Goal: Task Accomplishment & Management: Use online tool/utility

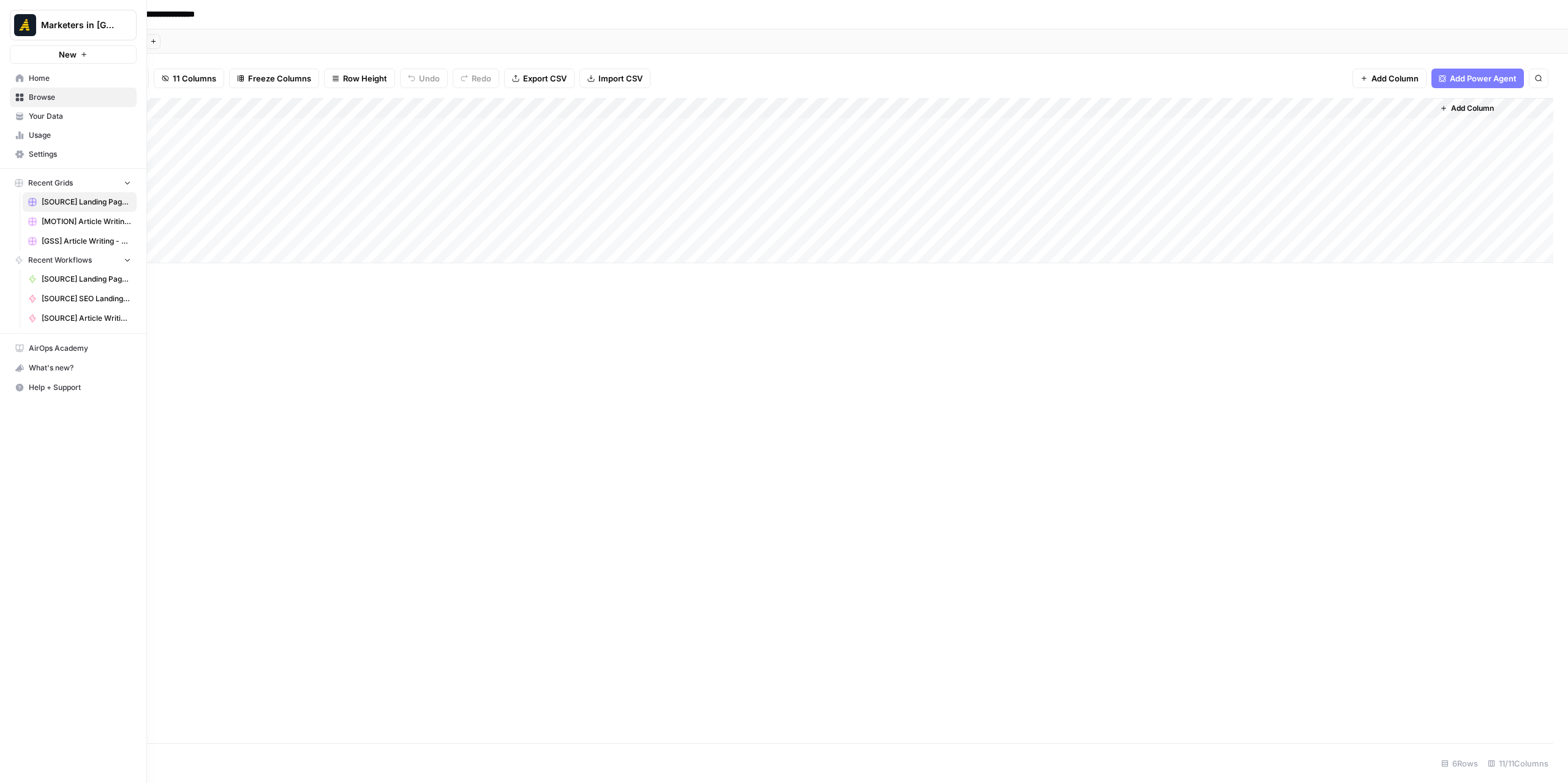
click at [22, 79] on icon at bounding box center [20, 77] width 8 height 8
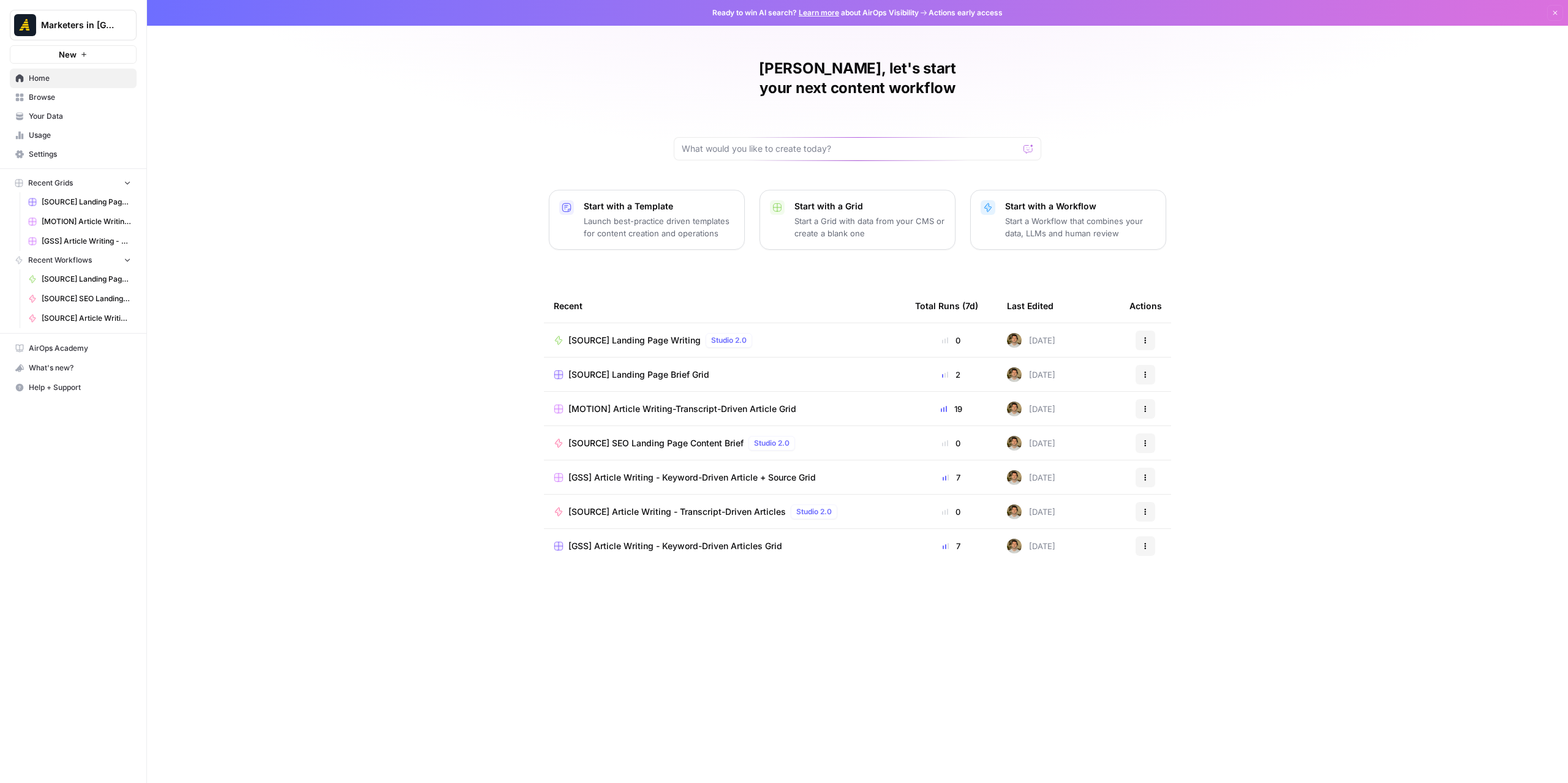
click at [52, 86] on link "Home" at bounding box center [73, 78] width 127 height 20
click at [54, 96] on span "Browse" at bounding box center [80, 98] width 103 height 11
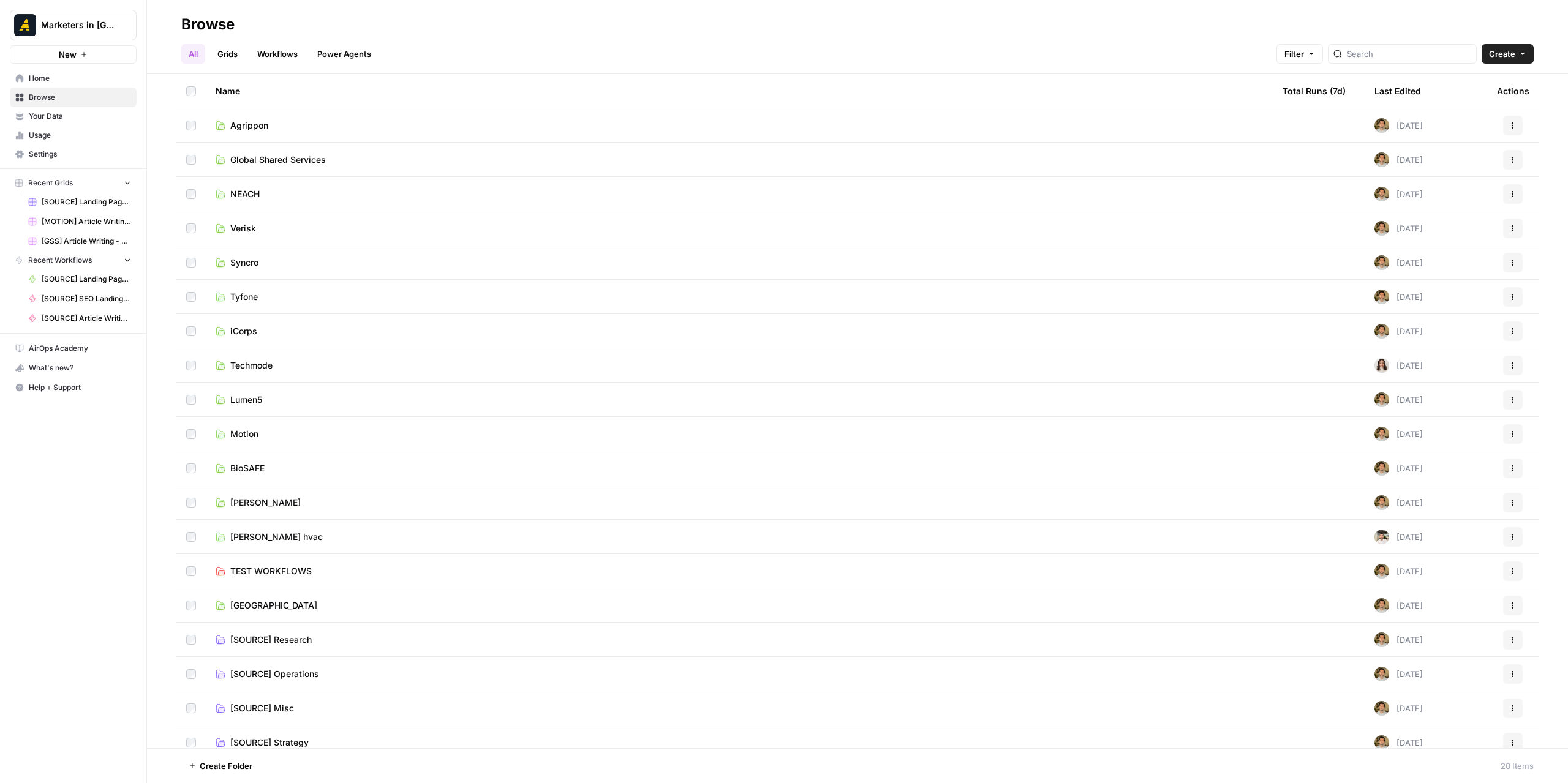
click at [250, 494] on td "[PERSON_NAME]" at bounding box center [739, 502] width 1067 height 33
click at [248, 505] on span "[PERSON_NAME]" at bounding box center [265, 503] width 70 height 13
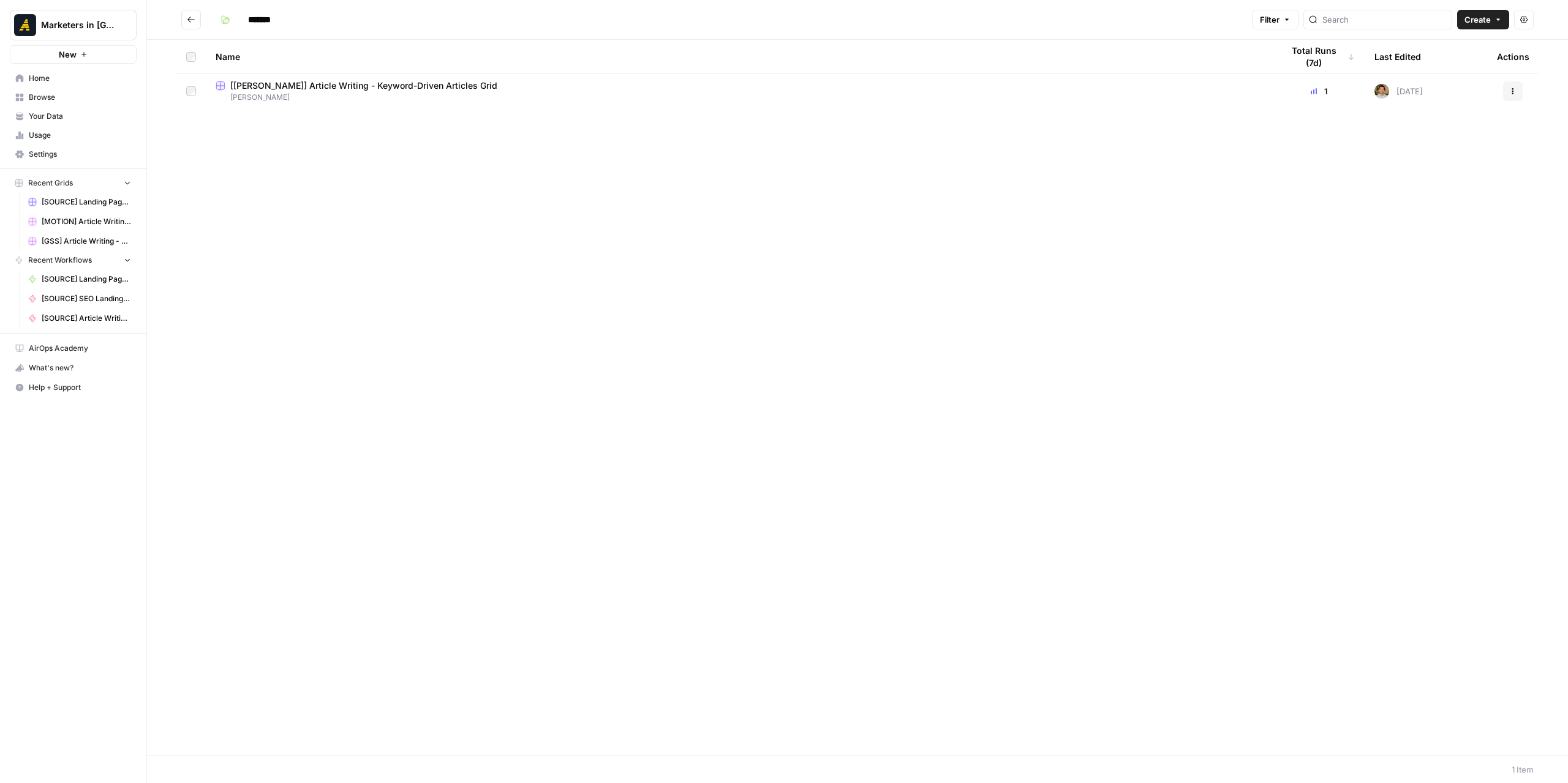
click at [359, 89] on span "[[PERSON_NAME]] Article Writing - Keyword-Driven Articles Grid" at bounding box center [363, 86] width 267 height 13
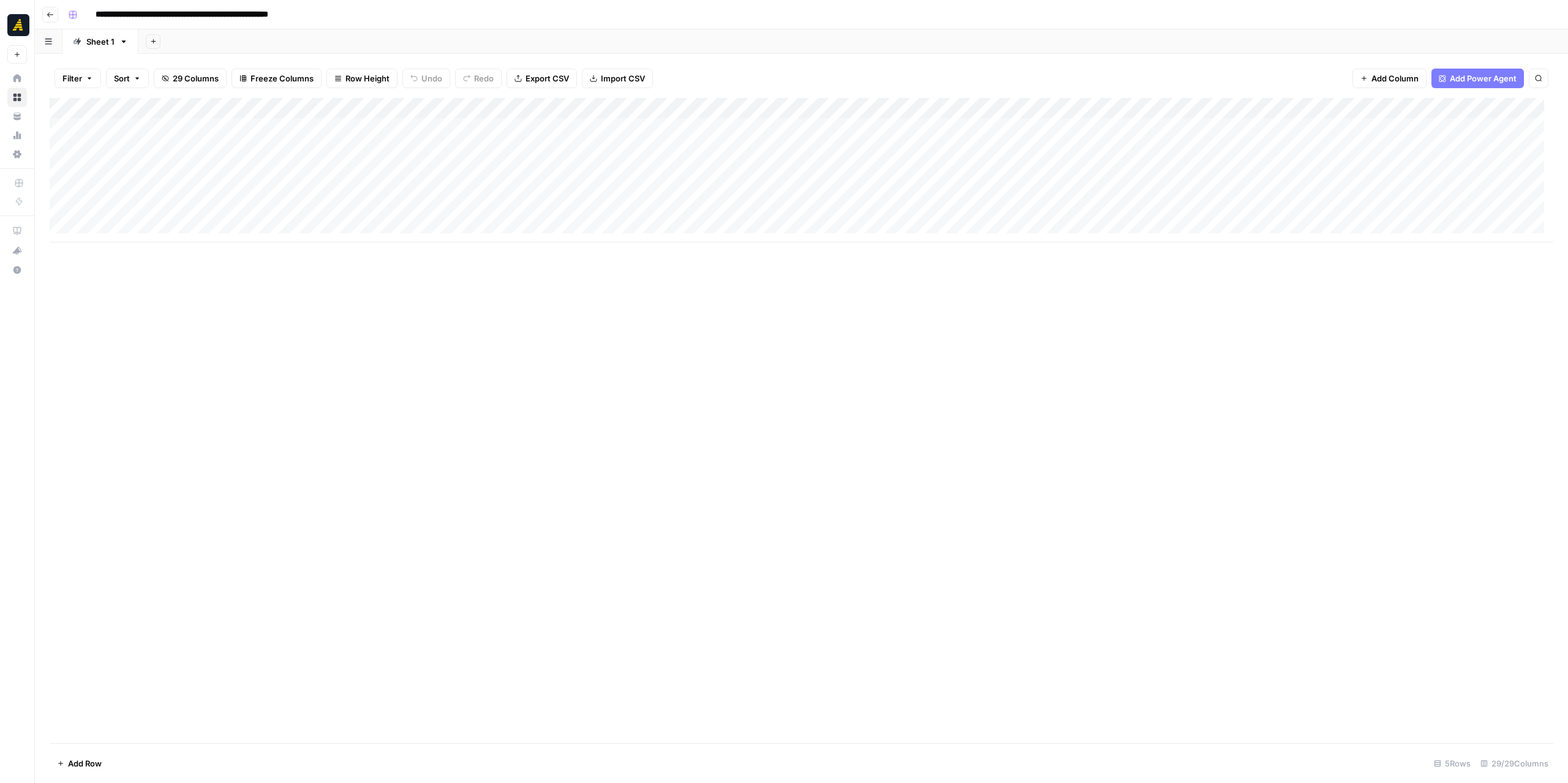
click at [51, 15] on icon "button" at bounding box center [50, 15] width 8 height 8
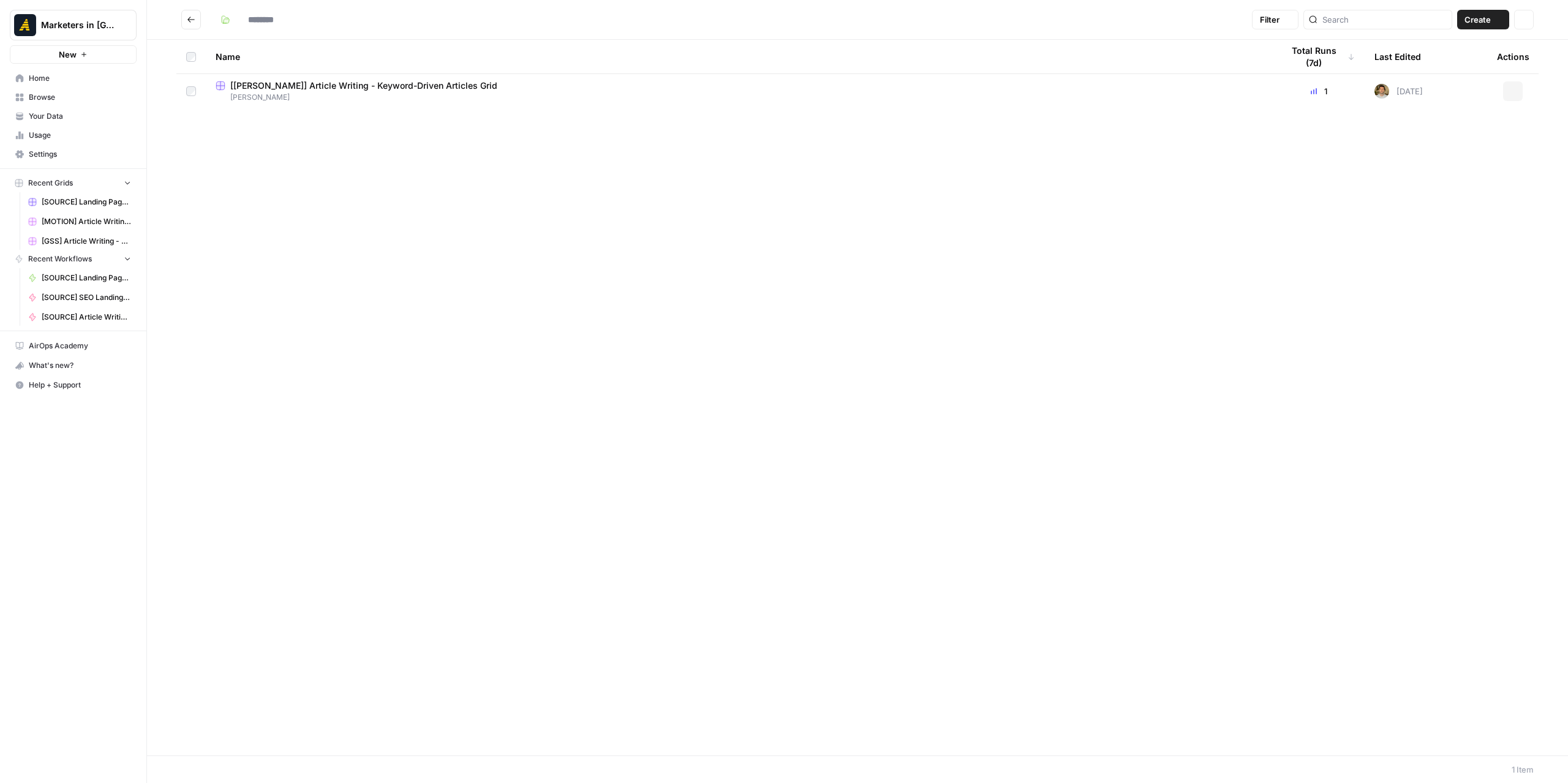
type input "*******"
click at [188, 17] on icon "Go back" at bounding box center [191, 20] width 8 height 8
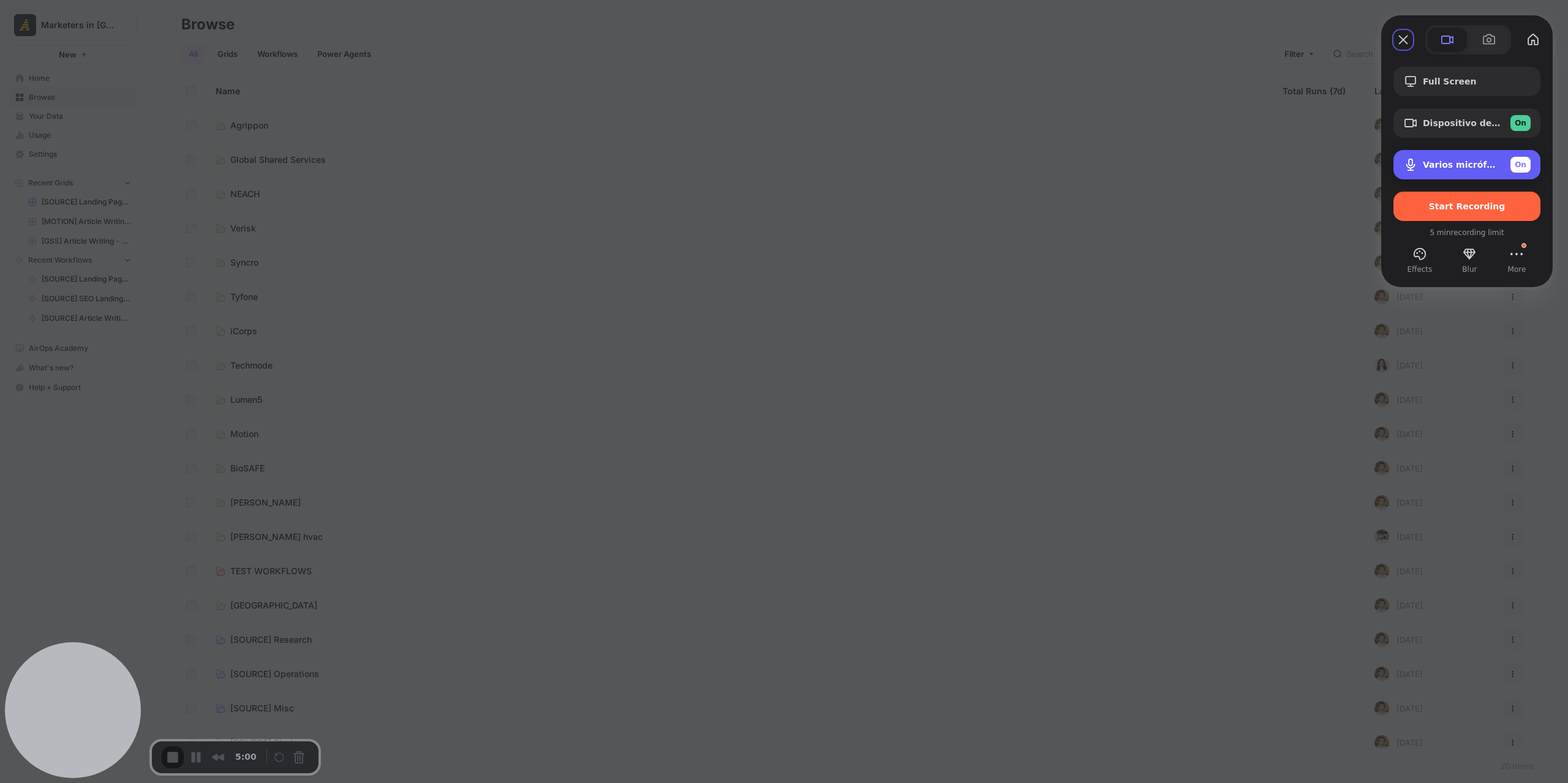
click at [1461, 160] on span "Varios micrófonos ([URL] Audio Cable)" at bounding box center [1462, 165] width 78 height 10
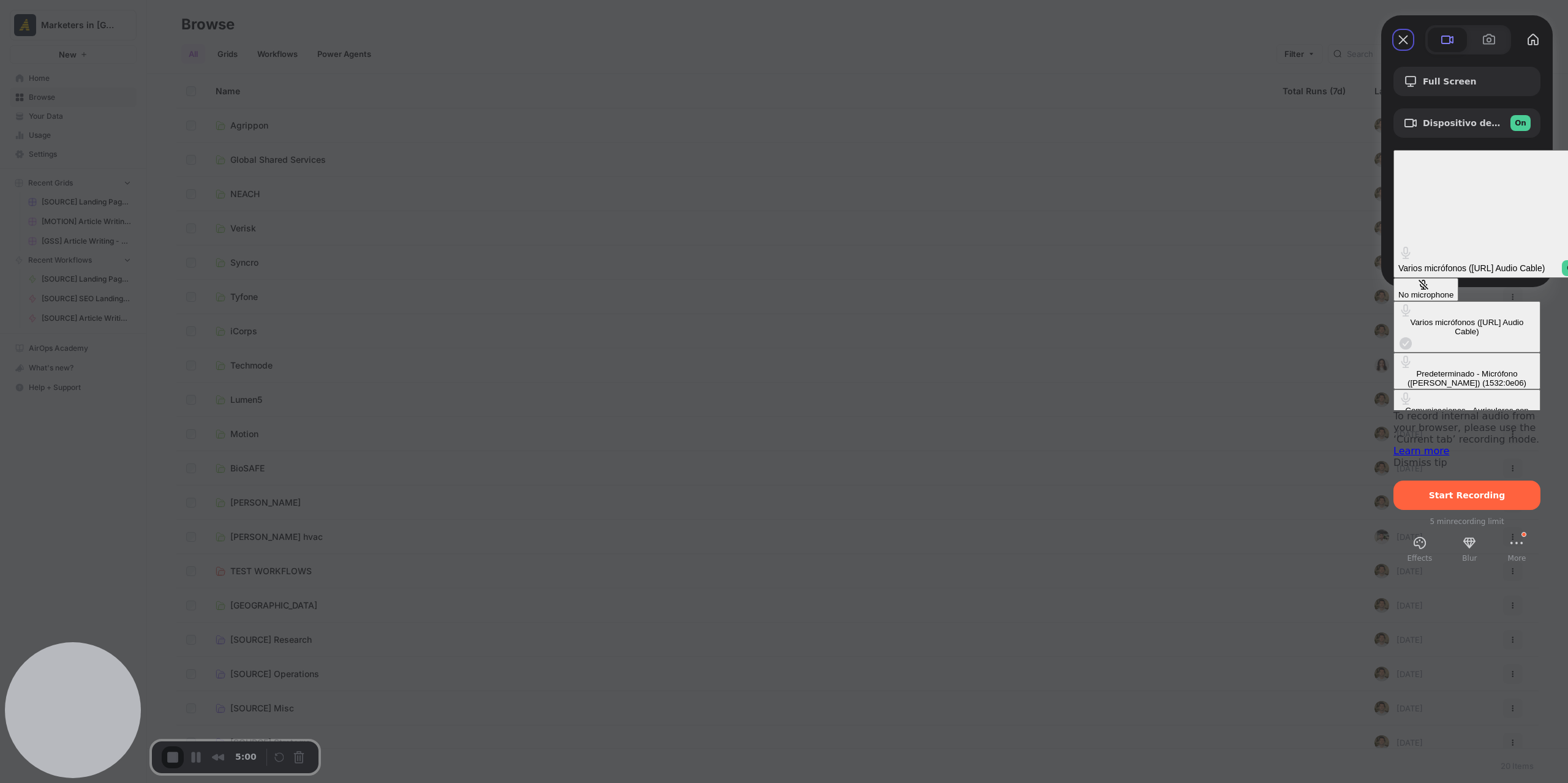
click at [1399, 369] on div "Predeterminado - Micrófono ([PERSON_NAME]) (1532:0e06)" at bounding box center [1467, 378] width 137 height 18
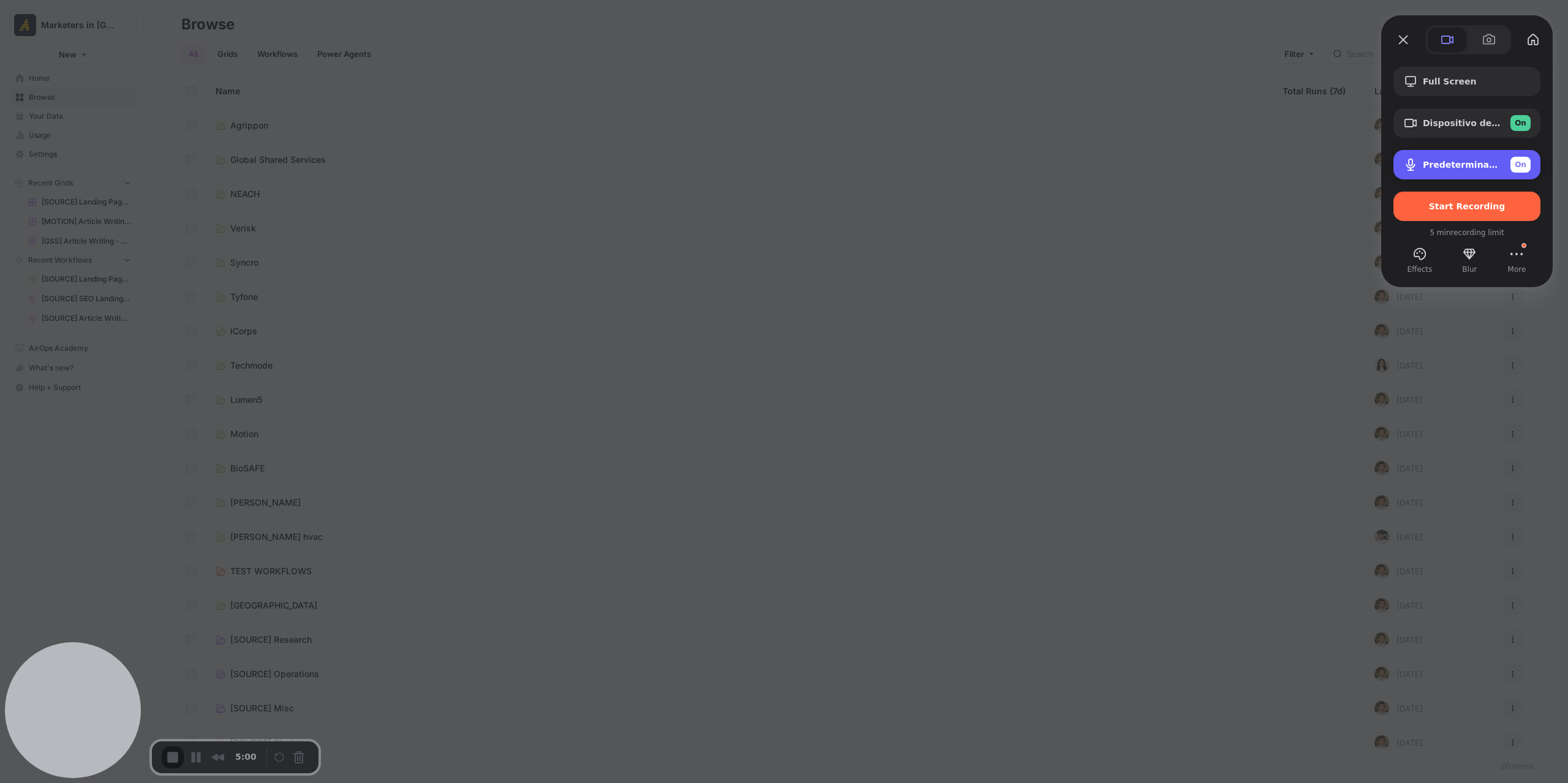
click at [1469, 168] on span "Predeterminado - Micrófono ([PERSON_NAME]) (1532:0e06)" at bounding box center [1462, 165] width 78 height 10
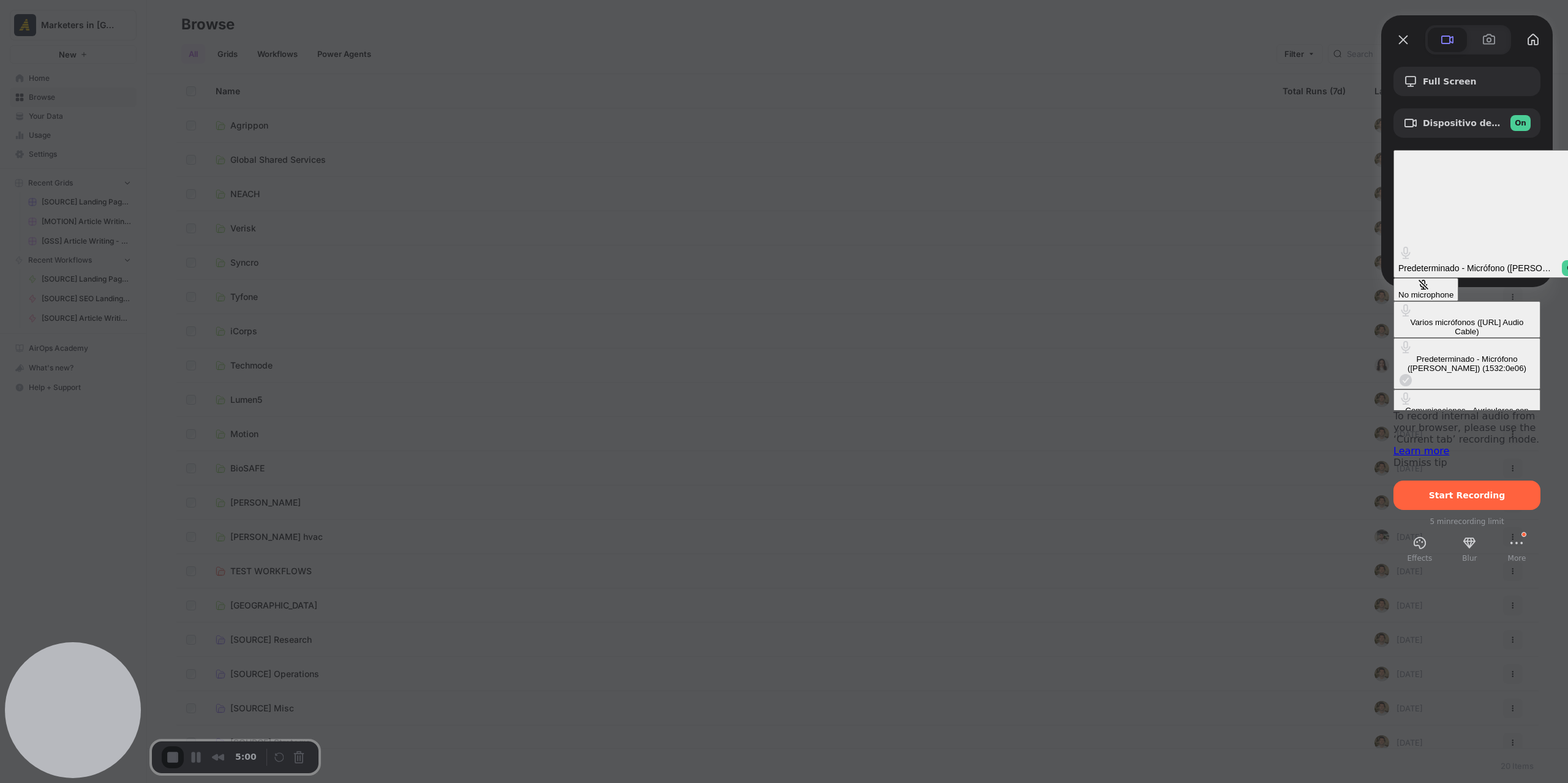
click at [1399, 406] on div "Comunicaciones - Auriculares con micrófono (WH-1000XM3 Hands-Free AG Audio) (Bl…" at bounding box center [1467, 420] width 137 height 28
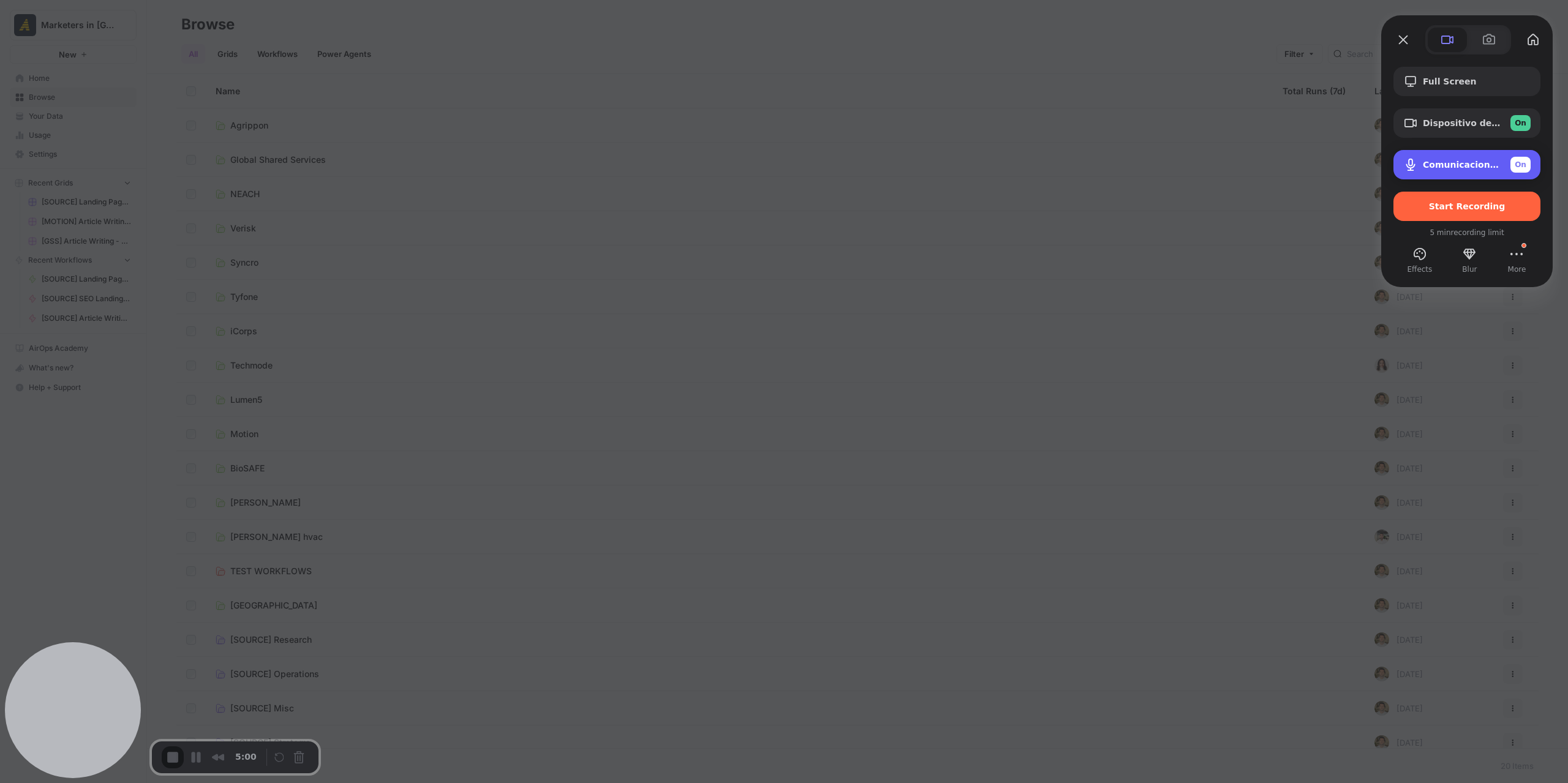
click at [1468, 153] on div "Comunicaciones - Auriculares con micrófono (WH-1000XM3 Hands-Free AG Audio) (Bl…" at bounding box center [1467, 165] width 147 height 29
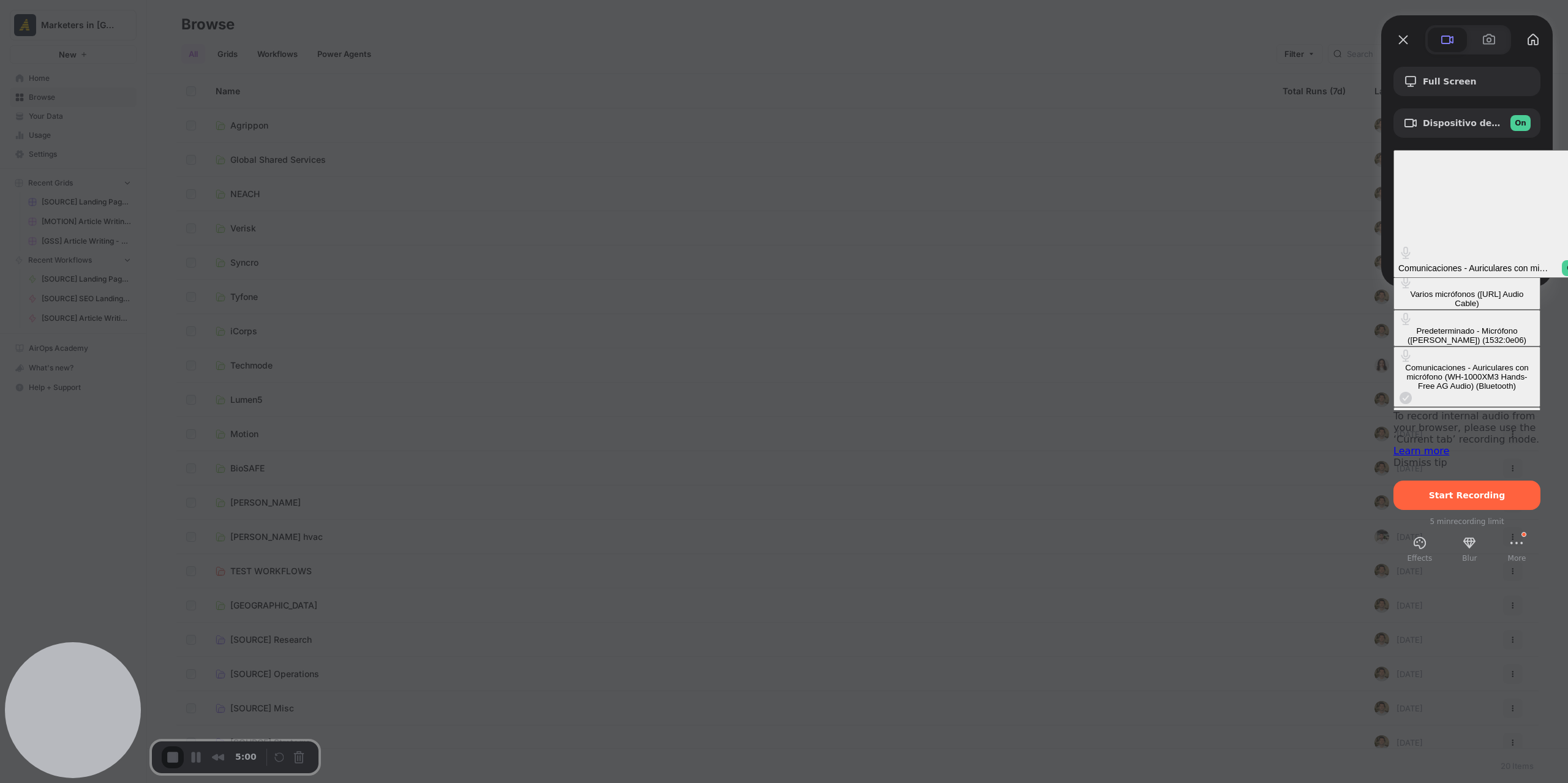
scroll to position [44, 0]
click at [1399, 444] on div "Auriculares con micrófono (WH-1000XM3 Hands-Free AG Audio) (Bluetooth)" at bounding box center [1467, 458] width 137 height 28
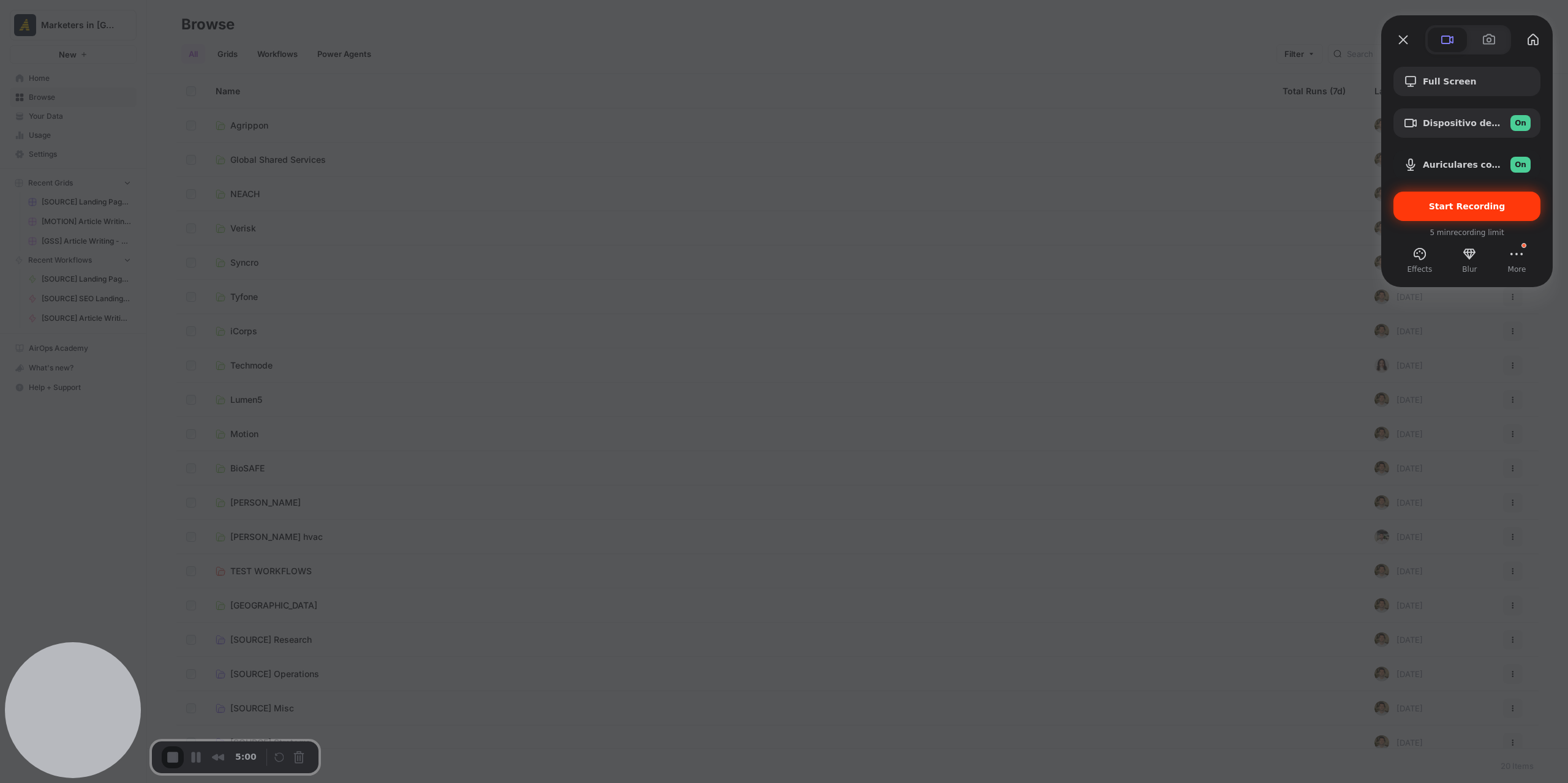
click at [1496, 212] on div "Start Recording" at bounding box center [1467, 206] width 147 height 29
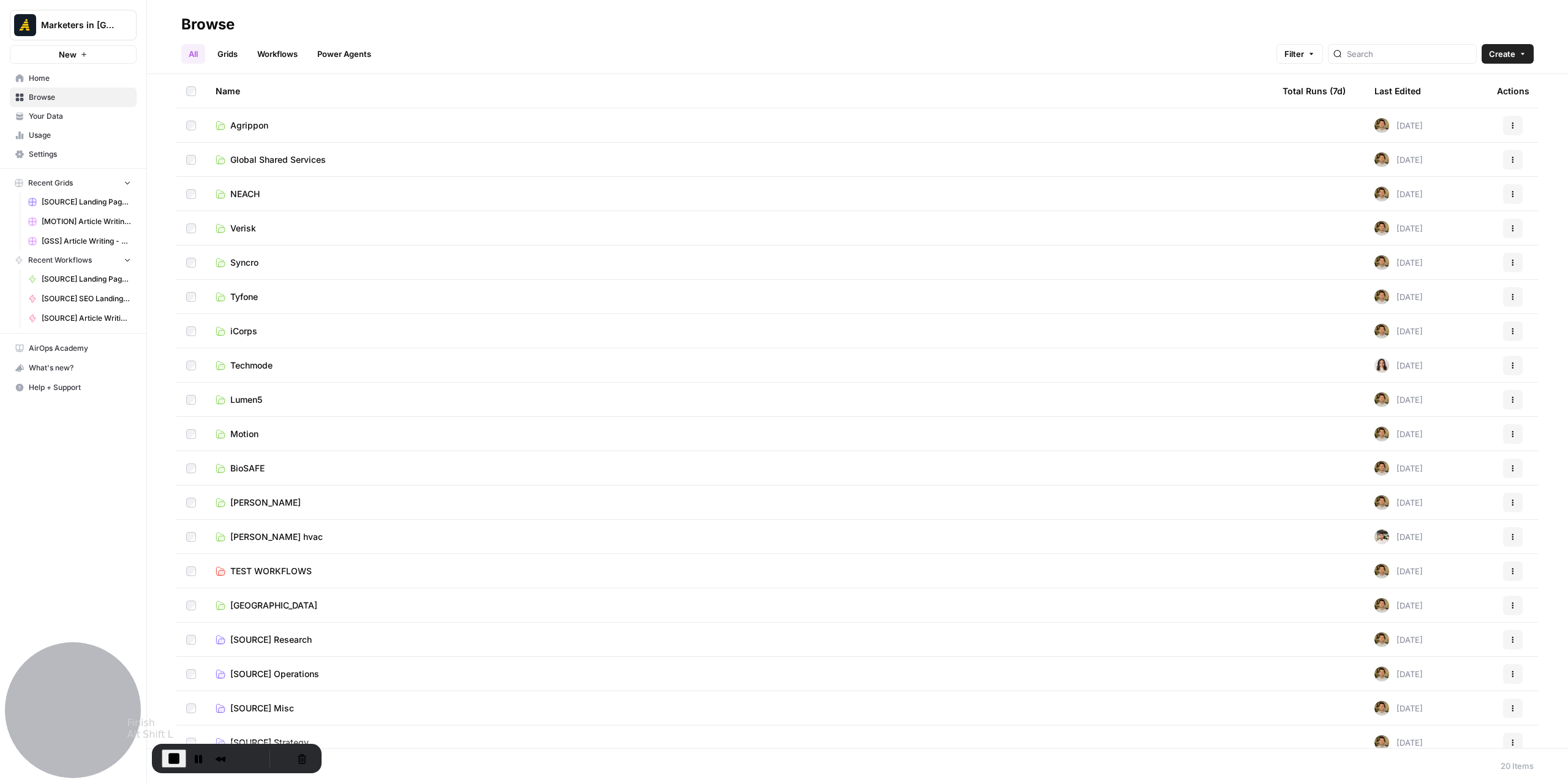
click at [173, 761] on span "End Recording" at bounding box center [174, 758] width 15 height 15
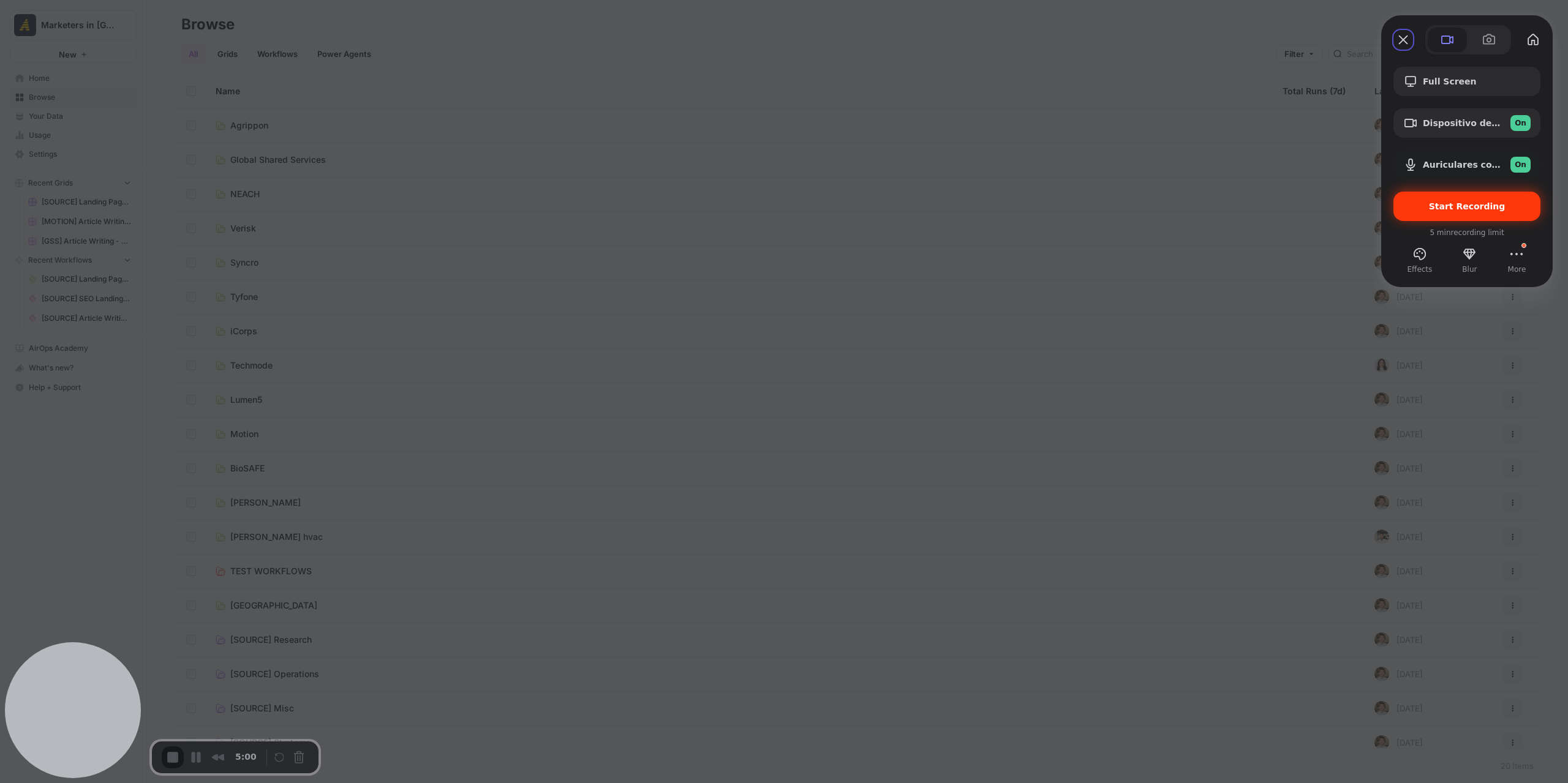
click at [1489, 205] on span "Start Recording" at bounding box center [1468, 206] width 77 height 10
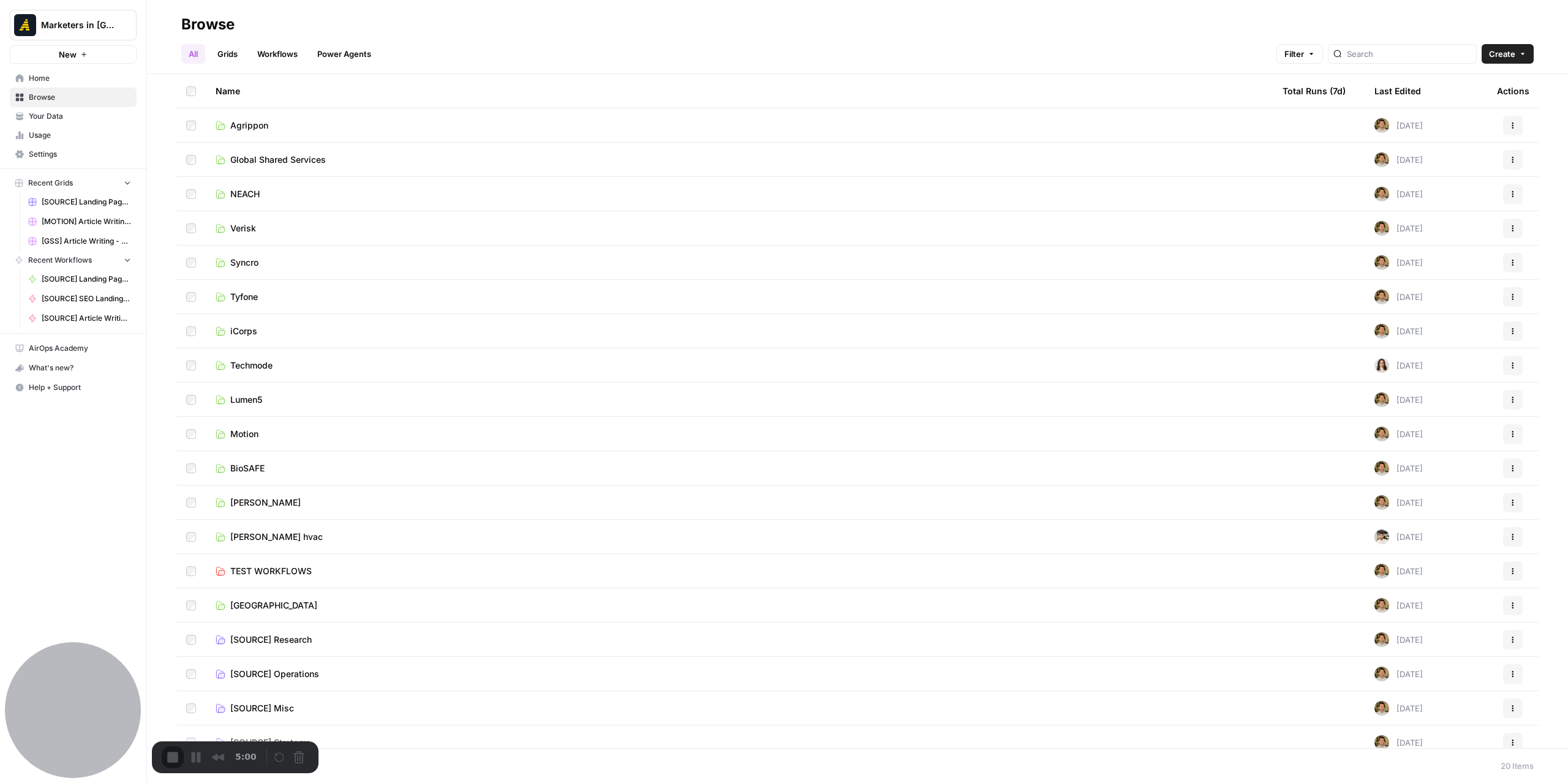
click at [295, 759] on button "Cancel Recording" at bounding box center [302, 759] width 20 height 20
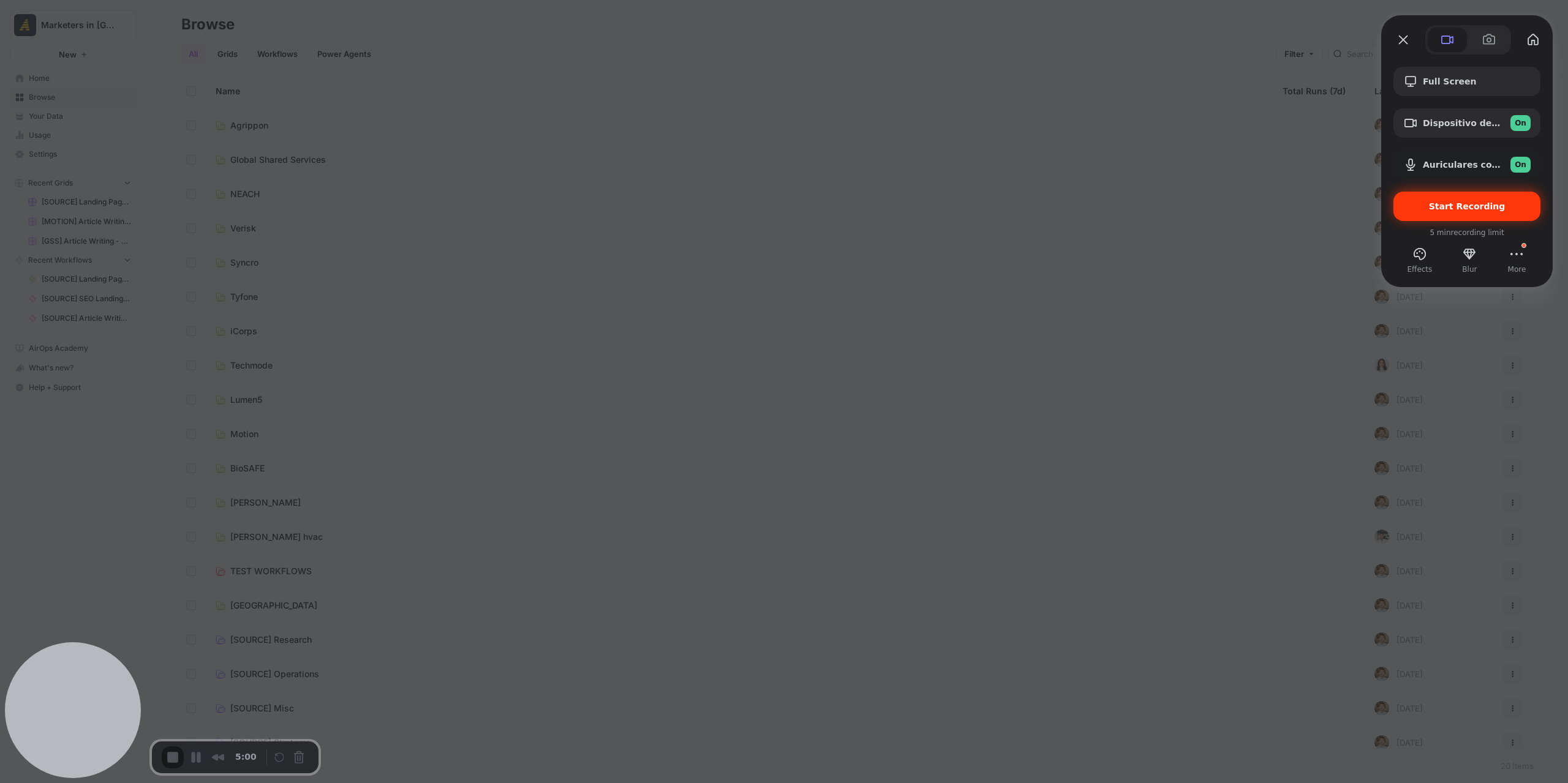
click at [1447, 202] on span "Start Recording" at bounding box center [1468, 206] width 77 height 10
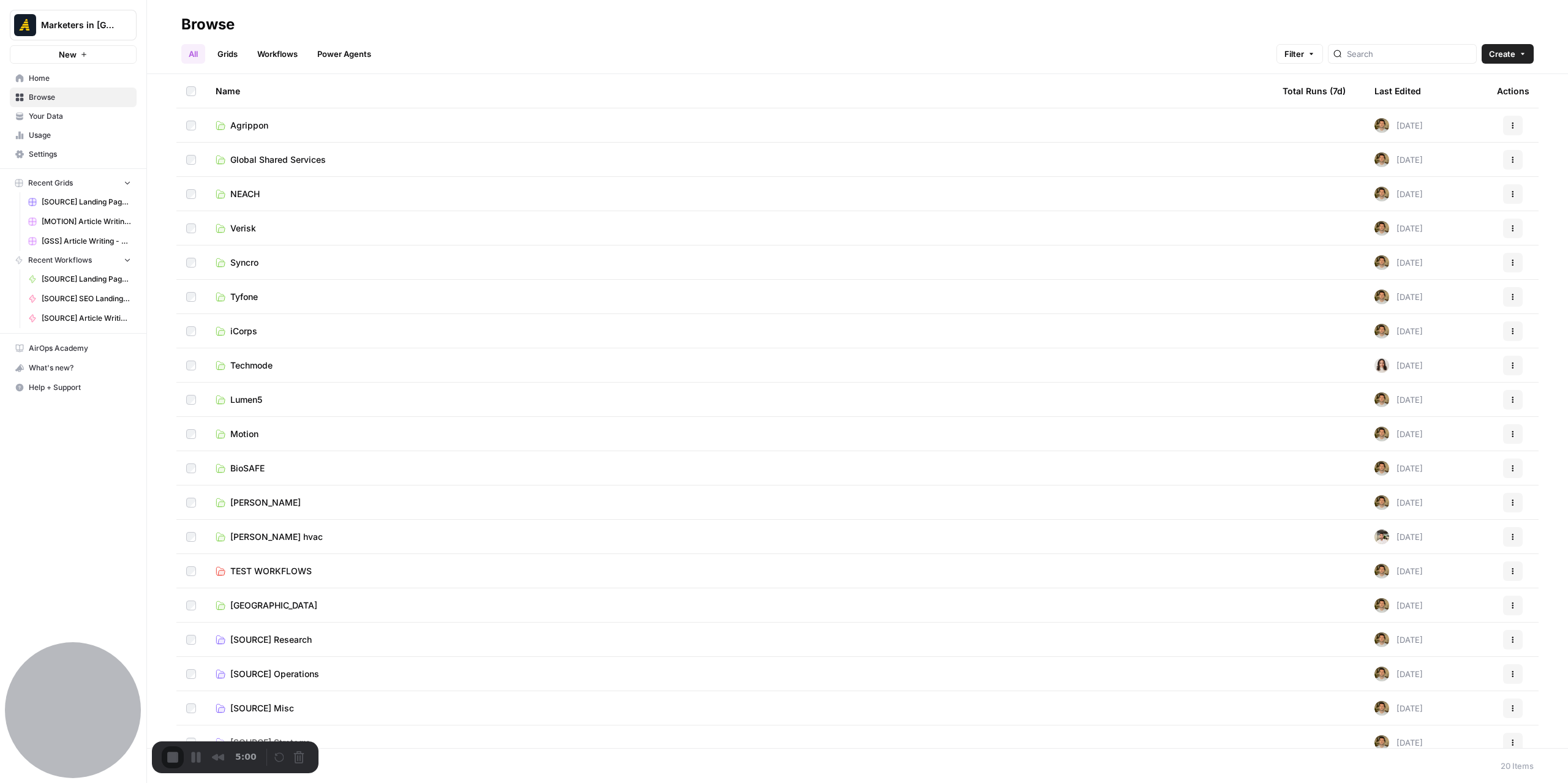
click at [292, 764] on button "Cancel Recording" at bounding box center [302, 759] width 20 height 20
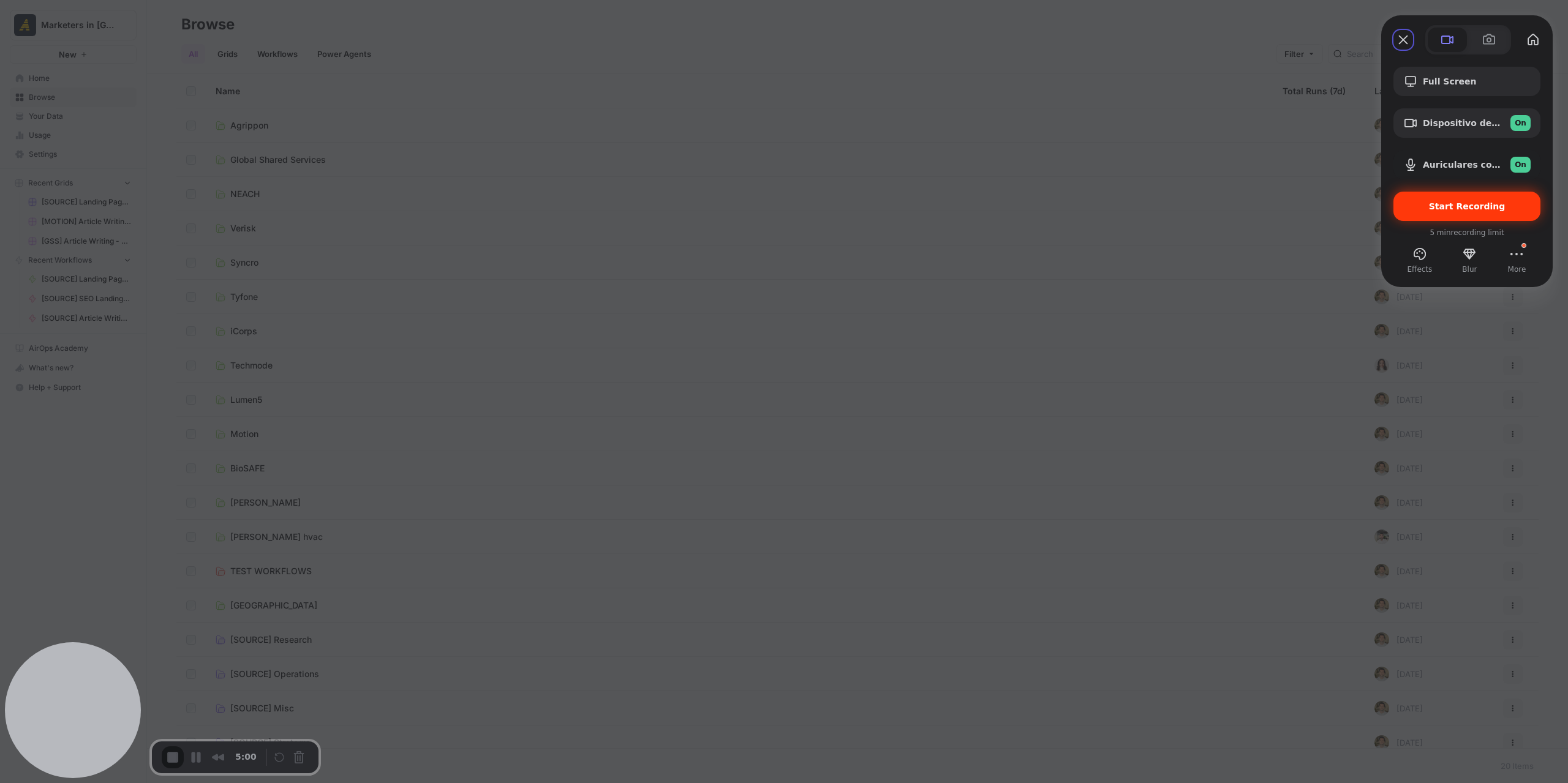
click at [1518, 194] on div "Start Recording" at bounding box center [1467, 206] width 147 height 29
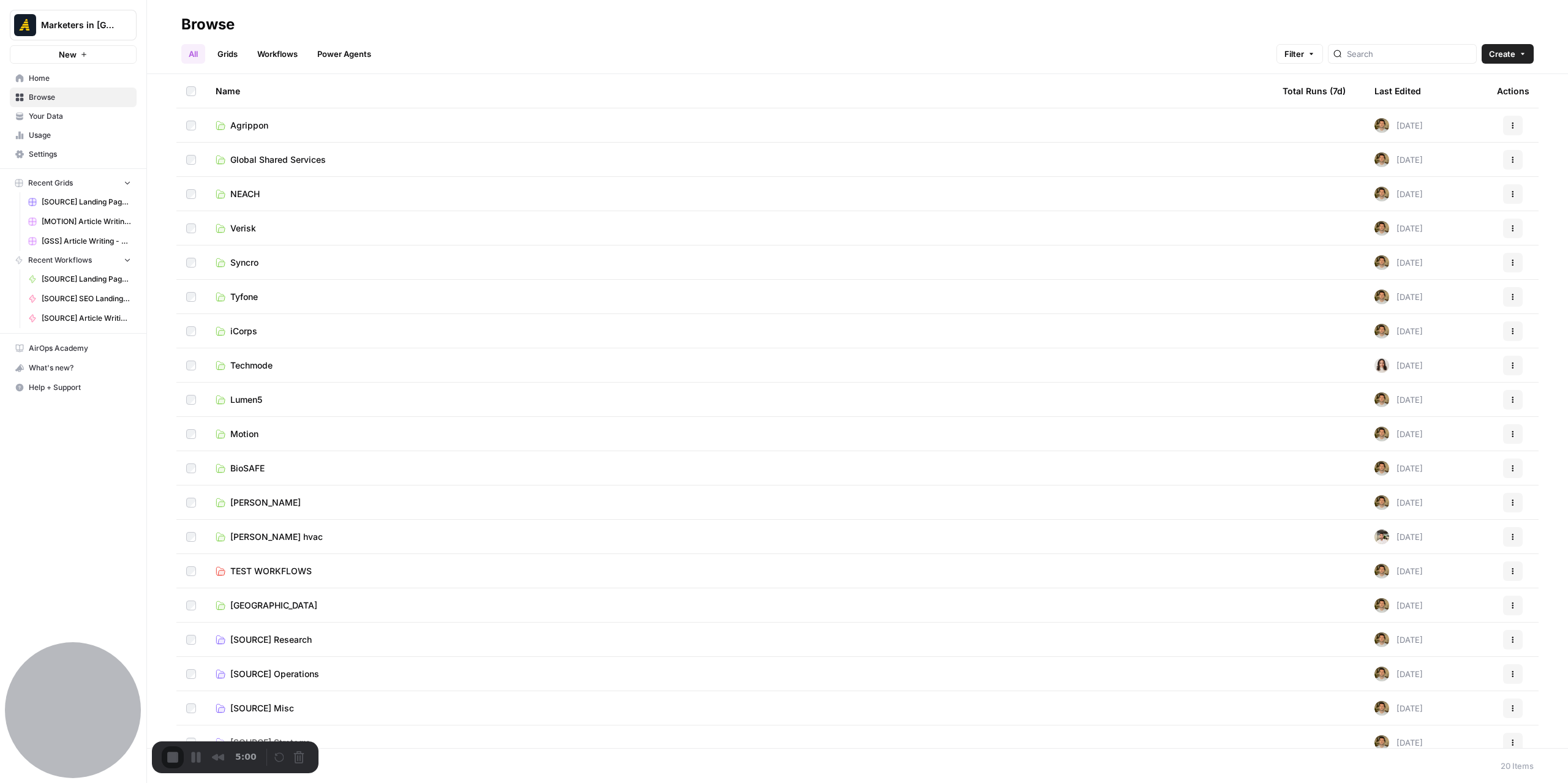
click at [254, 503] on span "[PERSON_NAME]" at bounding box center [265, 503] width 70 height 13
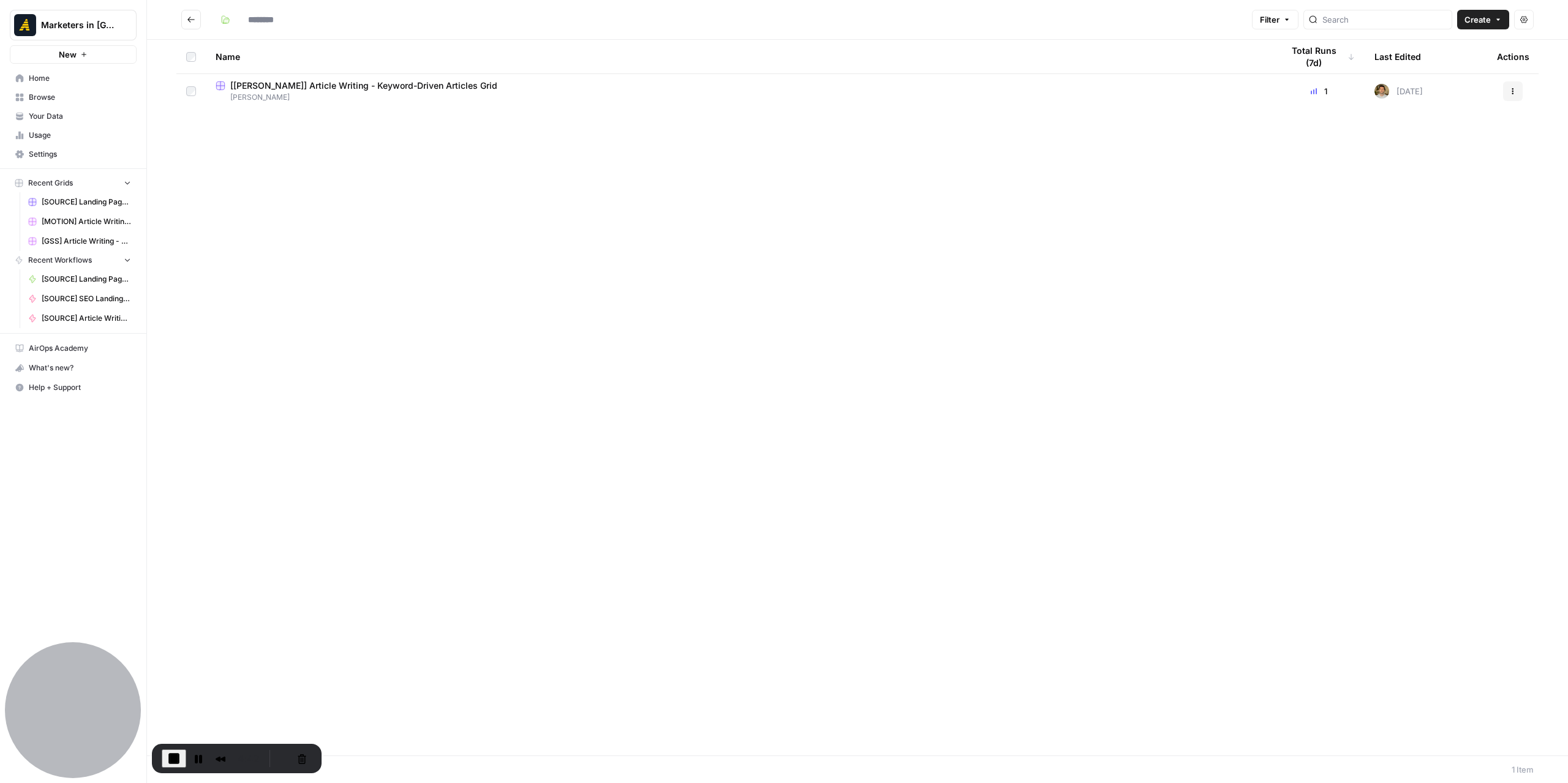
type input "*******"
click at [191, 20] on icon "Go back" at bounding box center [191, 20] width 8 height 6
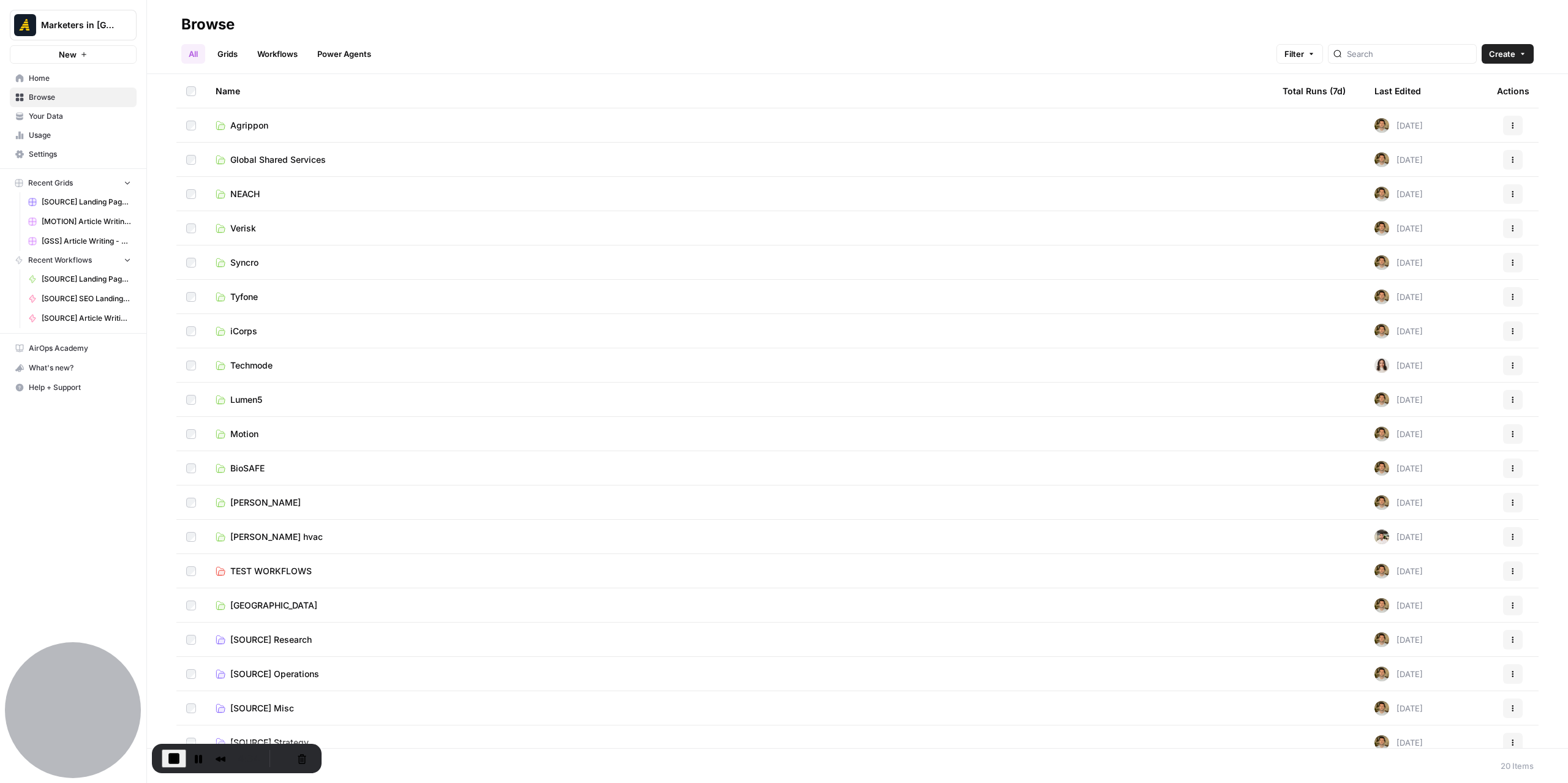
click at [259, 192] on span "NEACH" at bounding box center [245, 195] width 29 height 13
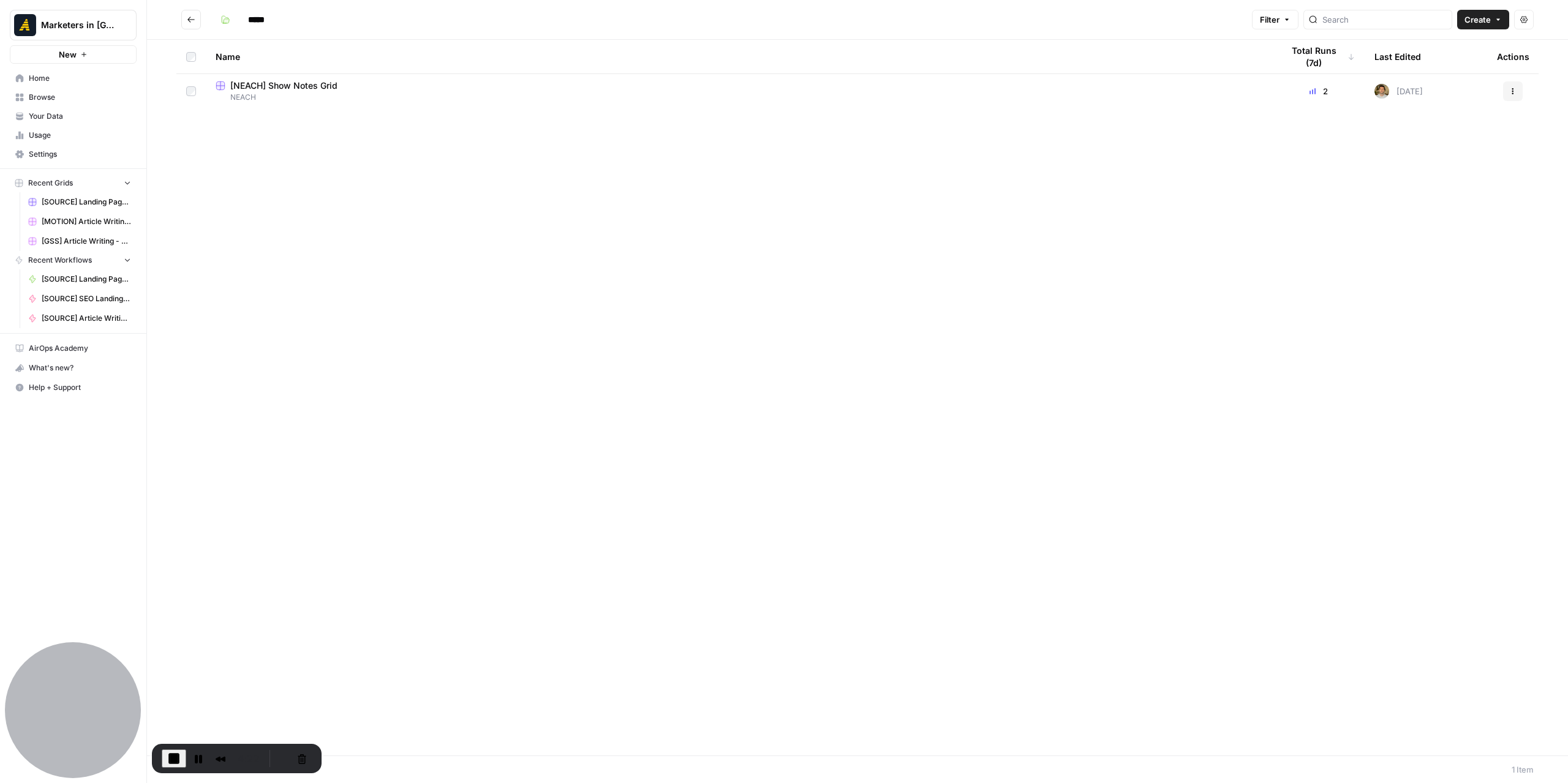
click at [196, 17] on button "Go back" at bounding box center [191, 20] width 20 height 20
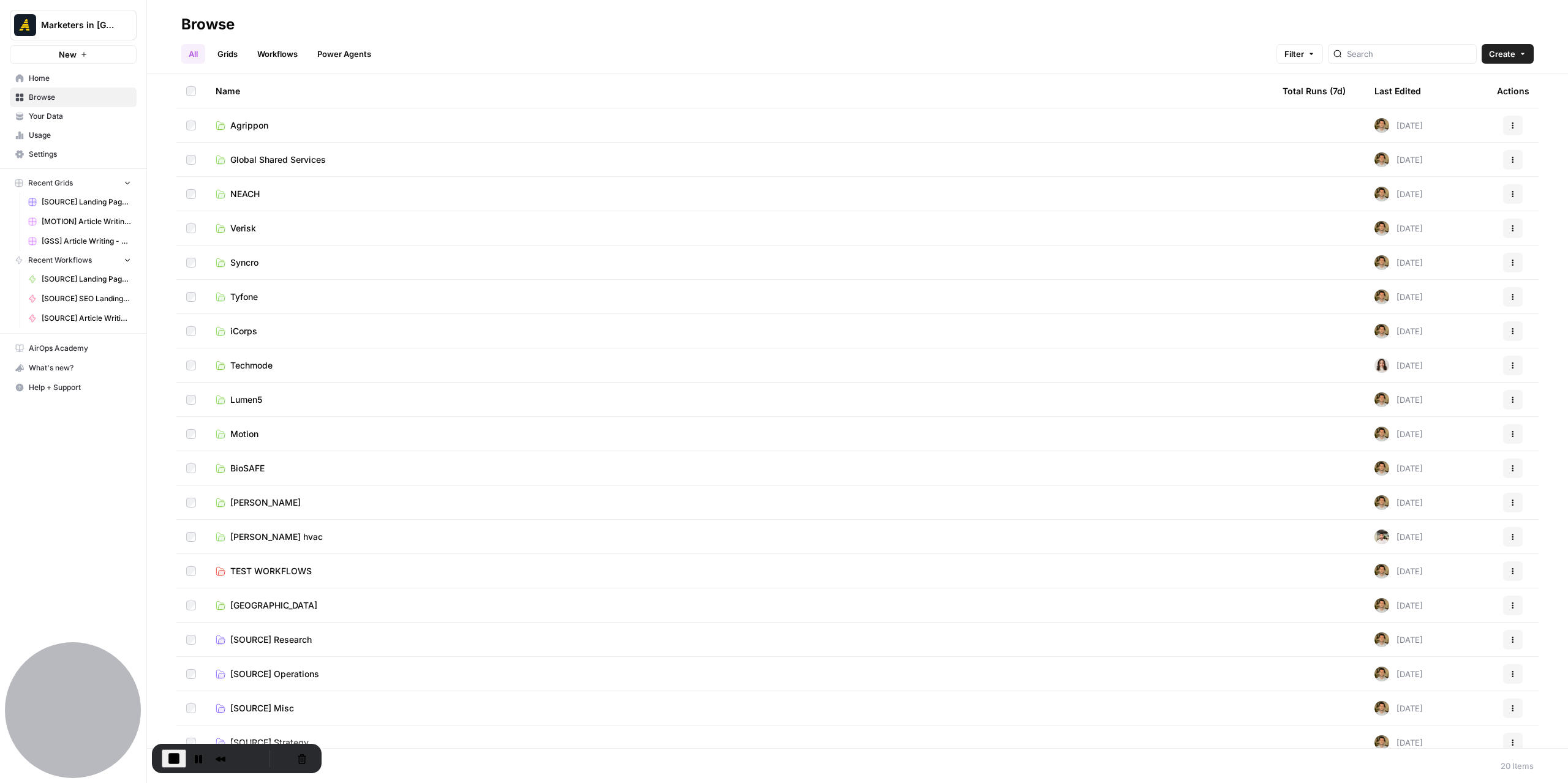
click at [259, 501] on span "[PERSON_NAME]" at bounding box center [265, 503] width 70 height 13
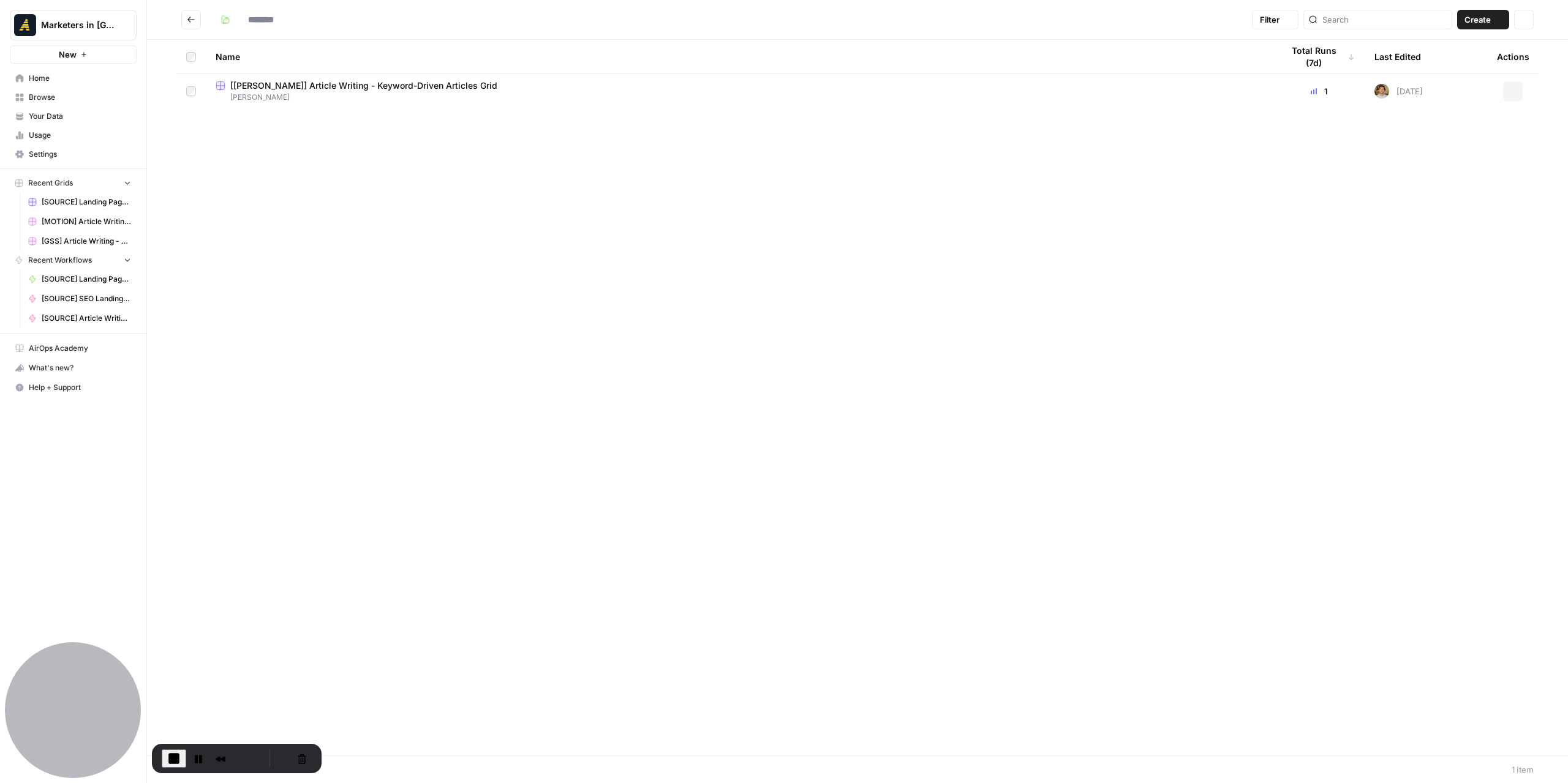
type input "*******"
click at [336, 86] on span "[[PERSON_NAME]] Article Writing - Keyword-Driven Articles Grid" at bounding box center [363, 86] width 267 height 13
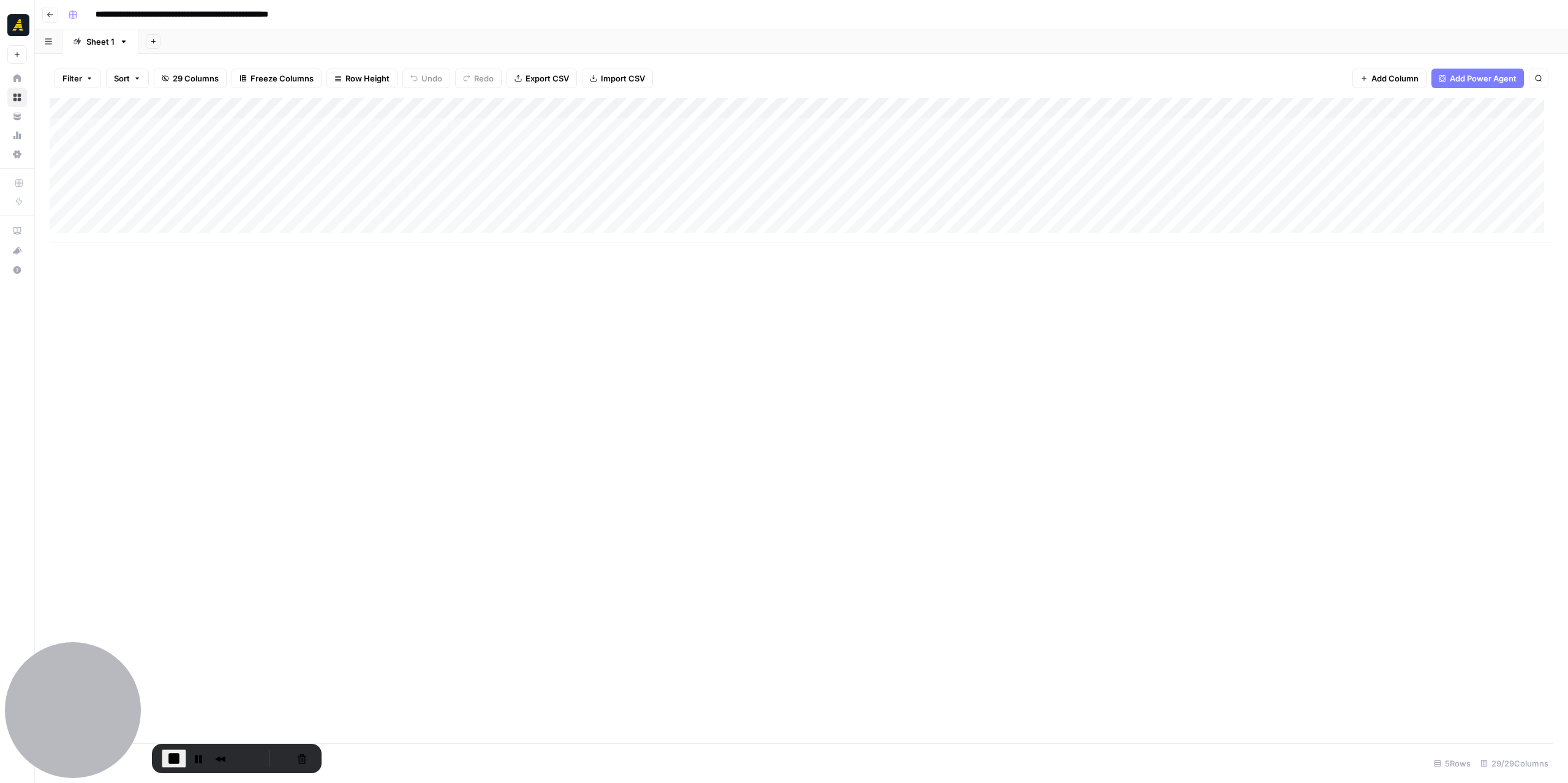
click at [267, 172] on div "Add Column" at bounding box center [801, 169] width 1504 height 144
click at [788, 169] on div "Add Column" at bounding box center [801, 169] width 1504 height 144
click at [271, 190] on div "Add Column" at bounding box center [801, 169] width 1504 height 144
click at [749, 270] on div "Add Column" at bounding box center [801, 420] width 1504 height 645
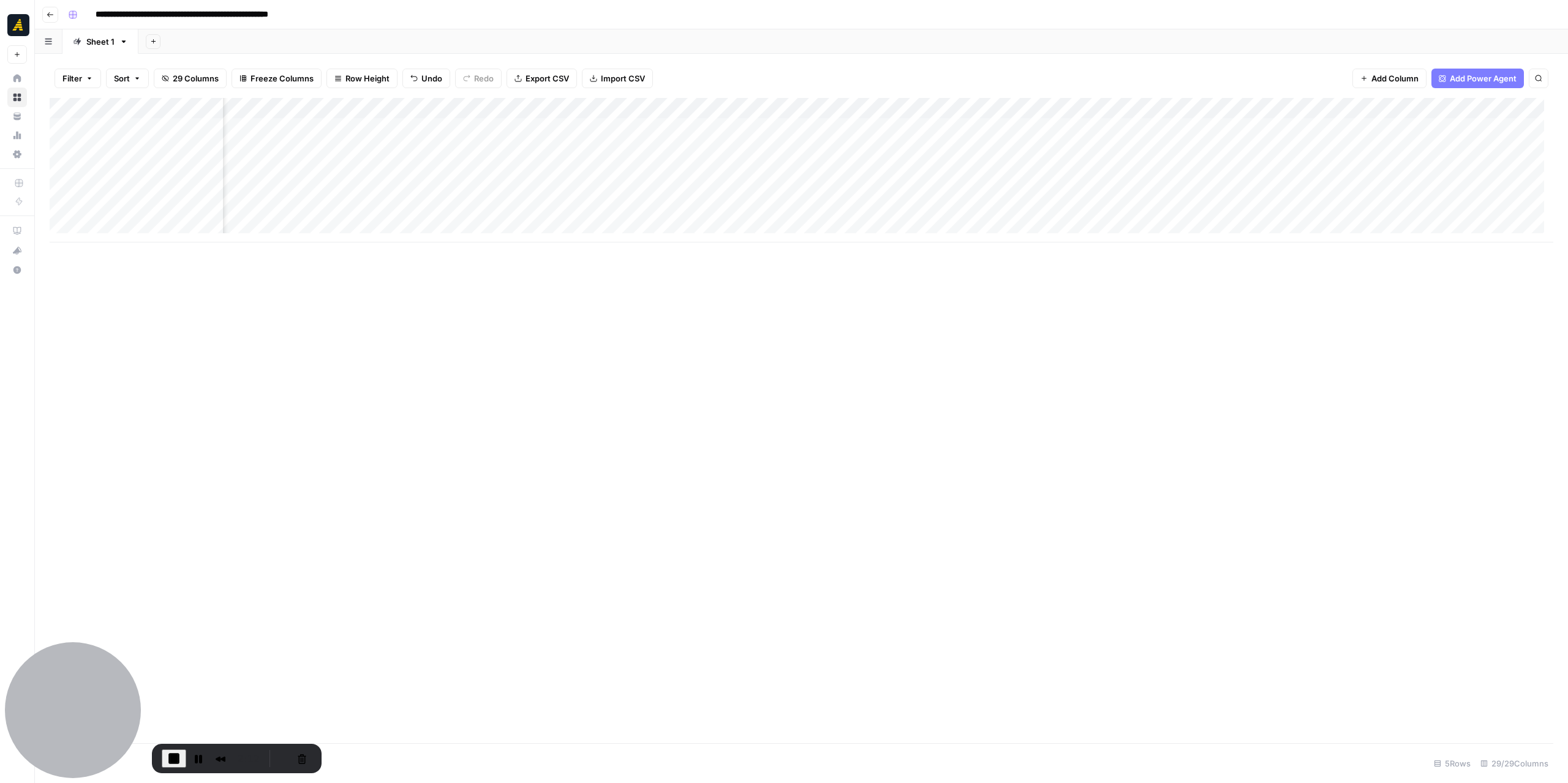
click at [725, 142] on div "Add Column" at bounding box center [801, 169] width 1504 height 144
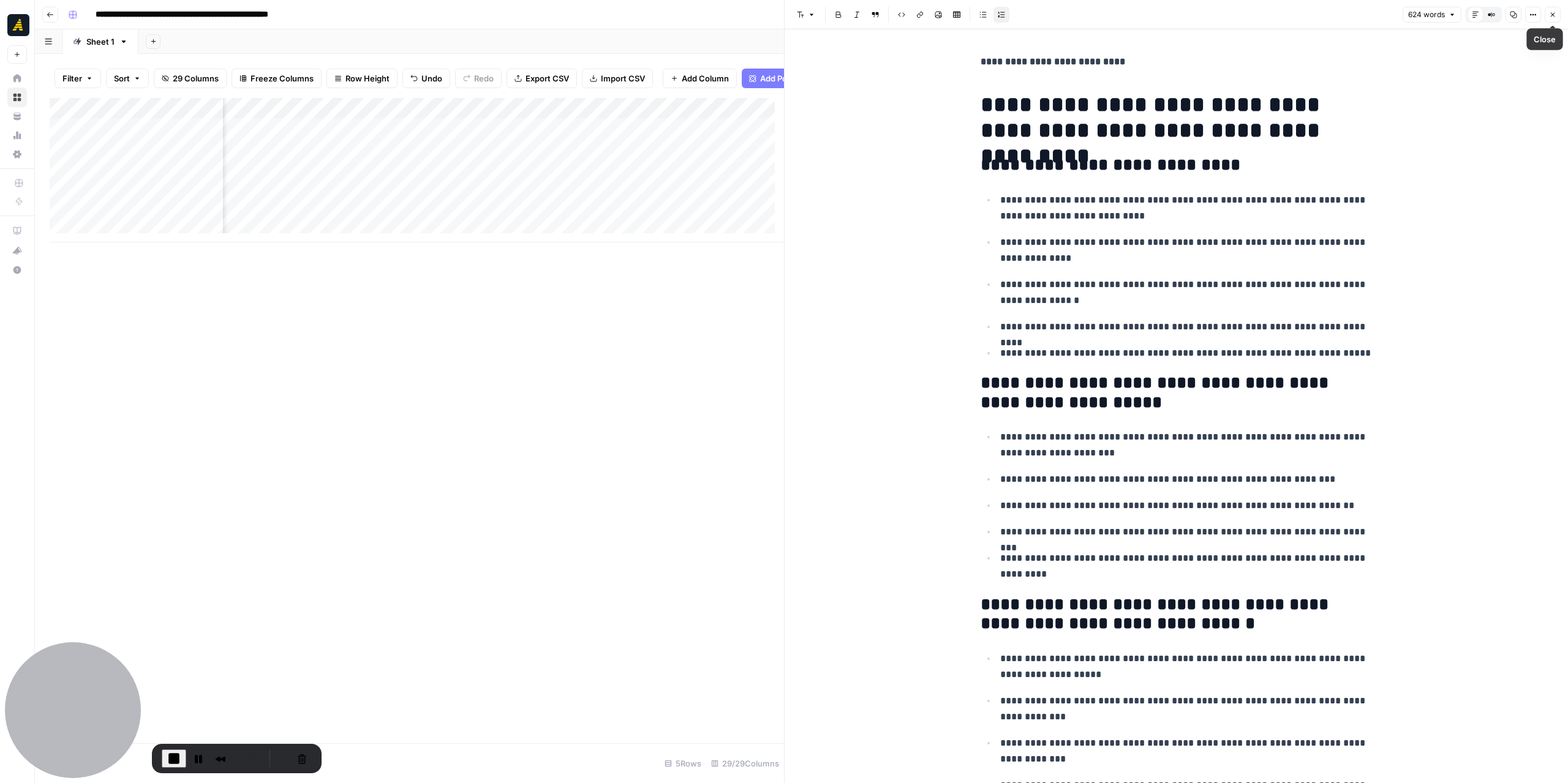
click at [1551, 17] on icon "button" at bounding box center [1553, 15] width 8 height 8
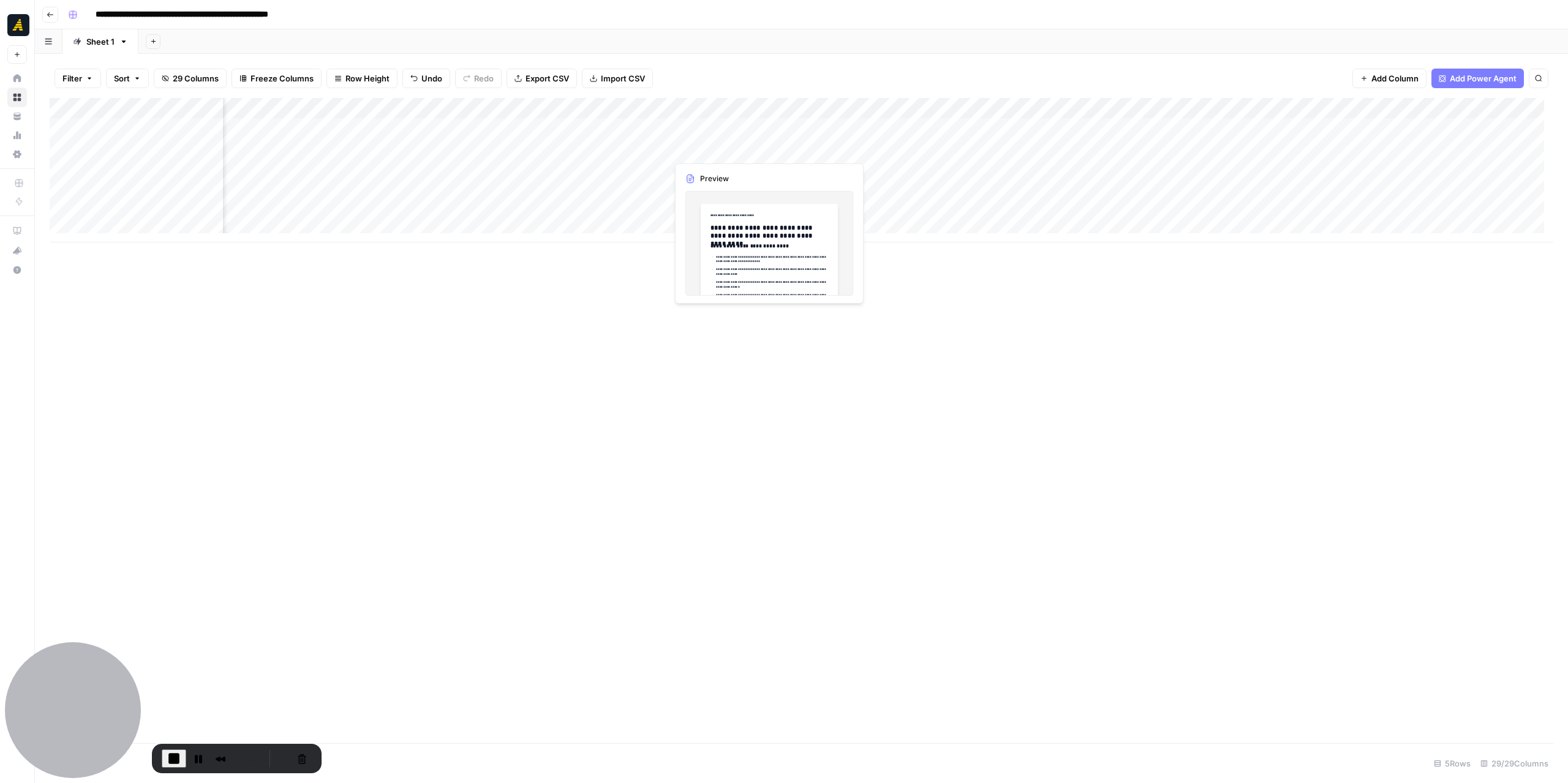
click at [705, 146] on div "Add Column" at bounding box center [801, 169] width 1504 height 144
click at [705, 146] on div at bounding box center [734, 149] width 136 height 22
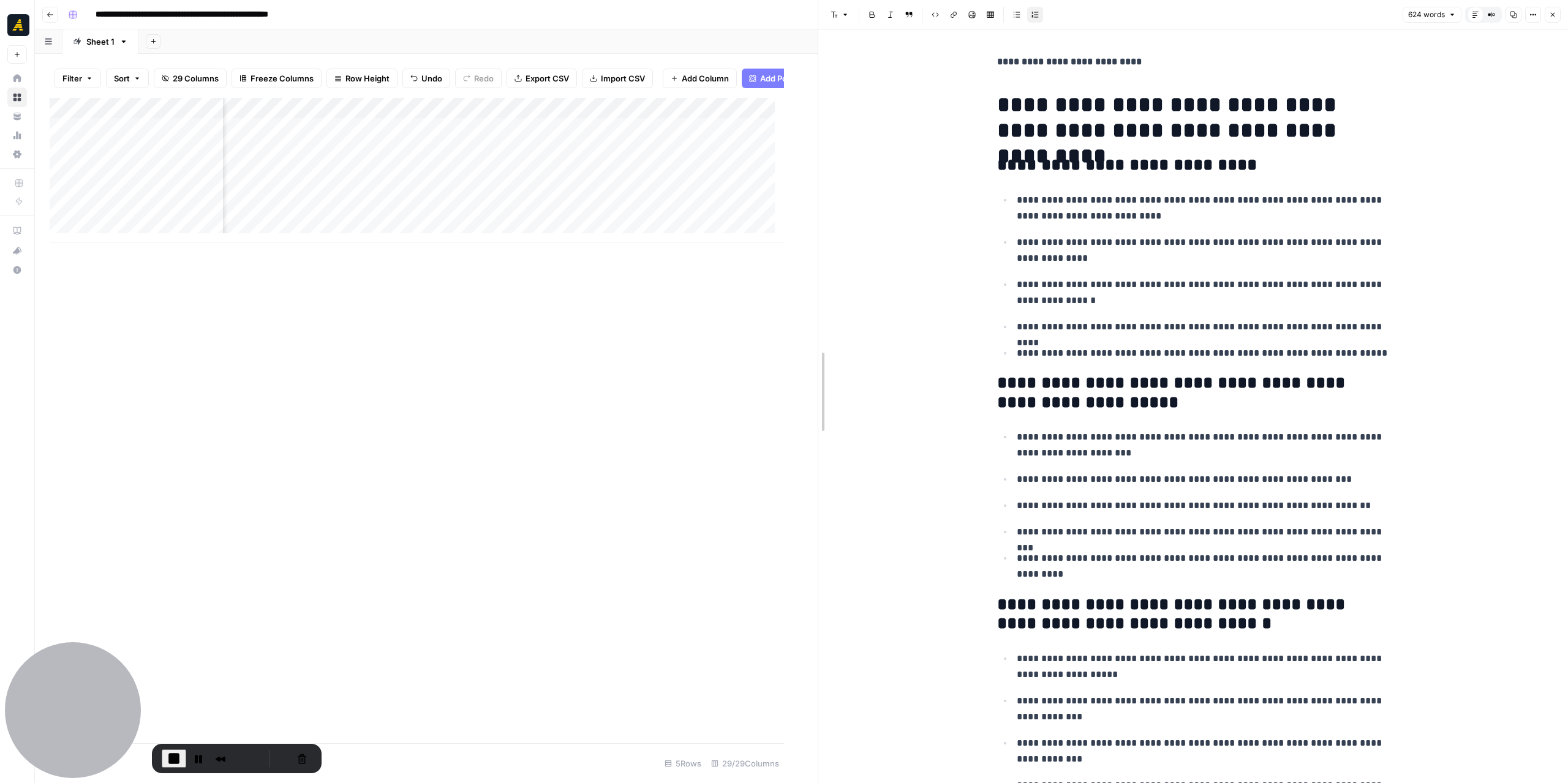
drag, startPoint x: 783, startPoint y: 356, endPoint x: 818, endPoint y: 354, distance: 35.1
click at [816, 356] on div at bounding box center [818, 391] width 13 height 783
drag, startPoint x: 1244, startPoint y: 161, endPoint x: 1093, endPoint y: 172, distance: 151.4
click at [1093, 172] on h2 "**********" at bounding box center [1193, 165] width 392 height 20
drag, startPoint x: 1156, startPoint y: 64, endPoint x: 977, endPoint y: 63, distance: 179.0
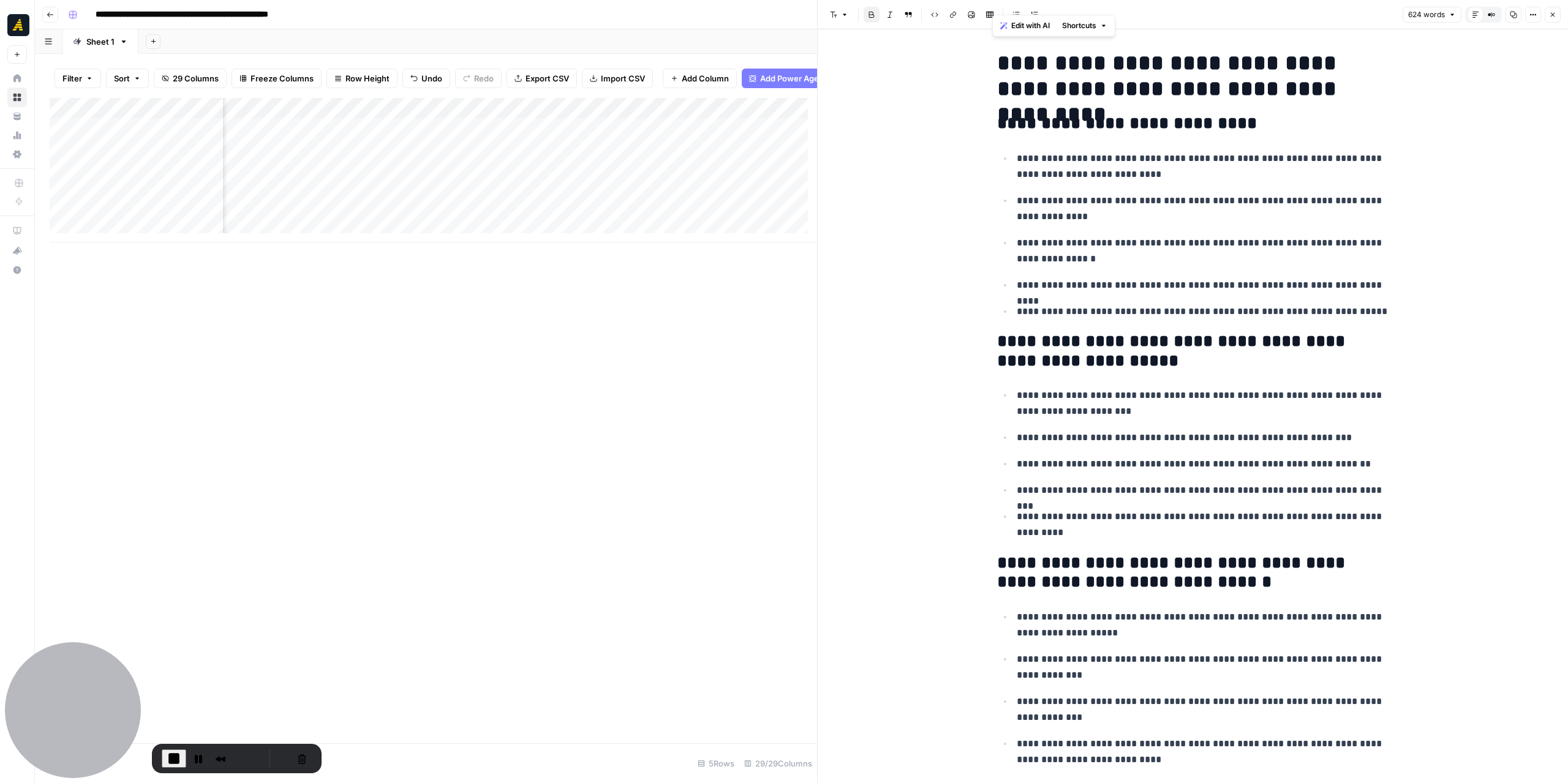
scroll to position [61, 0]
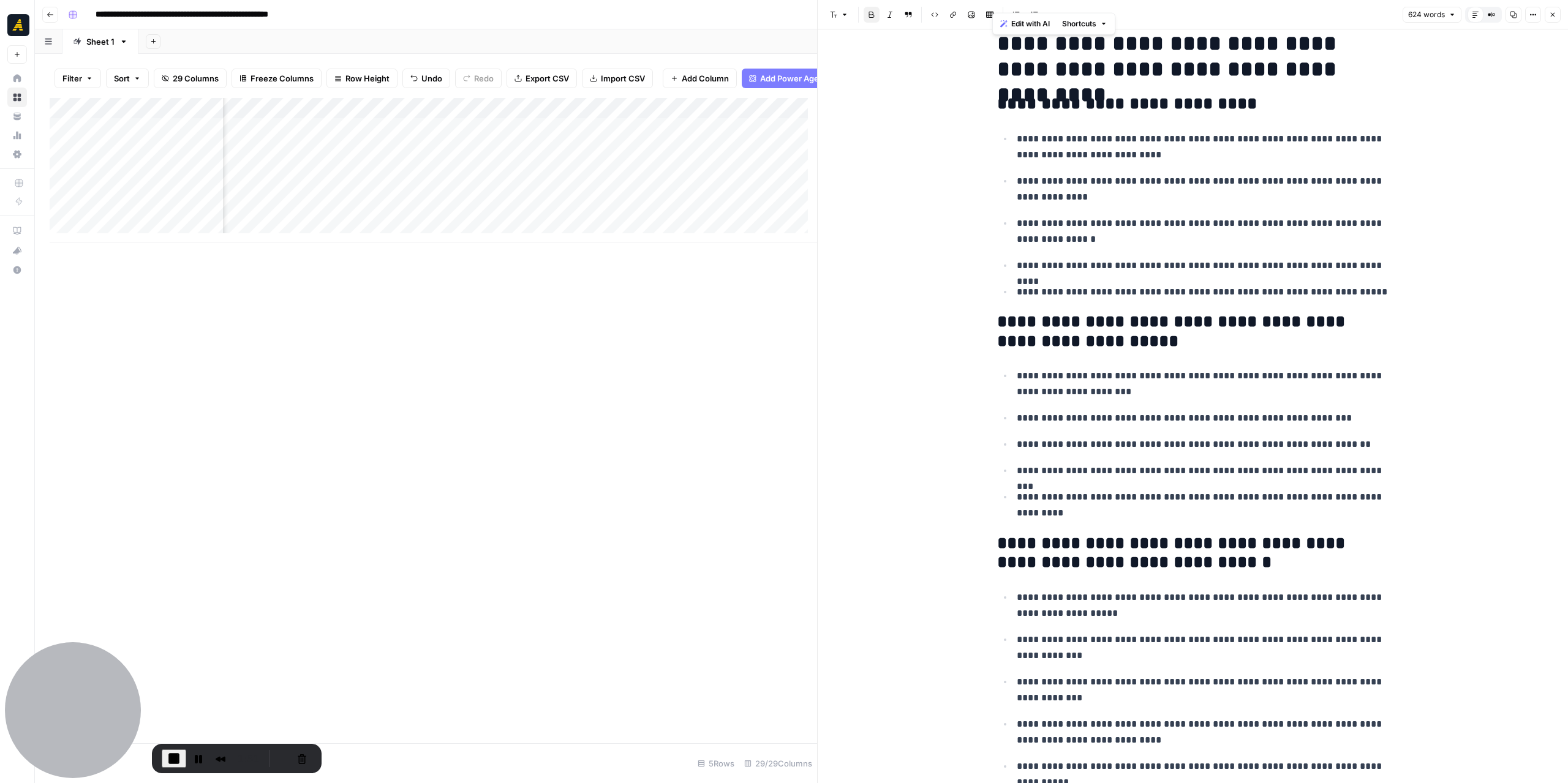
click at [1158, 194] on p "**********" at bounding box center [1203, 189] width 372 height 32
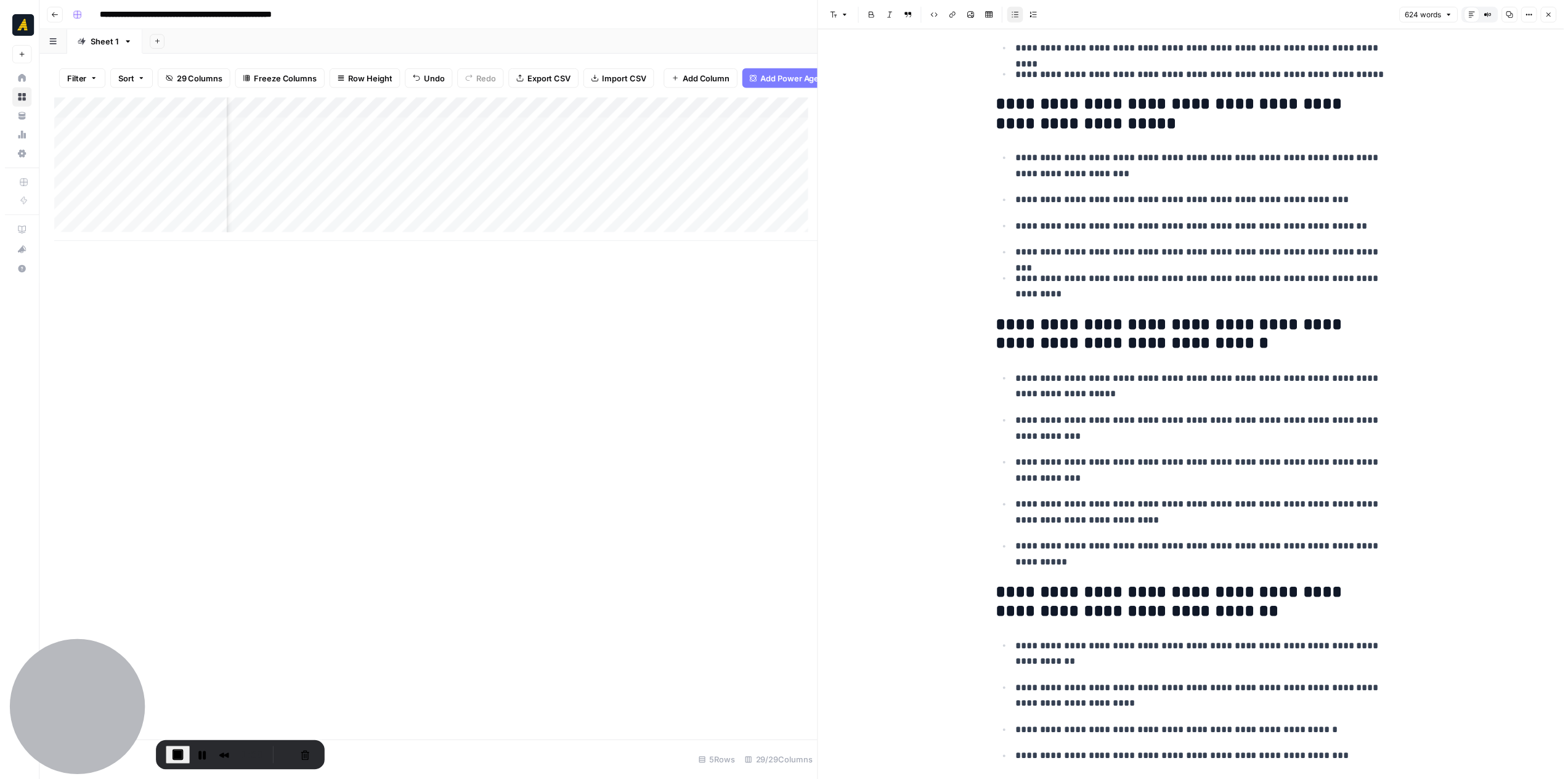
scroll to position [370, 0]
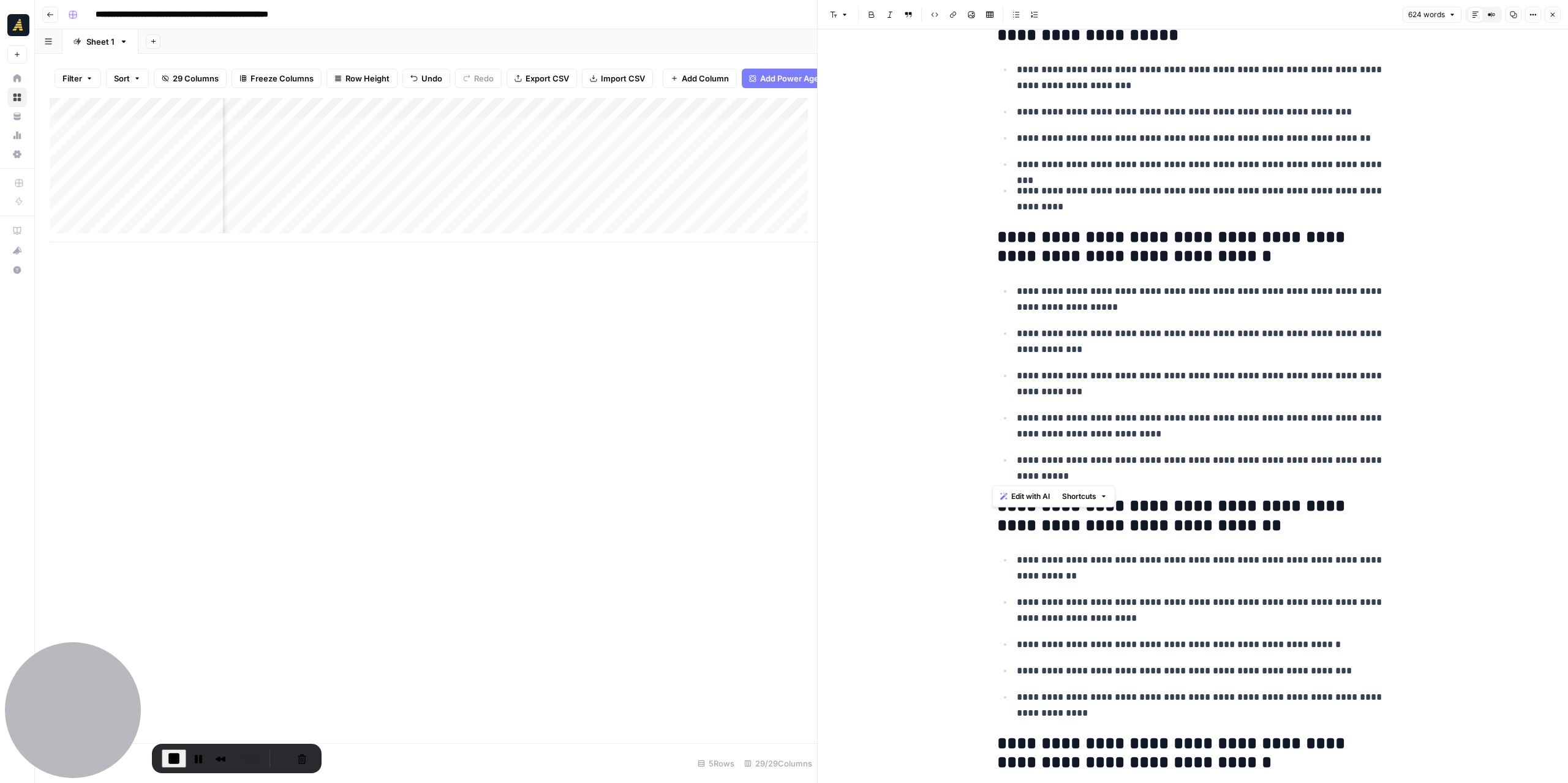
drag, startPoint x: 1083, startPoint y: 474, endPoint x: 926, endPoint y: 241, distance: 281.0
click at [1166, 397] on ul "**********" at bounding box center [1193, 383] width 392 height 202
click at [1080, 454] on p "**********" at bounding box center [1203, 469] width 372 height 32
drag, startPoint x: 1066, startPoint y: 391, endPoint x: 998, endPoint y: 337, distance: 86.8
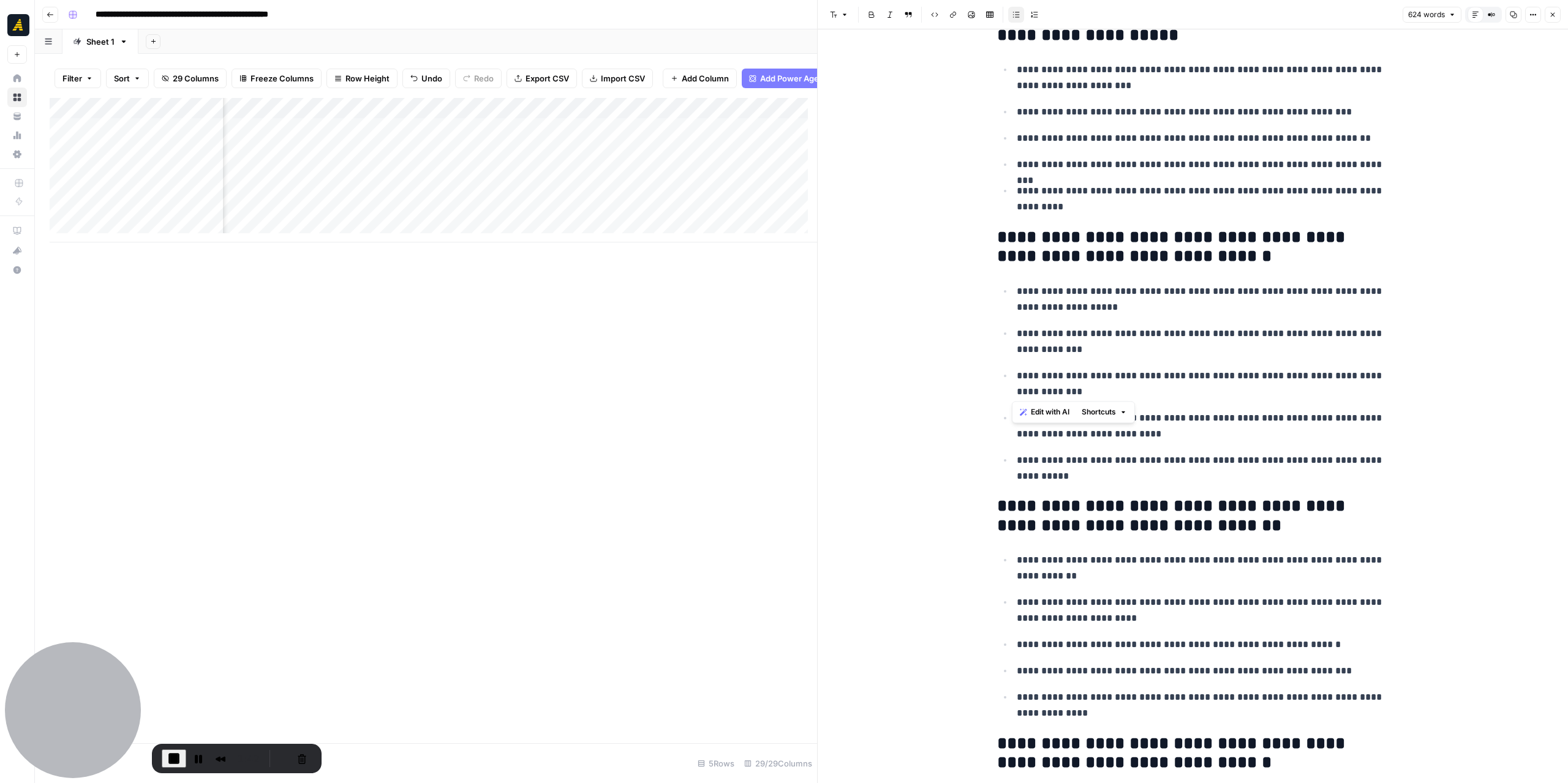
click at [998, 337] on ul "**********" at bounding box center [1193, 383] width 392 height 202
click at [1188, 391] on p "**********" at bounding box center [1203, 384] width 372 height 32
click at [1154, 434] on p "**********" at bounding box center [1203, 426] width 372 height 32
click at [1083, 476] on p "**********" at bounding box center [1203, 469] width 372 height 32
click at [1551, 13] on icon "button" at bounding box center [1553, 15] width 4 height 4
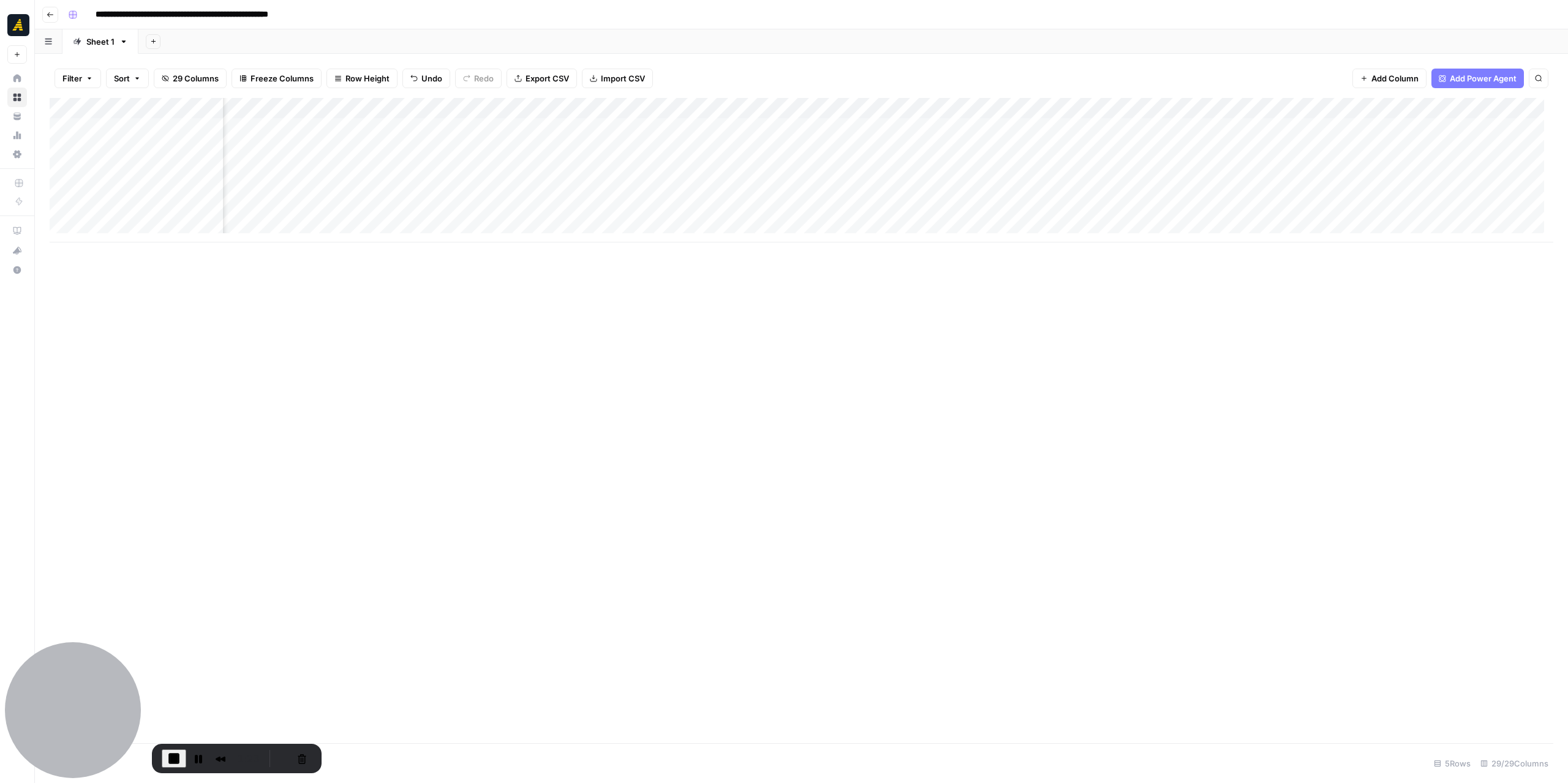
scroll to position [0, 1662]
drag, startPoint x: 854, startPoint y: 238, endPoint x: 928, endPoint y: 229, distance: 74.5
click at [928, 229] on div "Add Column" at bounding box center [801, 180] width 1504 height 165
click at [829, 153] on div "Add Column" at bounding box center [801, 180] width 1504 height 165
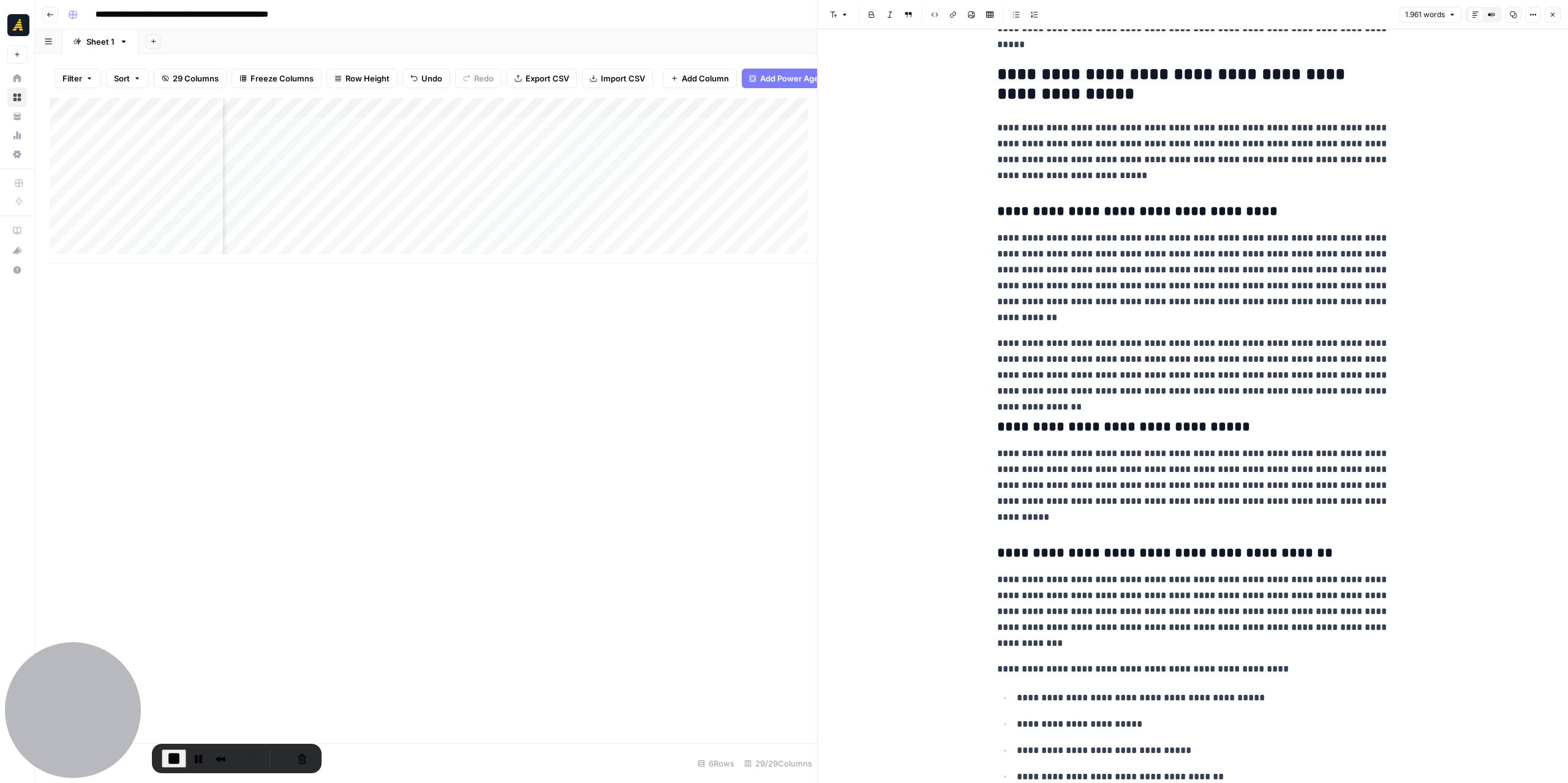
scroll to position [1530, 0]
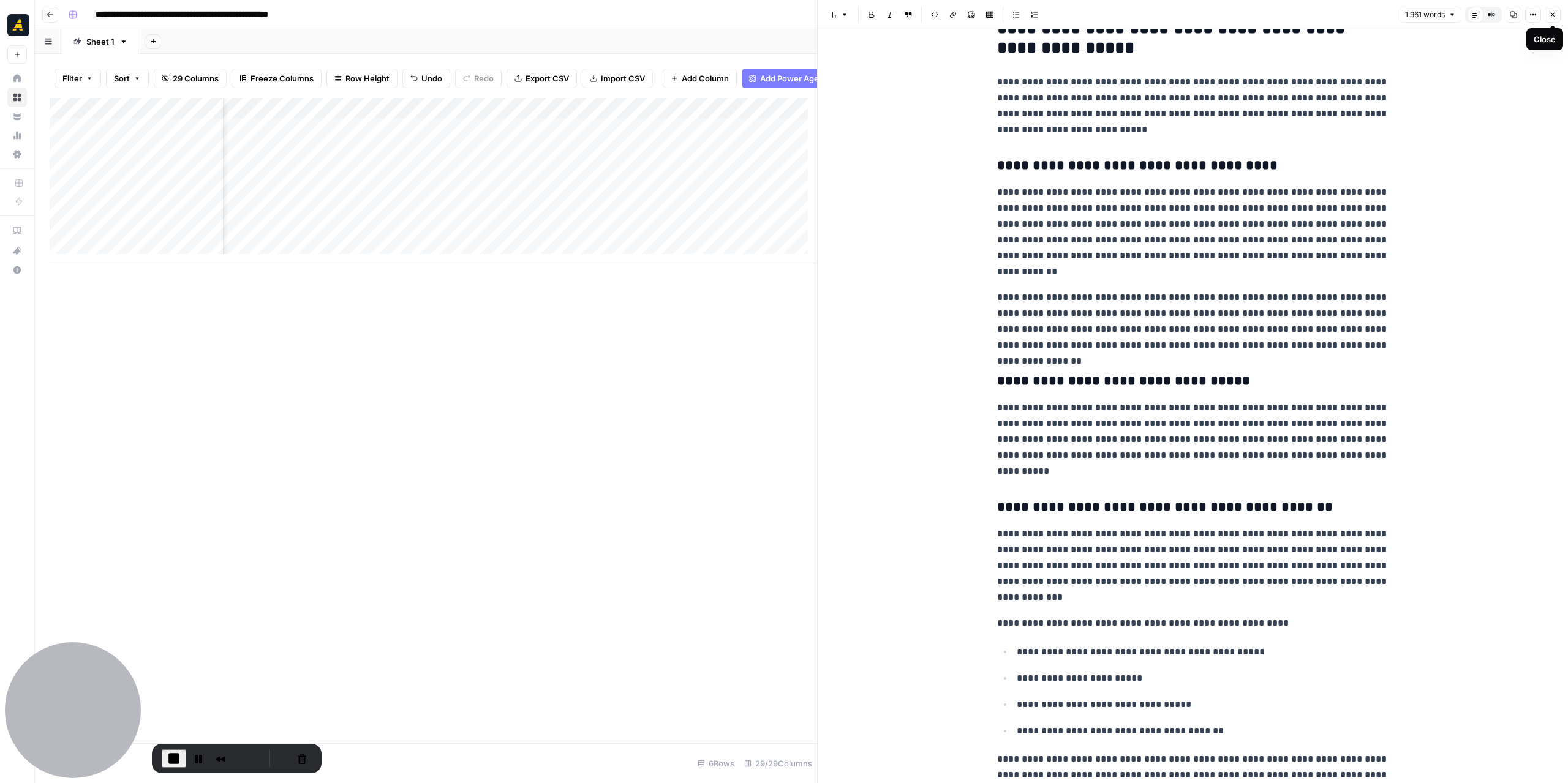
click at [1558, 14] on button "Close" at bounding box center [1553, 15] width 16 height 16
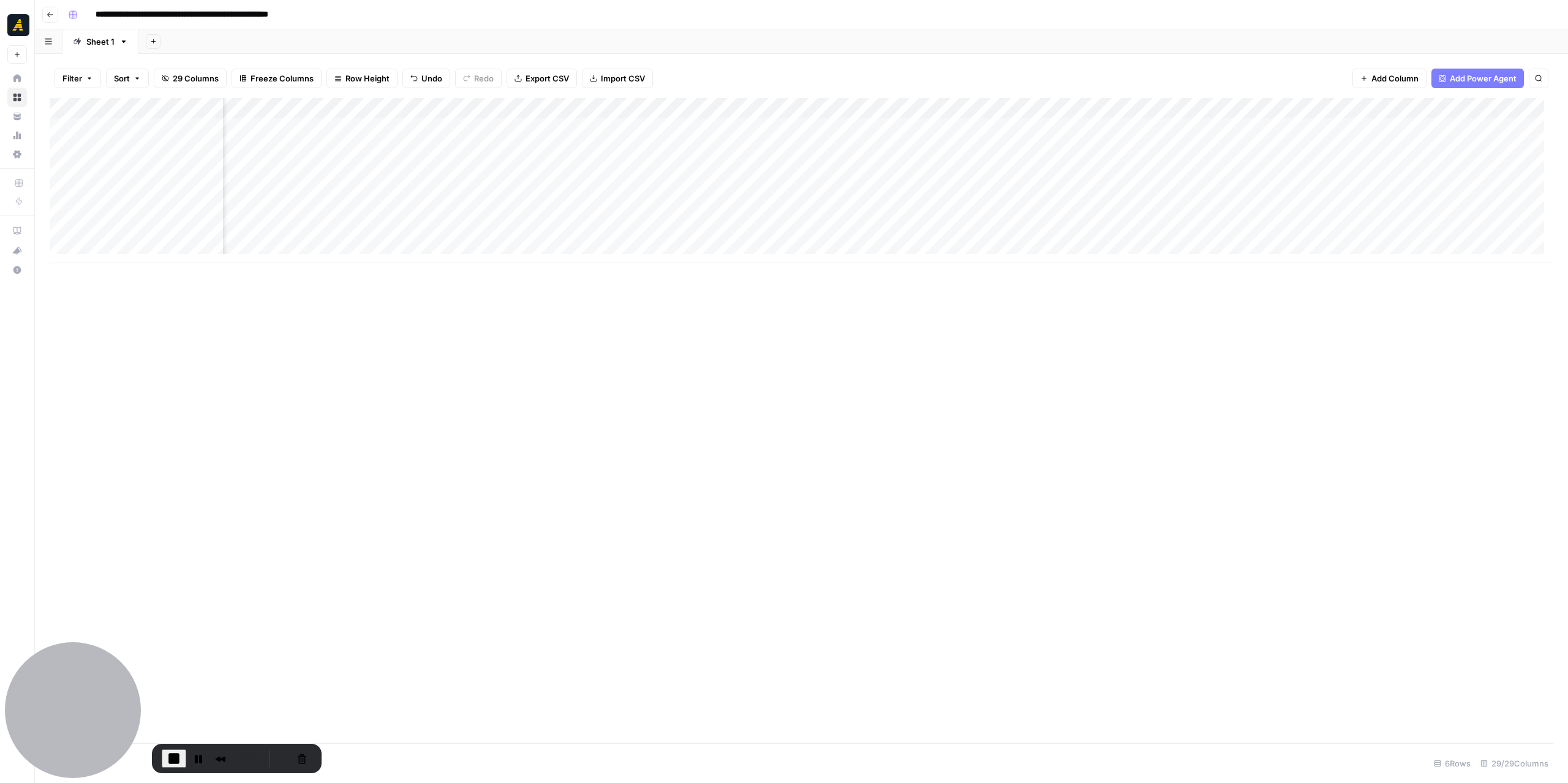
scroll to position [0, 1825]
click at [302, 756] on button "Cancel Recording" at bounding box center [292, 759] width 20 height 20
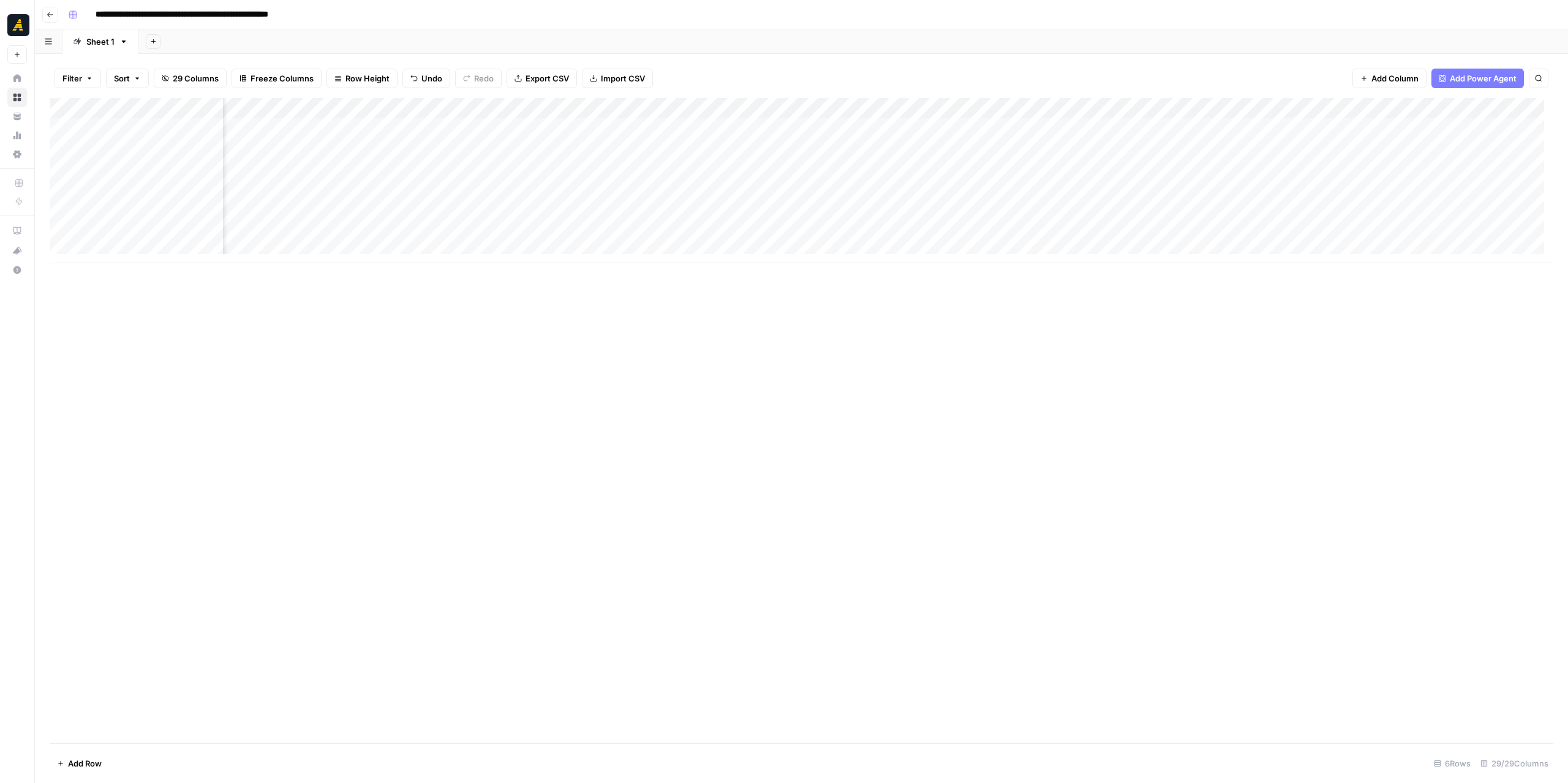
scroll to position [0, 0]
click at [48, 17] on button "Go back" at bounding box center [50, 15] width 16 height 16
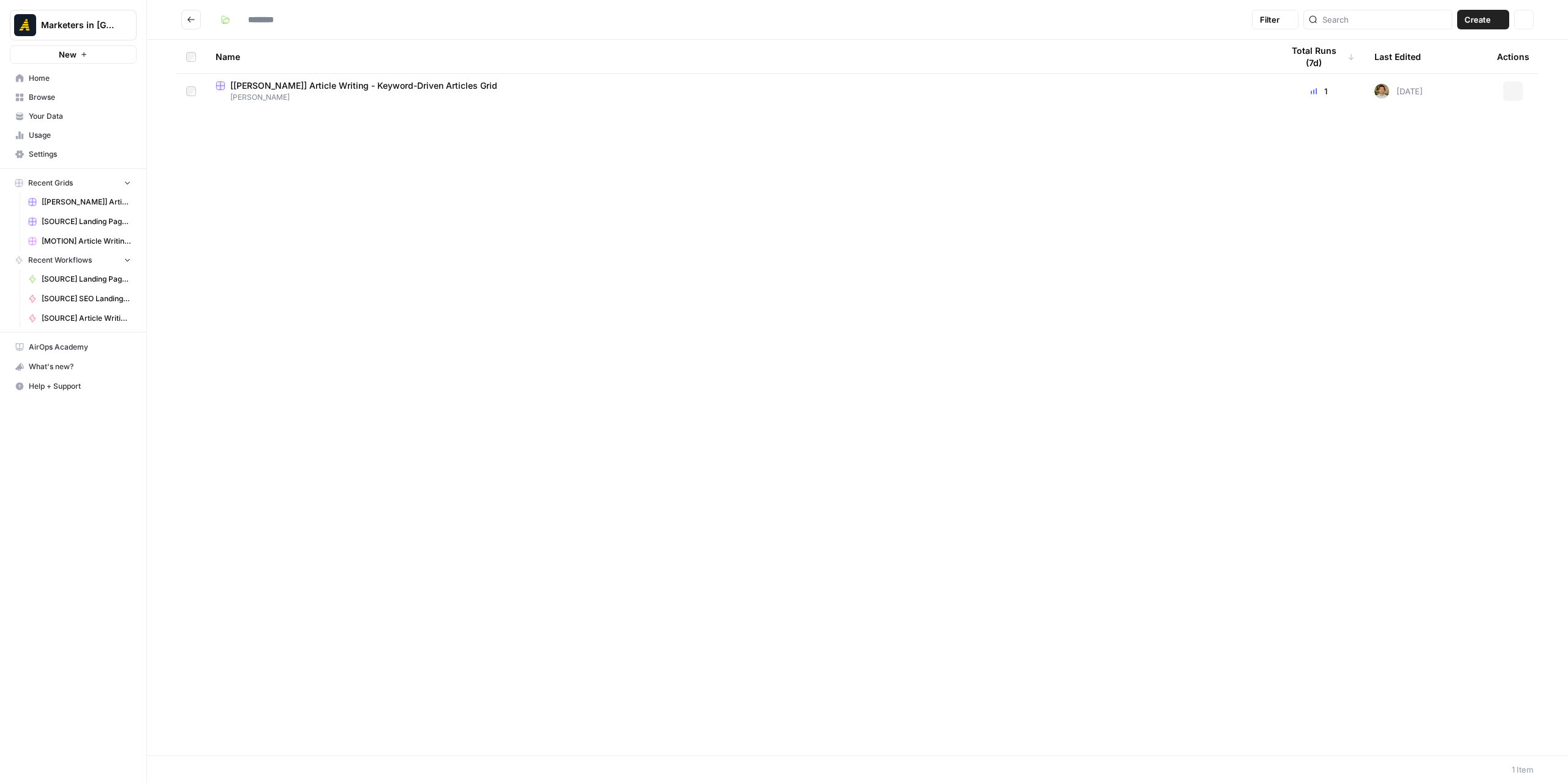
type input "*******"
click at [189, 22] on icon "Go back" at bounding box center [191, 20] width 8 height 8
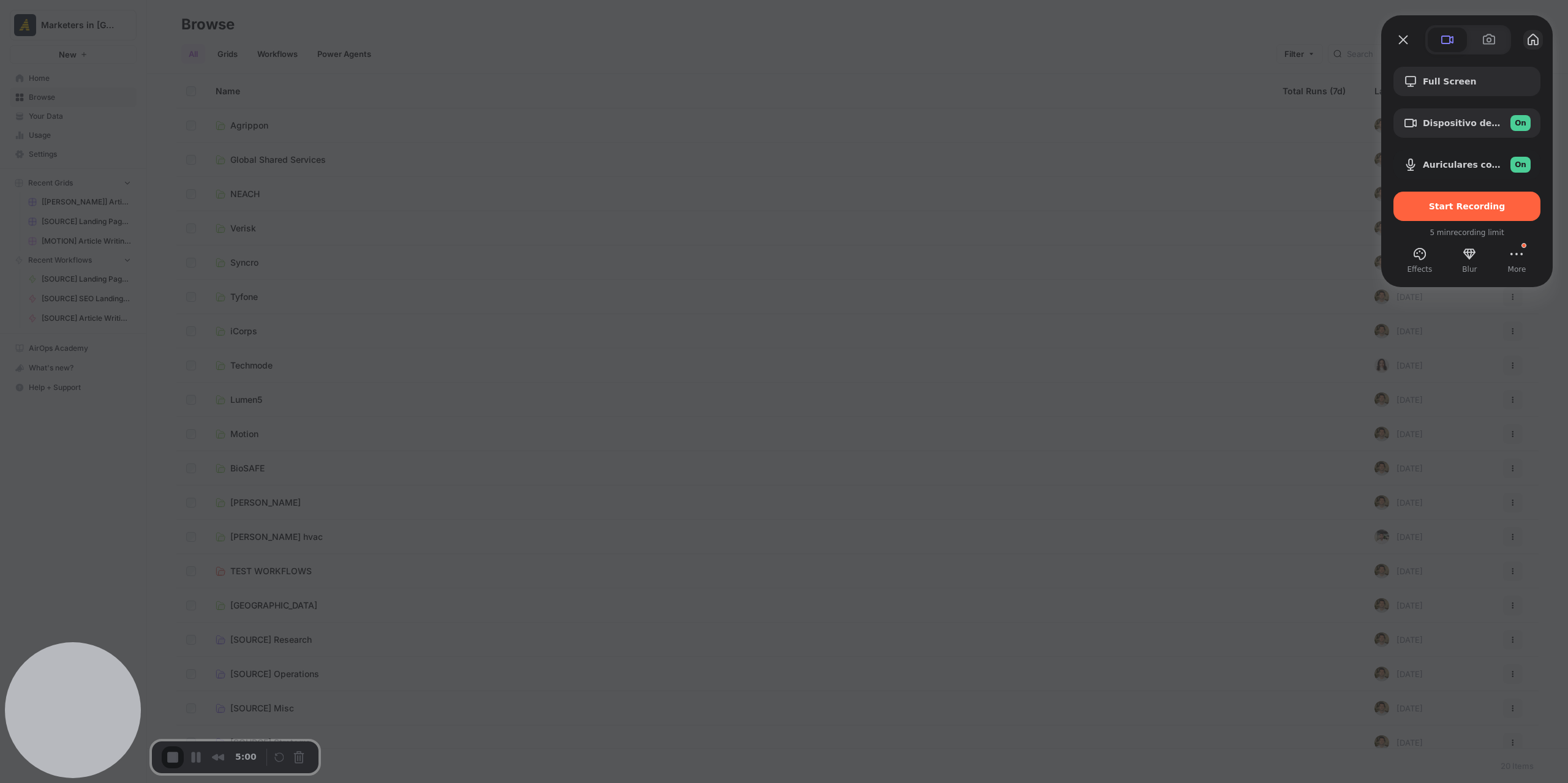
click at [1528, 39] on button "My library" at bounding box center [1533, 40] width 20 height 20
click at [1456, 212] on div "Start Recording" at bounding box center [1467, 206] width 147 height 29
click at [1441, 200] on div "Start Recording" at bounding box center [1467, 206] width 147 height 29
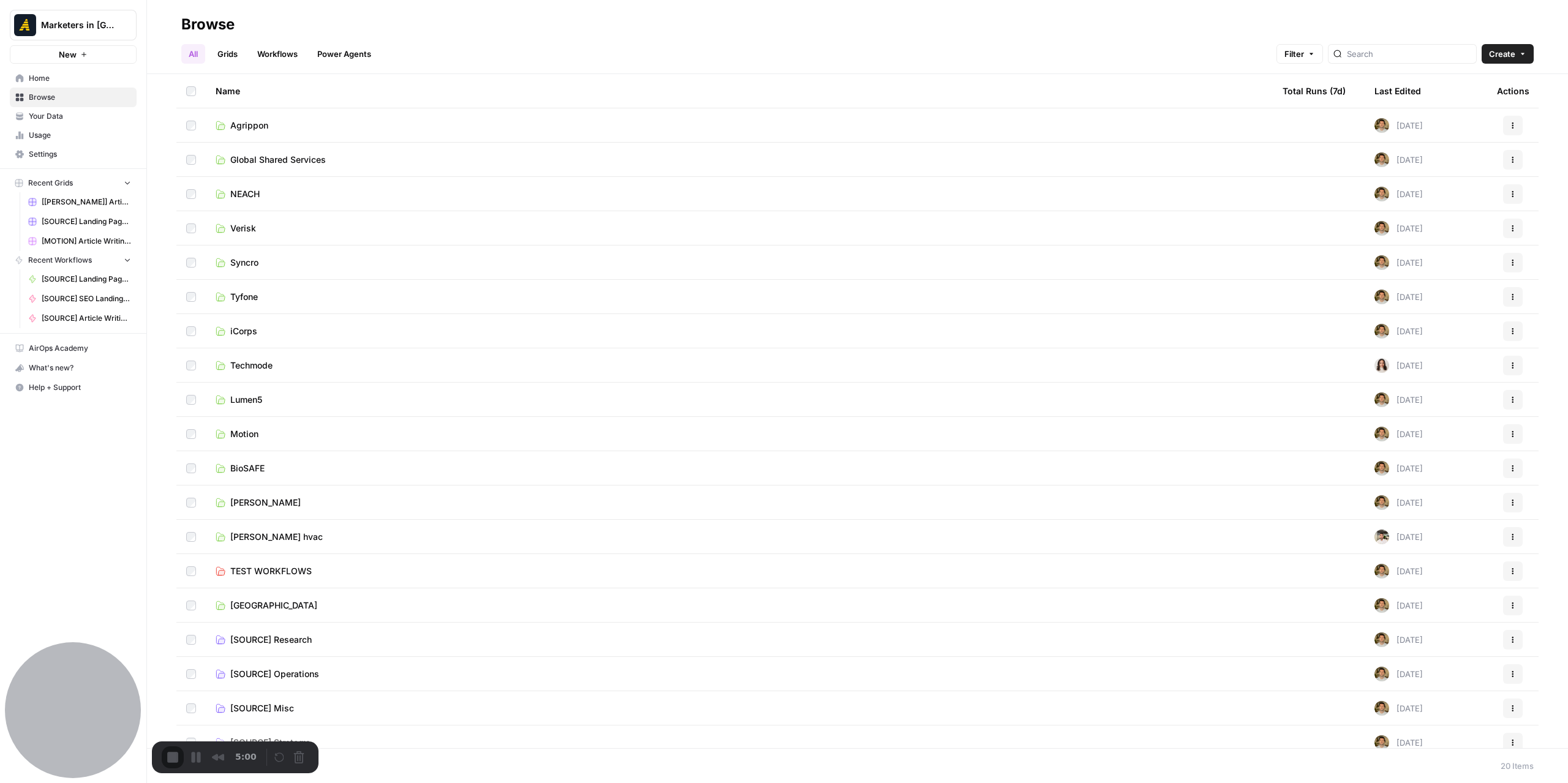
click at [255, 502] on span "[PERSON_NAME]" at bounding box center [265, 503] width 70 height 13
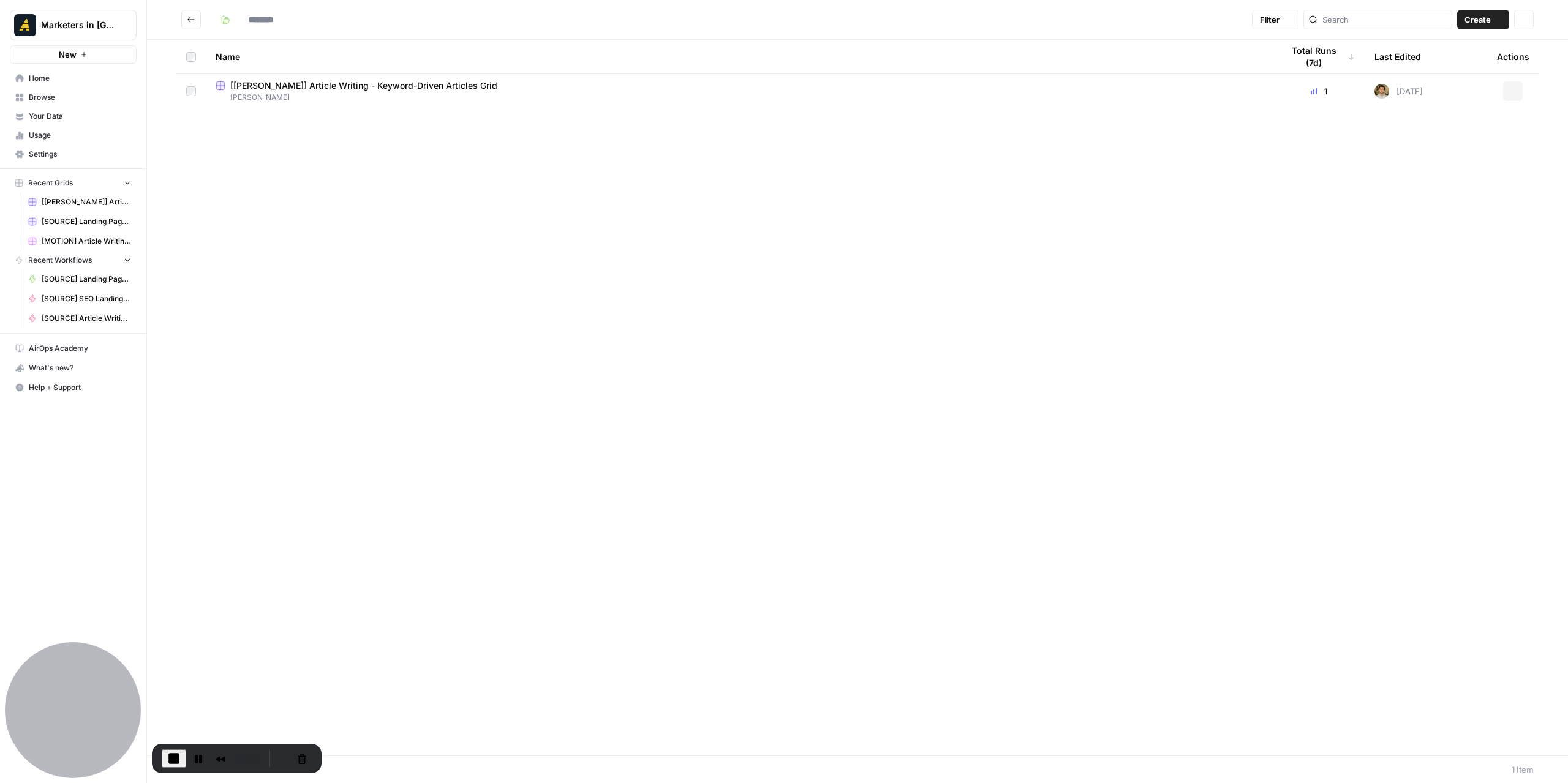
type input "*******"
click at [276, 92] on span "[PERSON_NAME]" at bounding box center [739, 98] width 1048 height 11
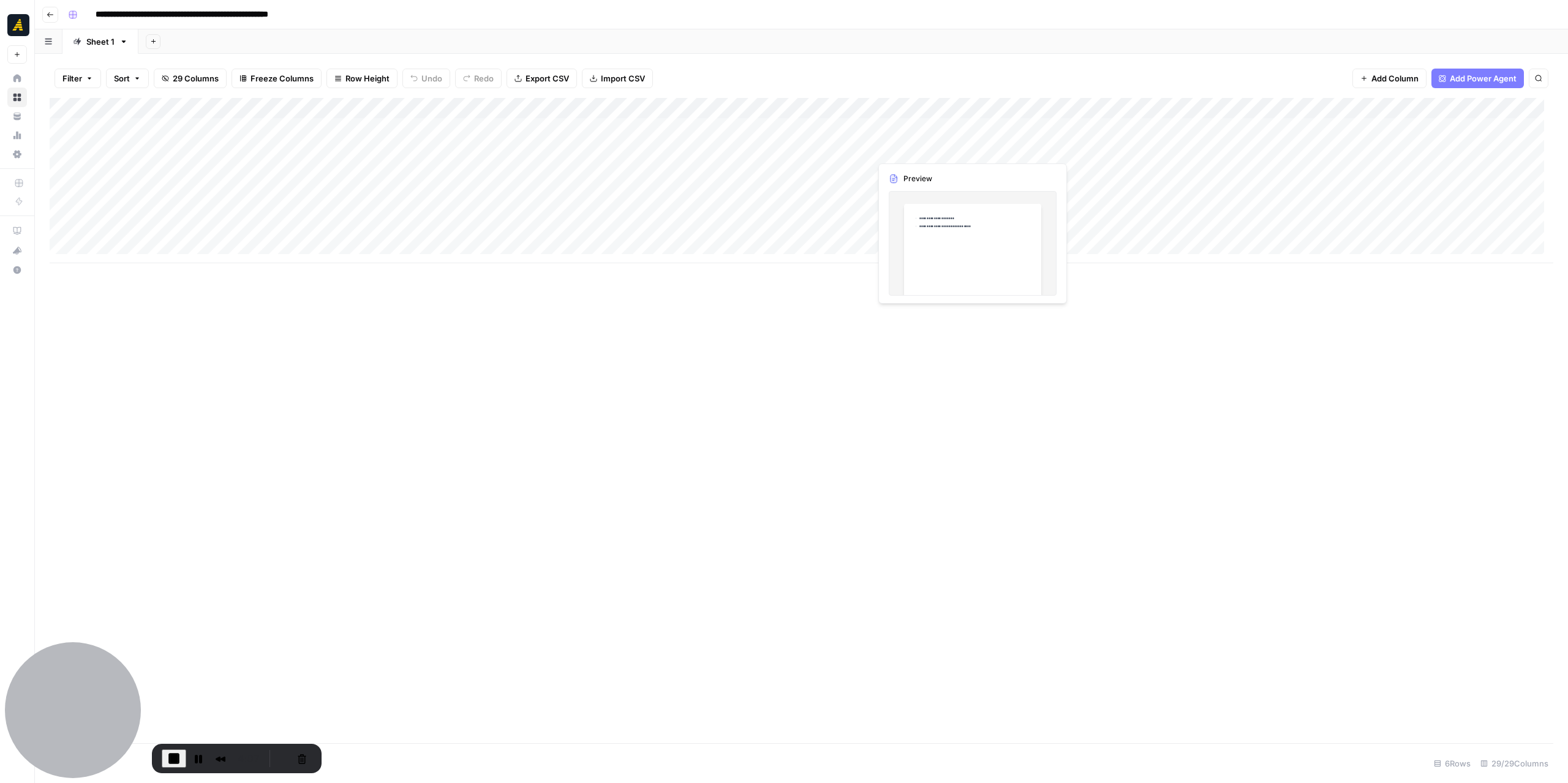
click at [948, 151] on div "Add Column" at bounding box center [801, 180] width 1504 height 165
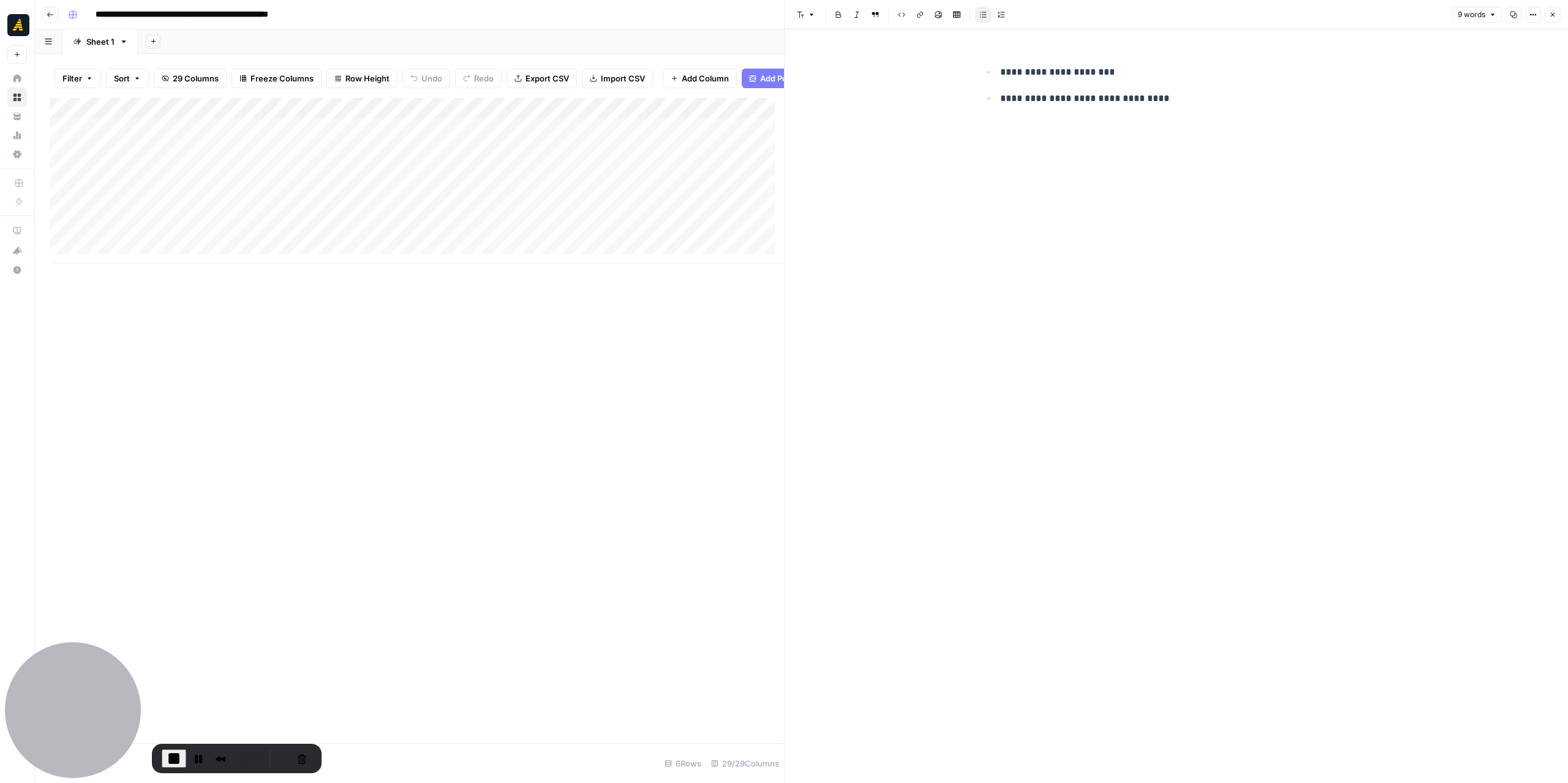
click at [1562, 13] on header "Font style Bold Italic Block quote Code block Link Image Insert Table Bulleted …" at bounding box center [1176, 15] width 783 height 29
drag, startPoint x: 1559, startPoint y: 11, endPoint x: 1512, endPoint y: 20, distance: 47.9
click at [1558, 11] on button "Close" at bounding box center [1553, 15] width 16 height 16
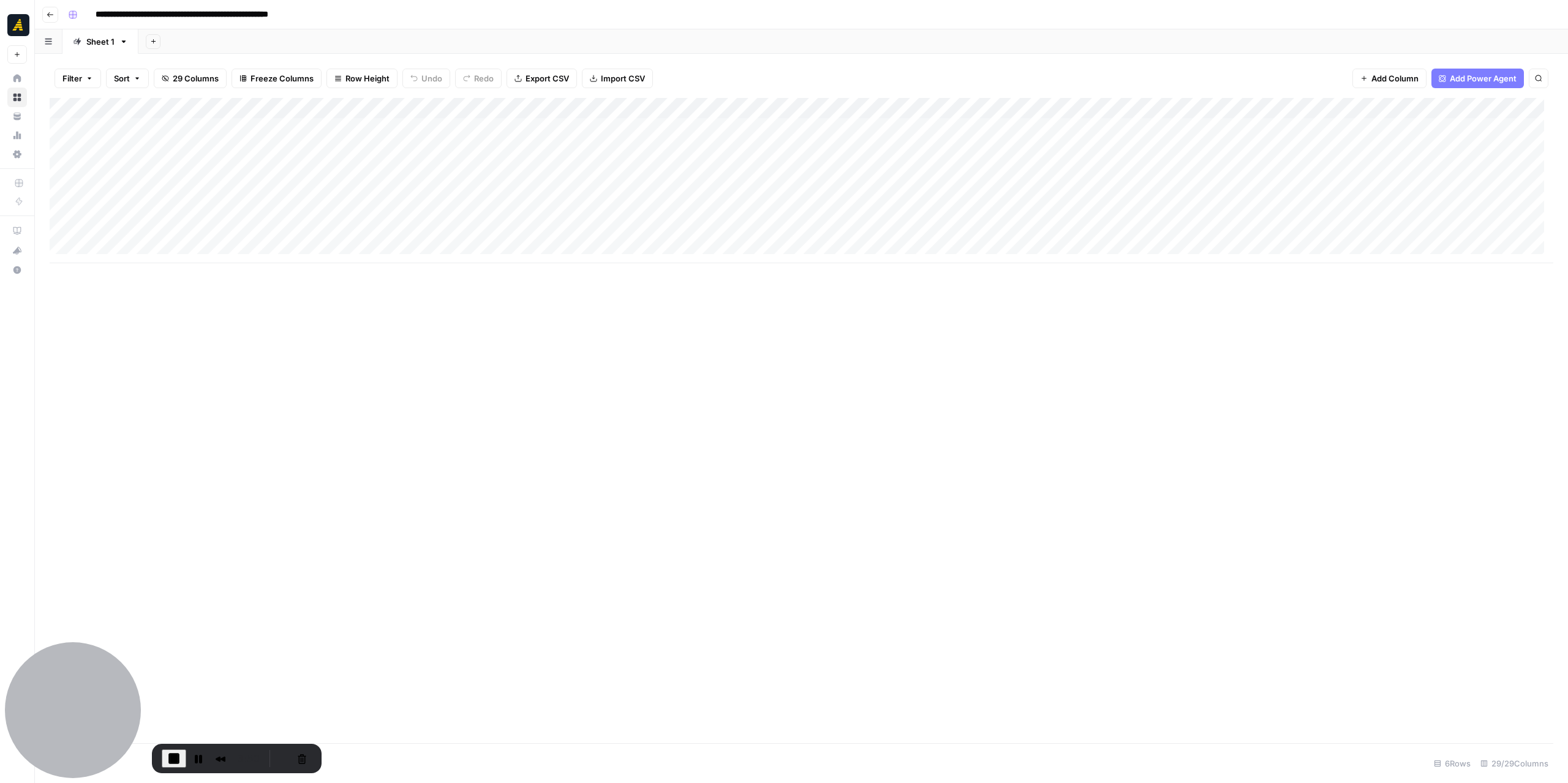
click at [281, 188] on div "Add Column" at bounding box center [801, 180] width 1504 height 165
click at [803, 188] on div "Add Column" at bounding box center [801, 180] width 1504 height 165
click at [293, 215] on div "Add Column" at bounding box center [801, 180] width 1504 height 165
click at [765, 146] on div "Add Column" at bounding box center [801, 180] width 1504 height 165
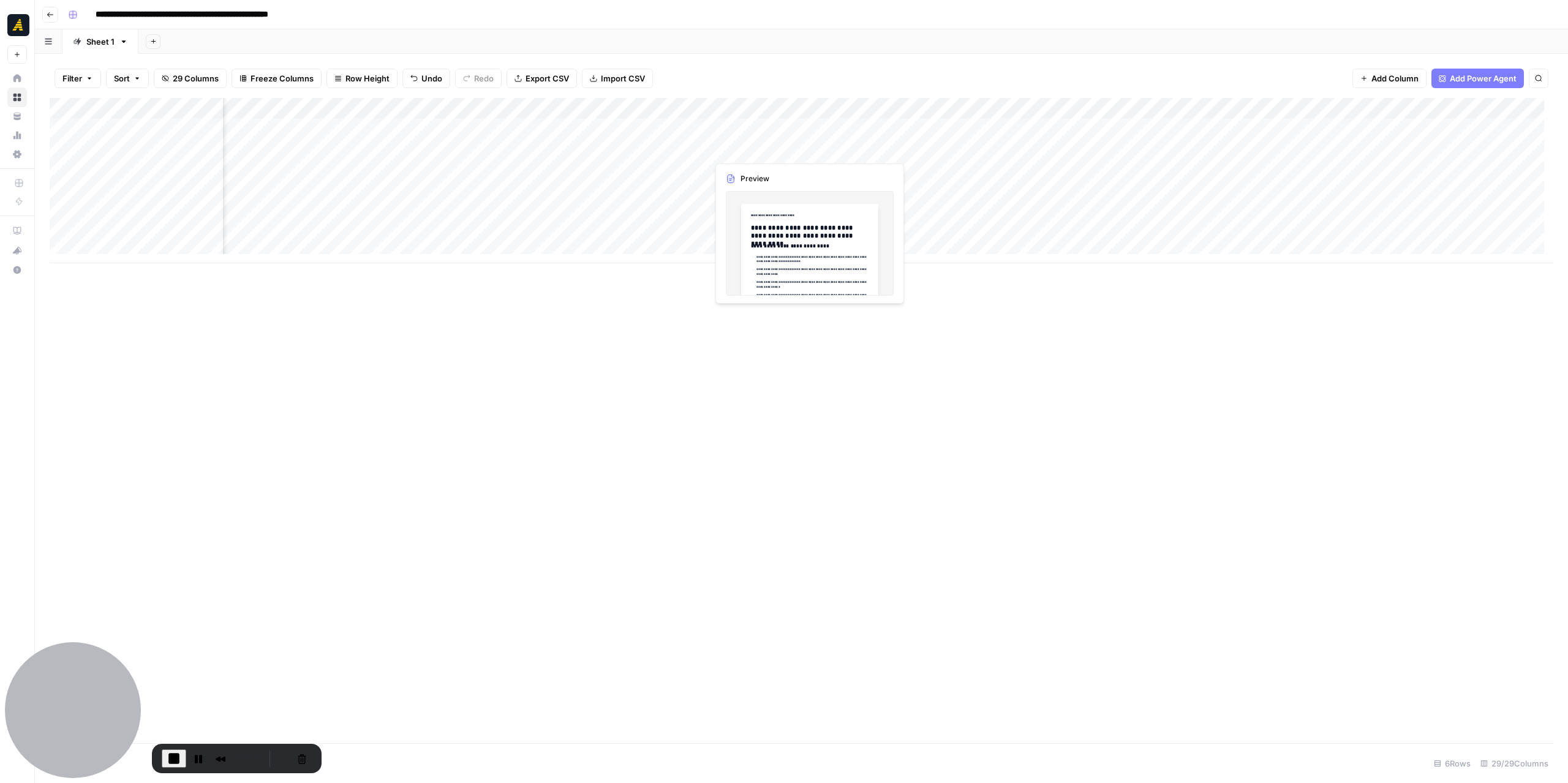
click at [765, 146] on div "Add Column" at bounding box center [801, 180] width 1504 height 165
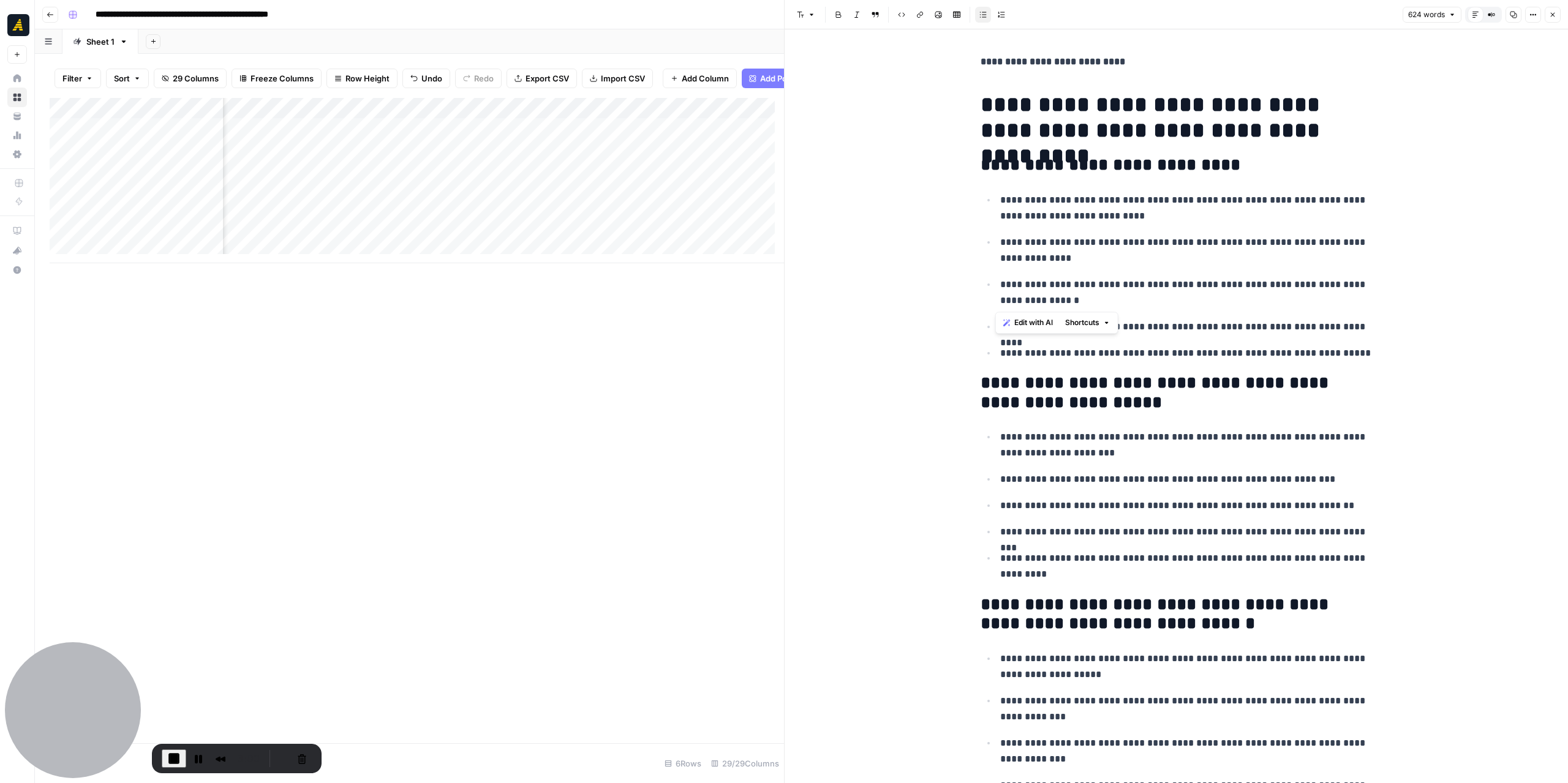
drag, startPoint x: 1010, startPoint y: 289, endPoint x: 990, endPoint y: 282, distance: 21.2
click at [990, 282] on ul "**********" at bounding box center [1177, 276] width 392 height 169
click at [1055, 301] on p "**********" at bounding box center [1186, 293] width 372 height 32
drag, startPoint x: 1183, startPoint y: 162, endPoint x: 1207, endPoint y: 164, distance: 24.1
click at [1207, 164] on h2 "**********" at bounding box center [1177, 165] width 392 height 20
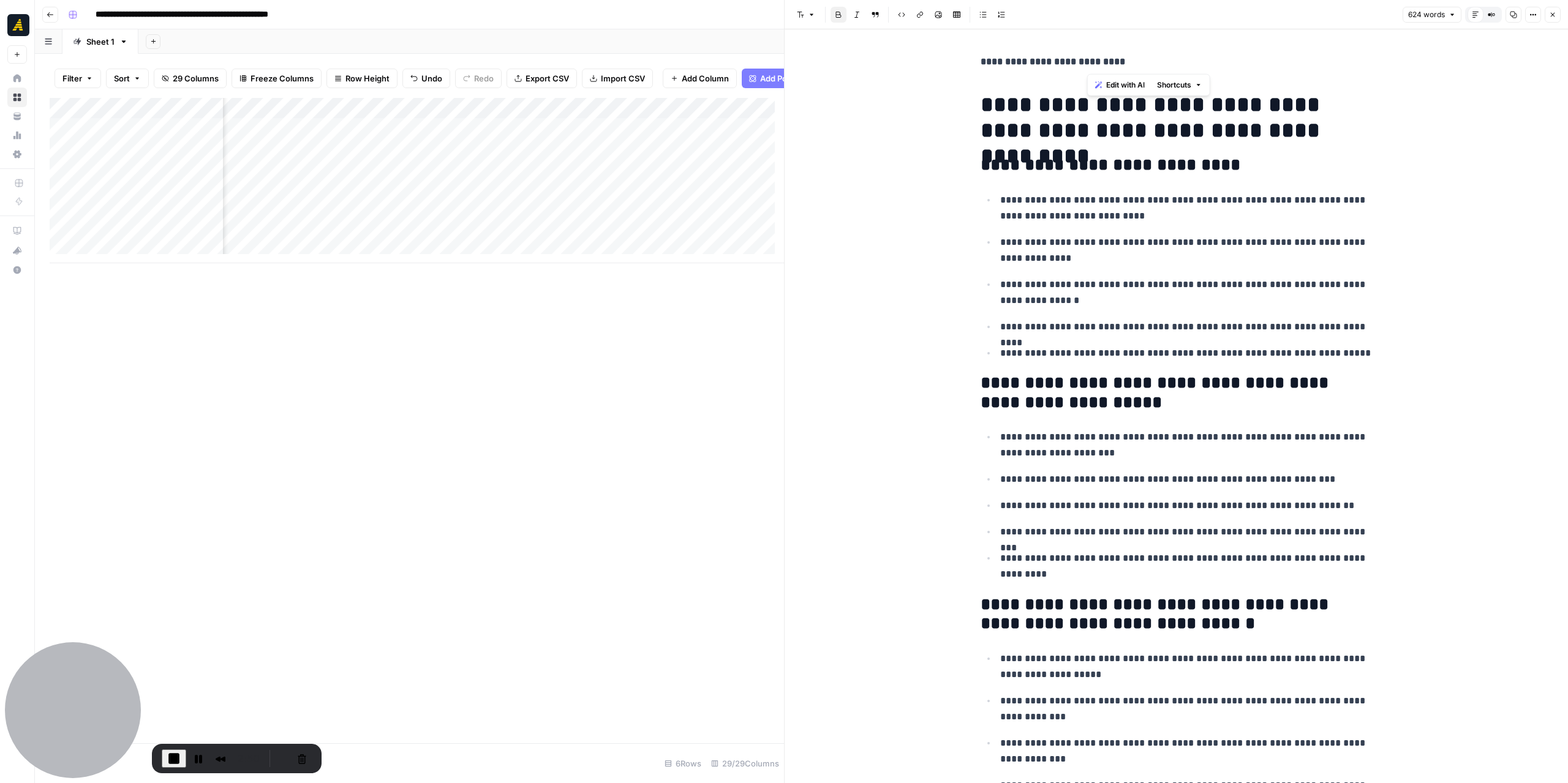
drag, startPoint x: 1087, startPoint y: 62, endPoint x: 1110, endPoint y: 61, distance: 23.0
click at [1110, 61] on strong "**********" at bounding box center [1053, 61] width 144 height 9
click at [1130, 58] on p "**********" at bounding box center [1177, 61] width 392 height 16
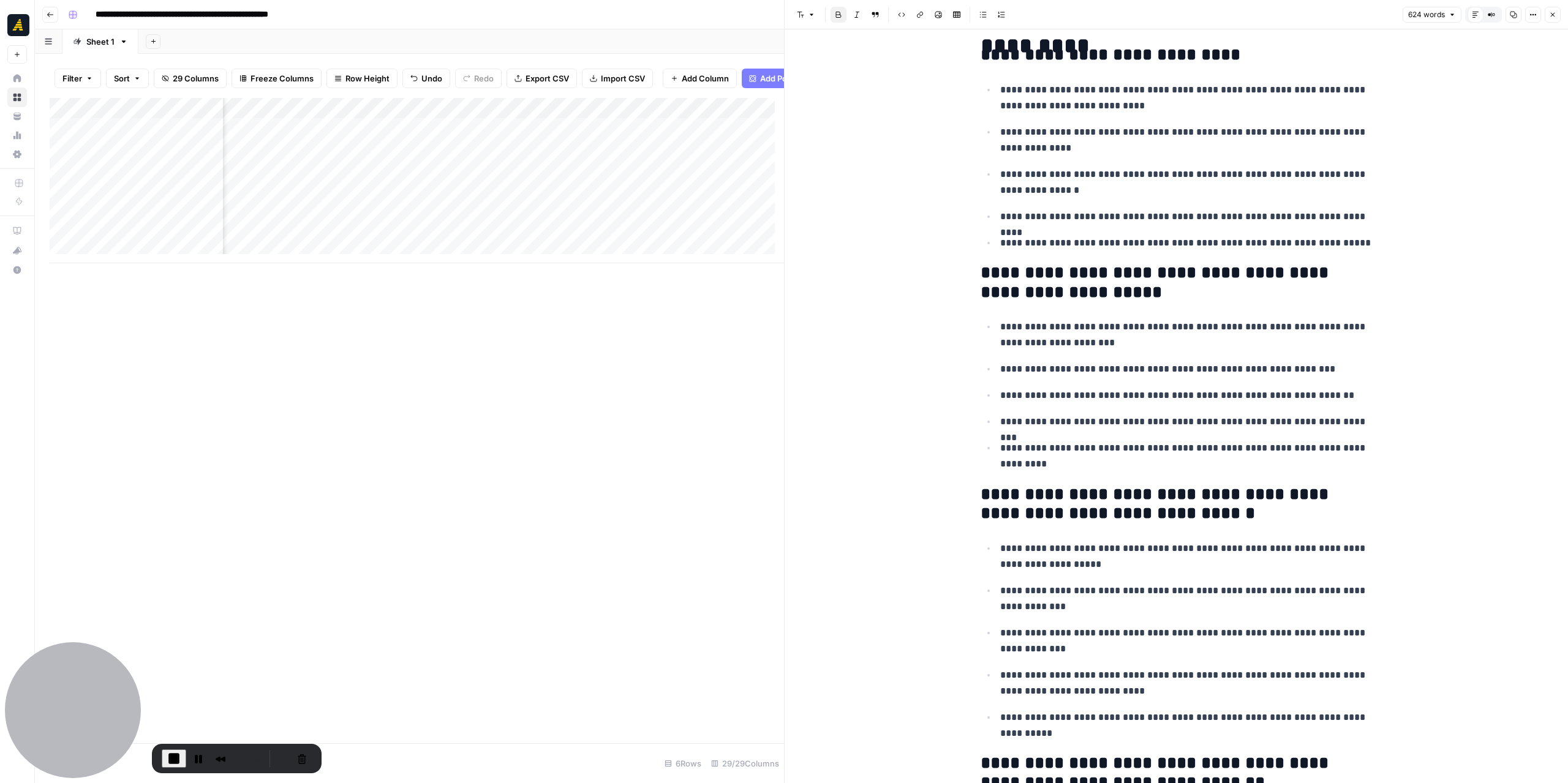
scroll to position [123, 0]
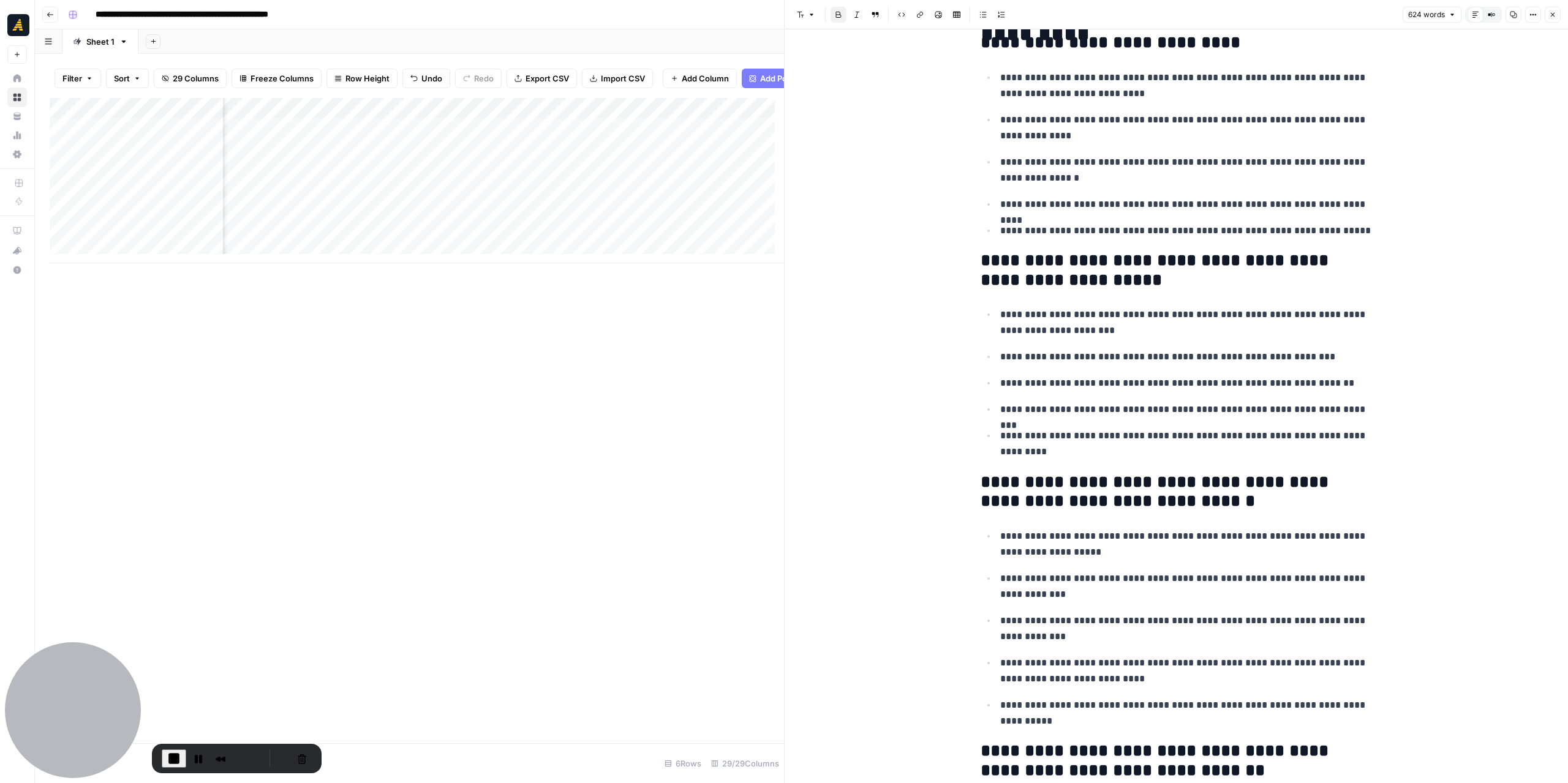
click at [1551, 14] on icon "button" at bounding box center [1553, 15] width 8 height 8
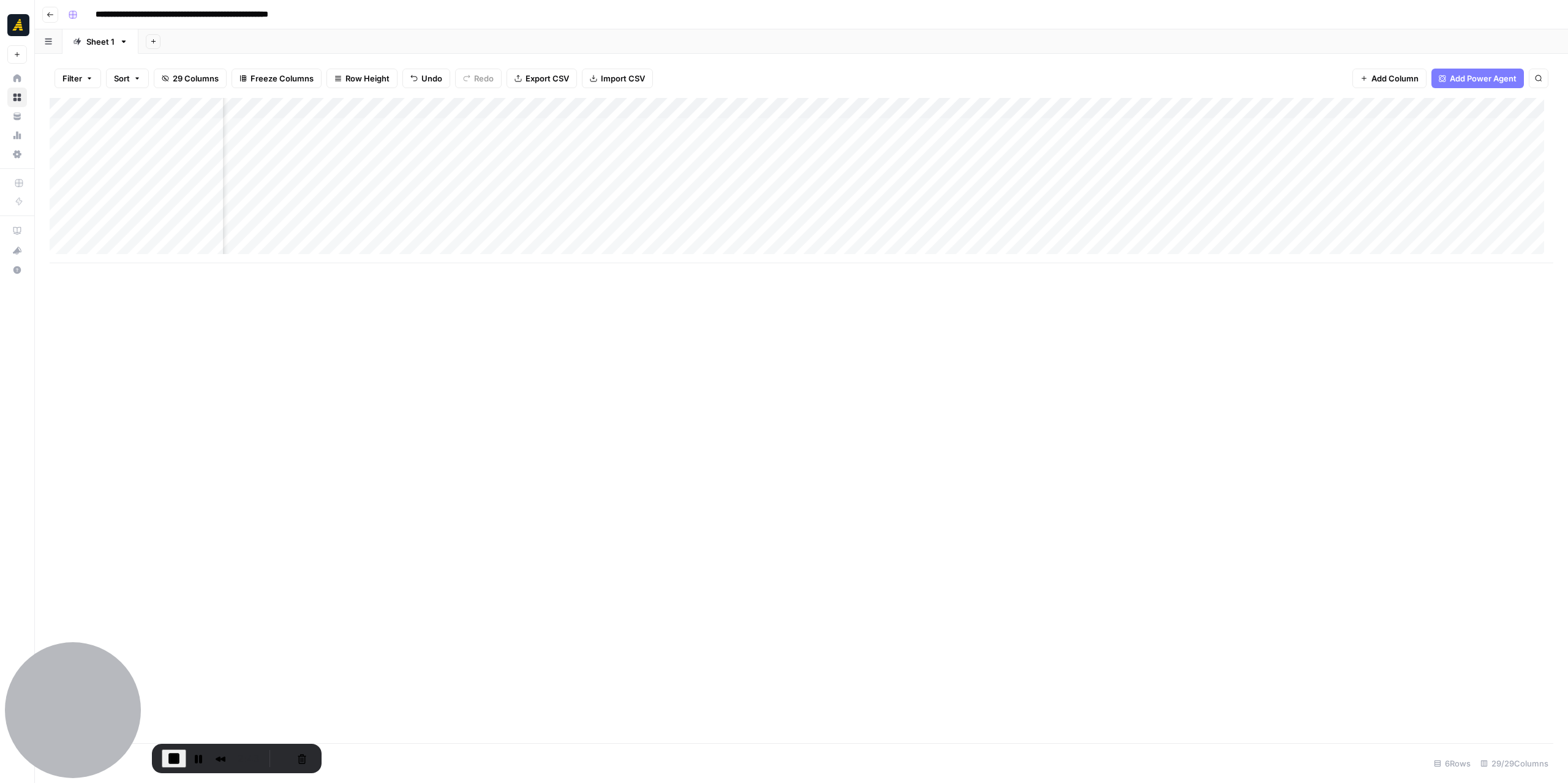
scroll to position [0, 1675]
click at [818, 155] on div "Add Column" at bounding box center [801, 180] width 1504 height 165
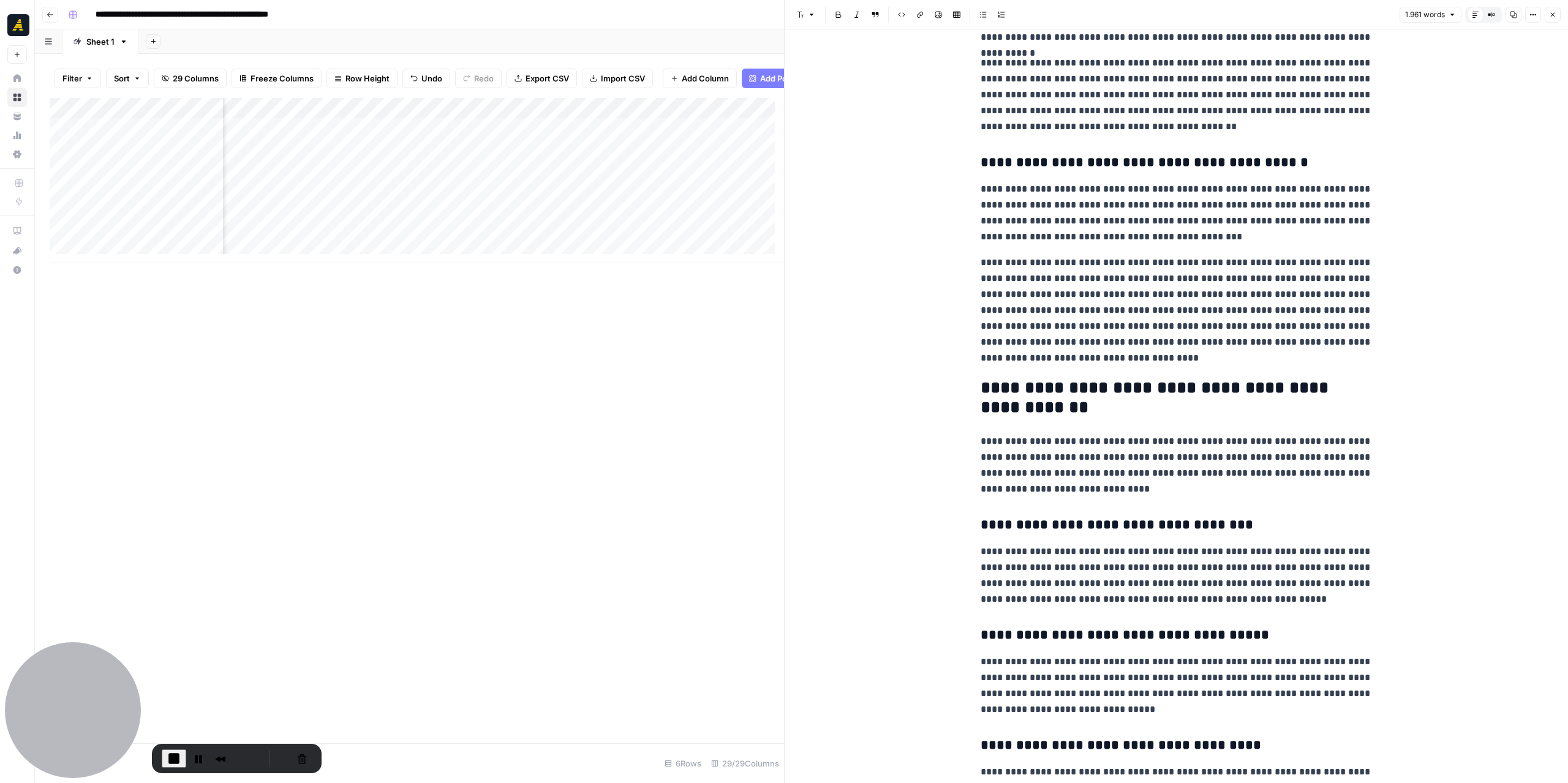
scroll to position [2633, 0]
click at [1555, 15] on icon "button" at bounding box center [1553, 15] width 8 height 8
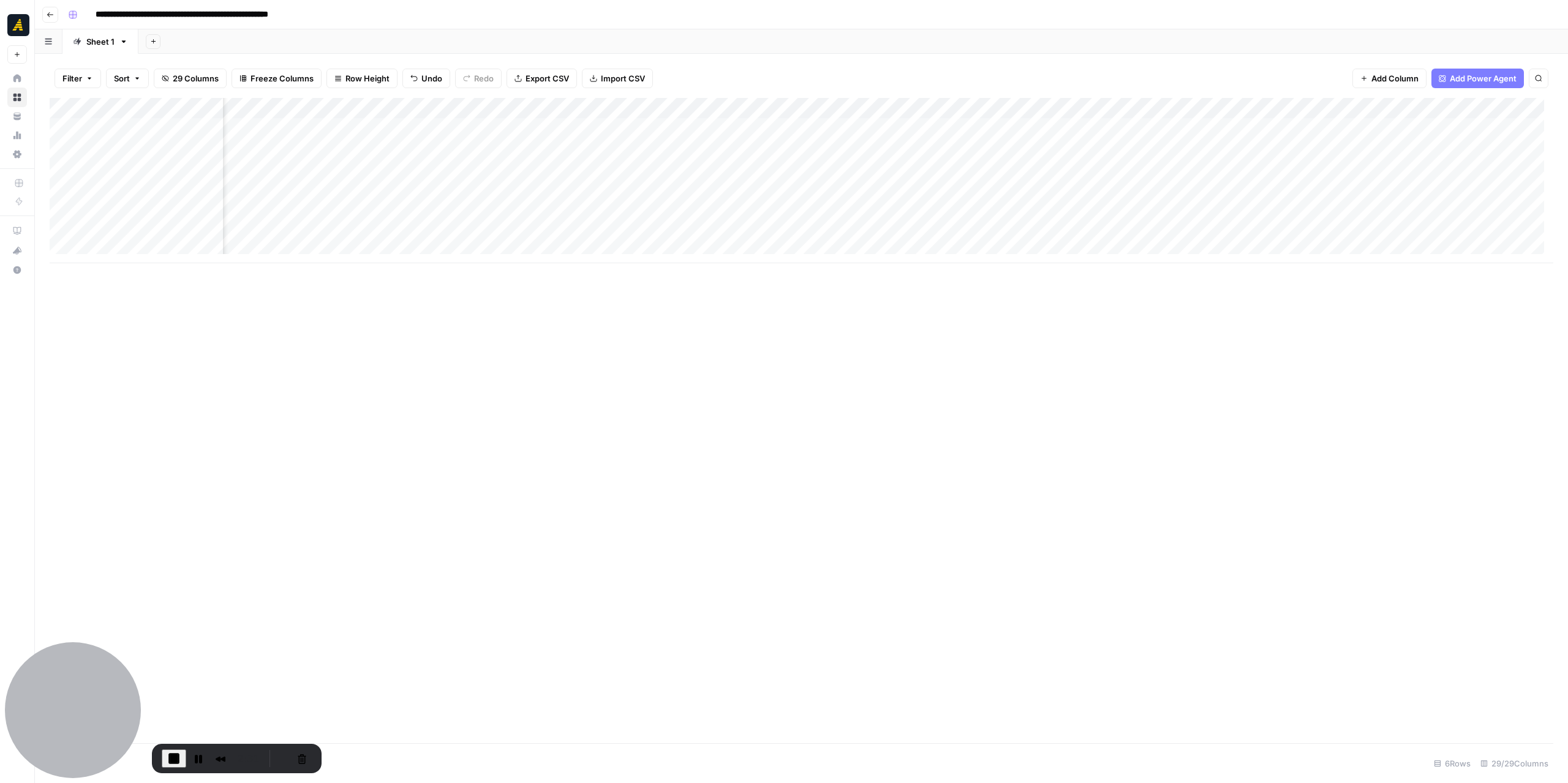
scroll to position [0, 1887]
click at [754, 148] on div "Add Column" at bounding box center [801, 180] width 1504 height 165
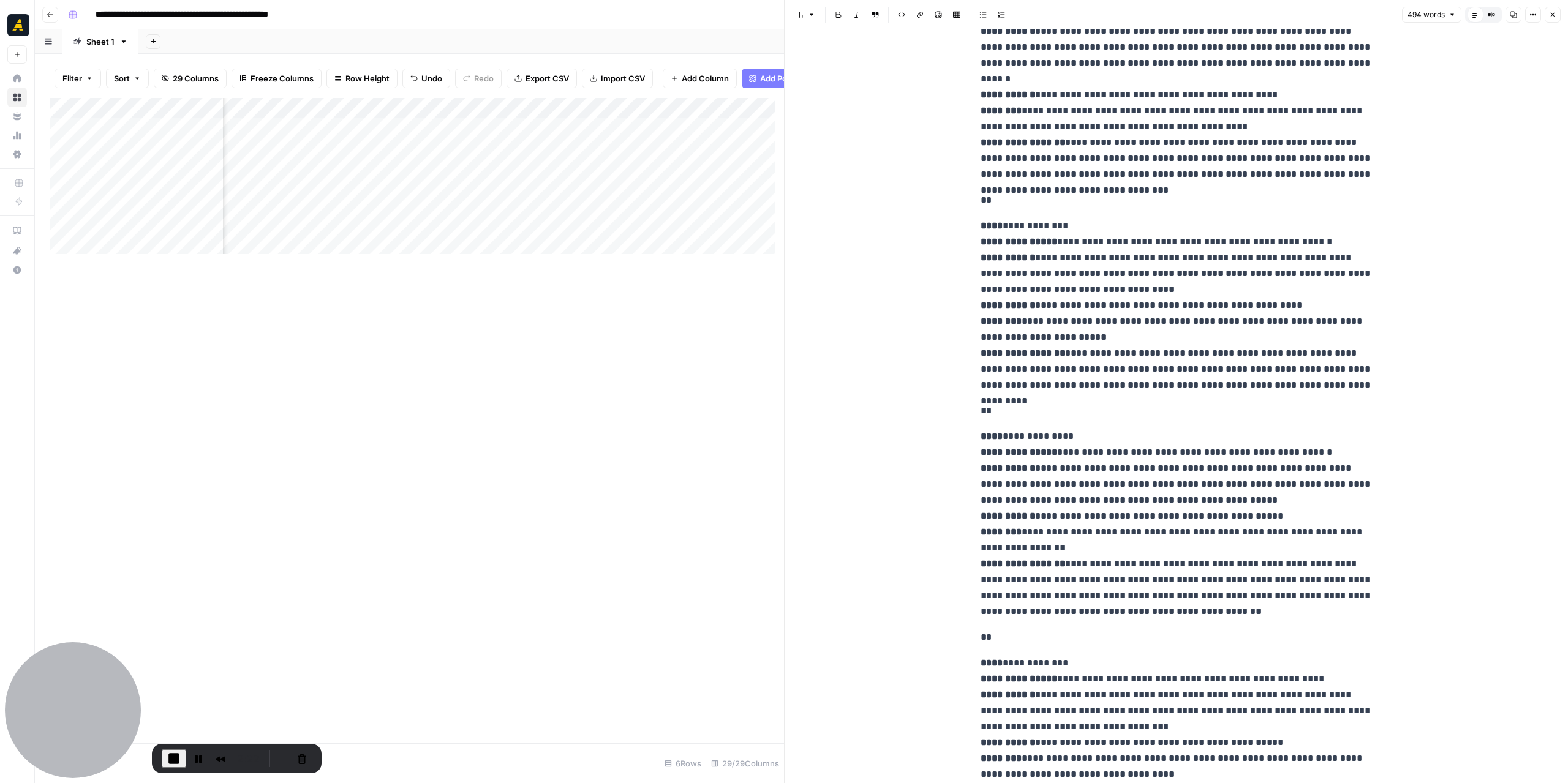
scroll to position [429, 0]
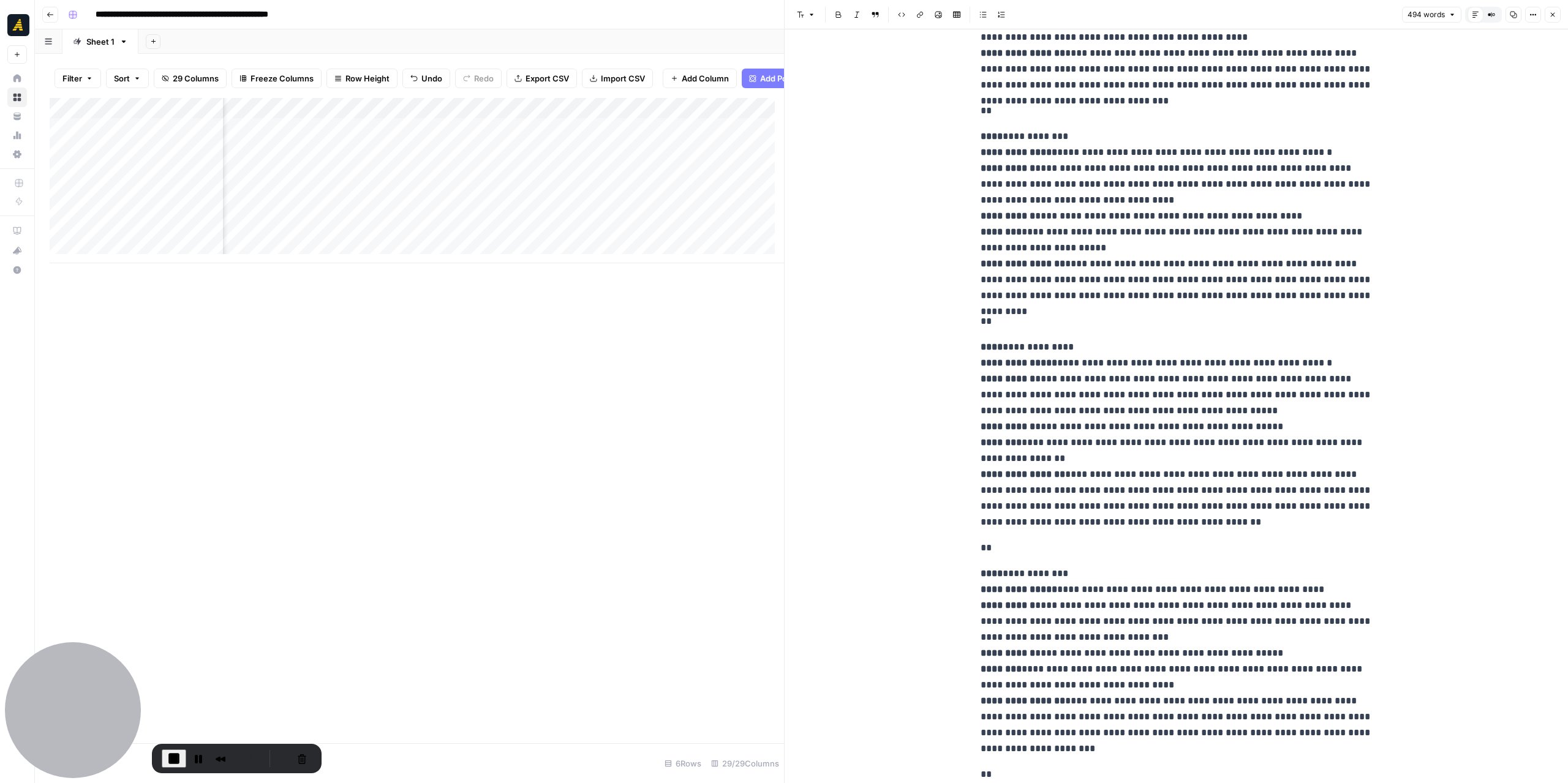
click at [1550, 15] on icon "button" at bounding box center [1553, 15] width 8 height 8
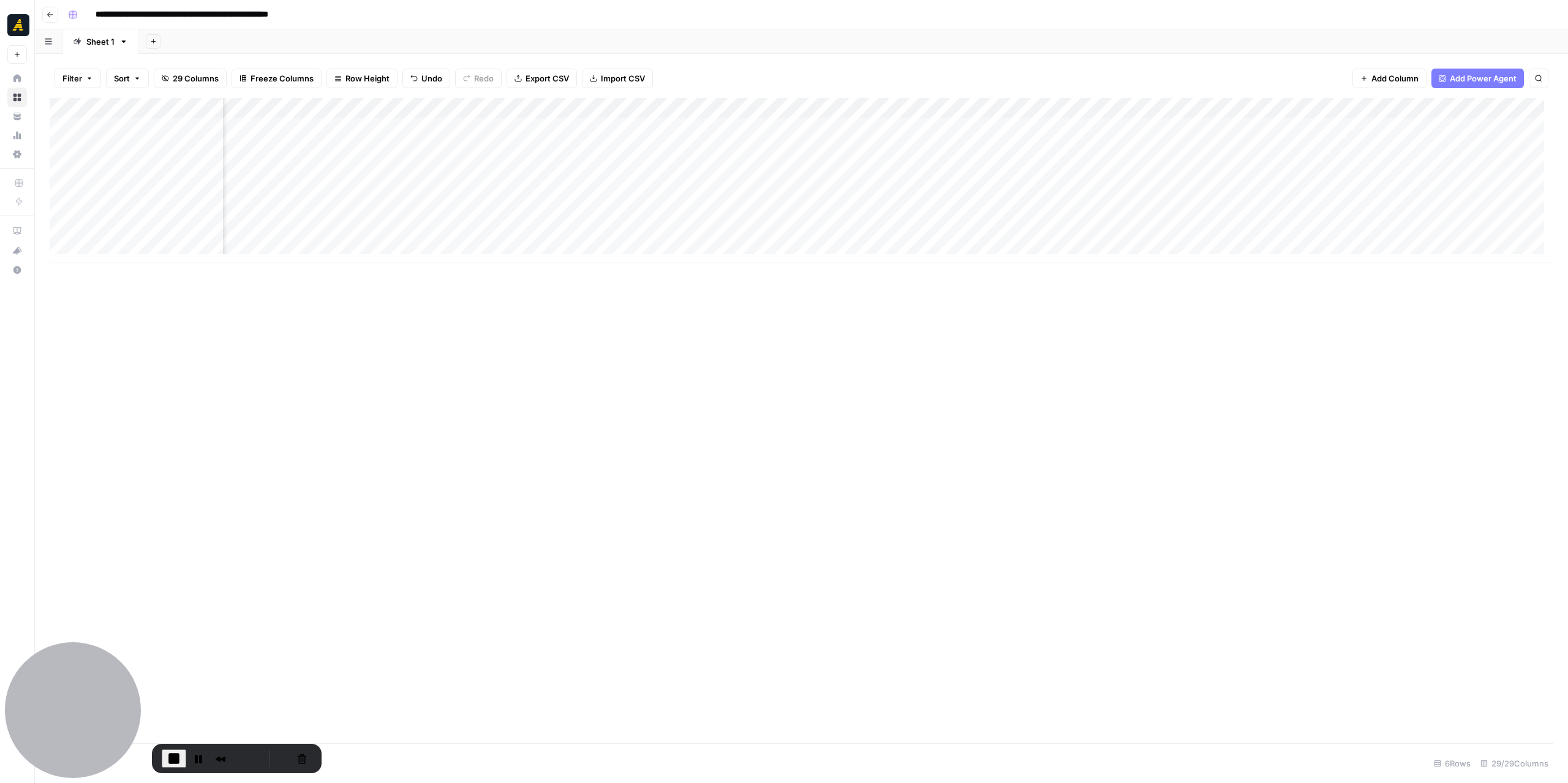
scroll to position [0, 2127]
click at [369, 146] on div "Add Column" at bounding box center [801, 180] width 1504 height 165
click at [1230, 151] on div "Add Column" at bounding box center [801, 180] width 1504 height 165
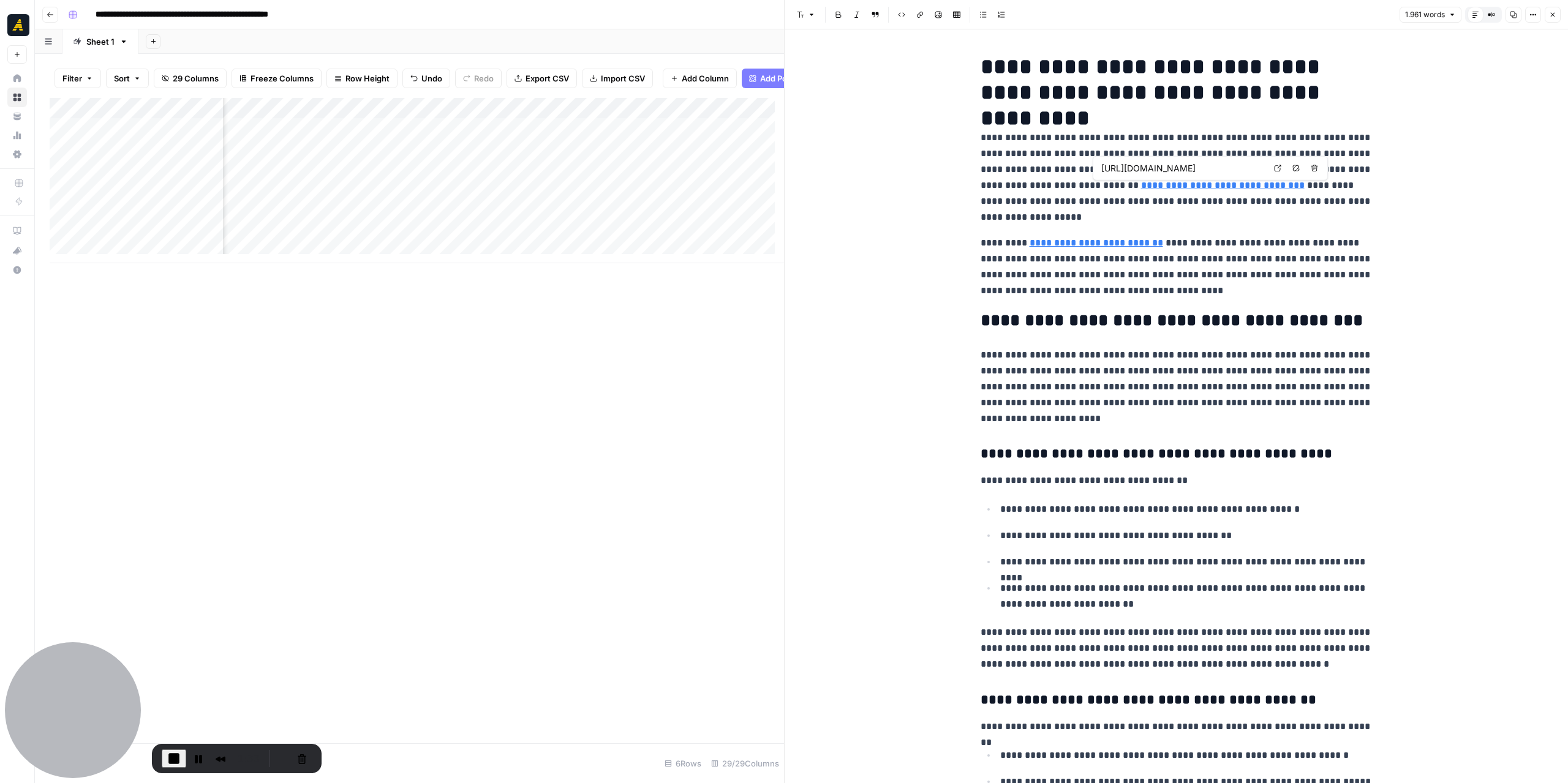
type input "[URL][DOMAIN_NAME]"
click at [1560, 14] on button "Close" at bounding box center [1553, 15] width 16 height 16
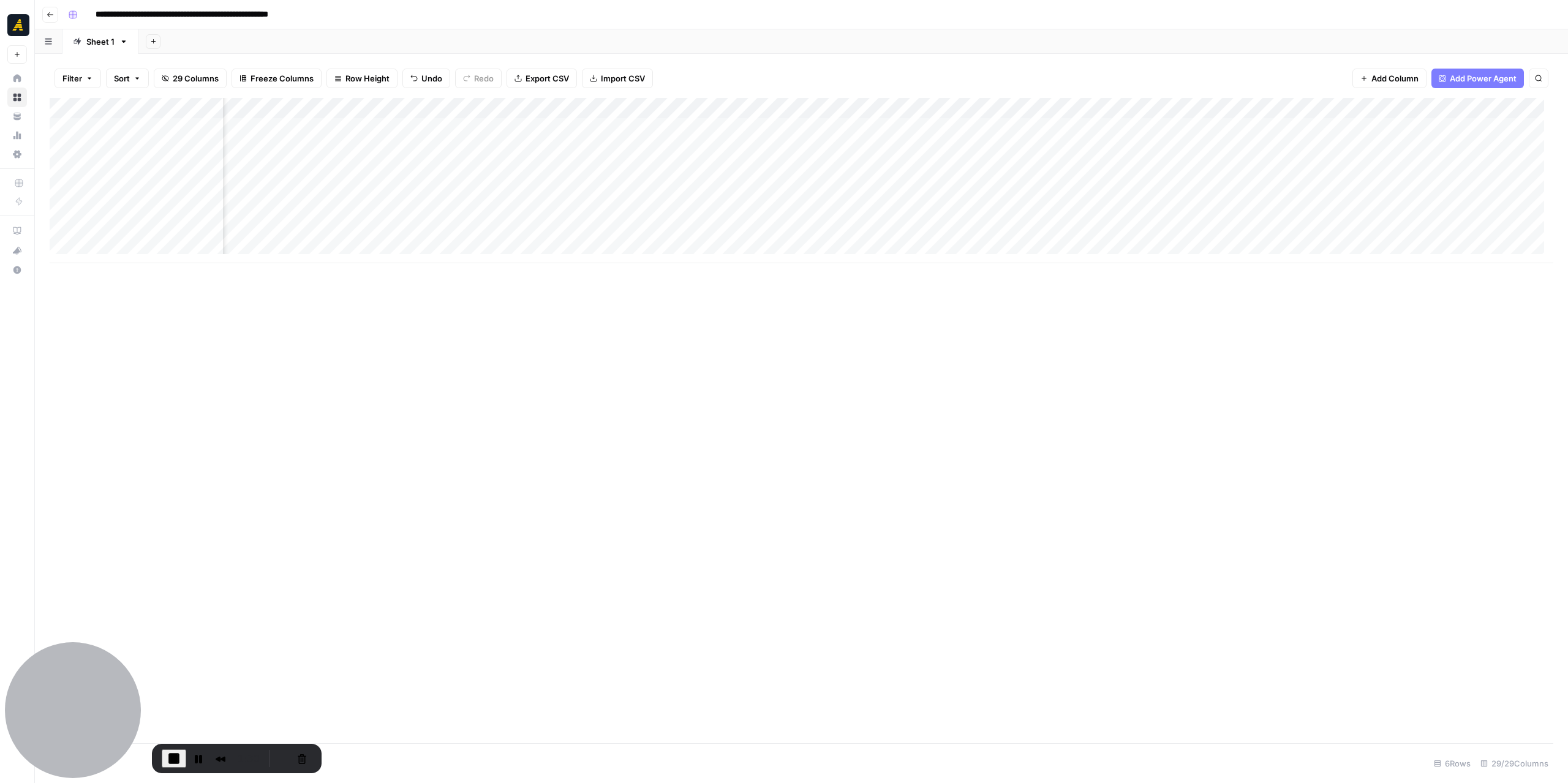
scroll to position [0, 2835]
click at [1236, 149] on div "Add Column" at bounding box center [801, 180] width 1504 height 165
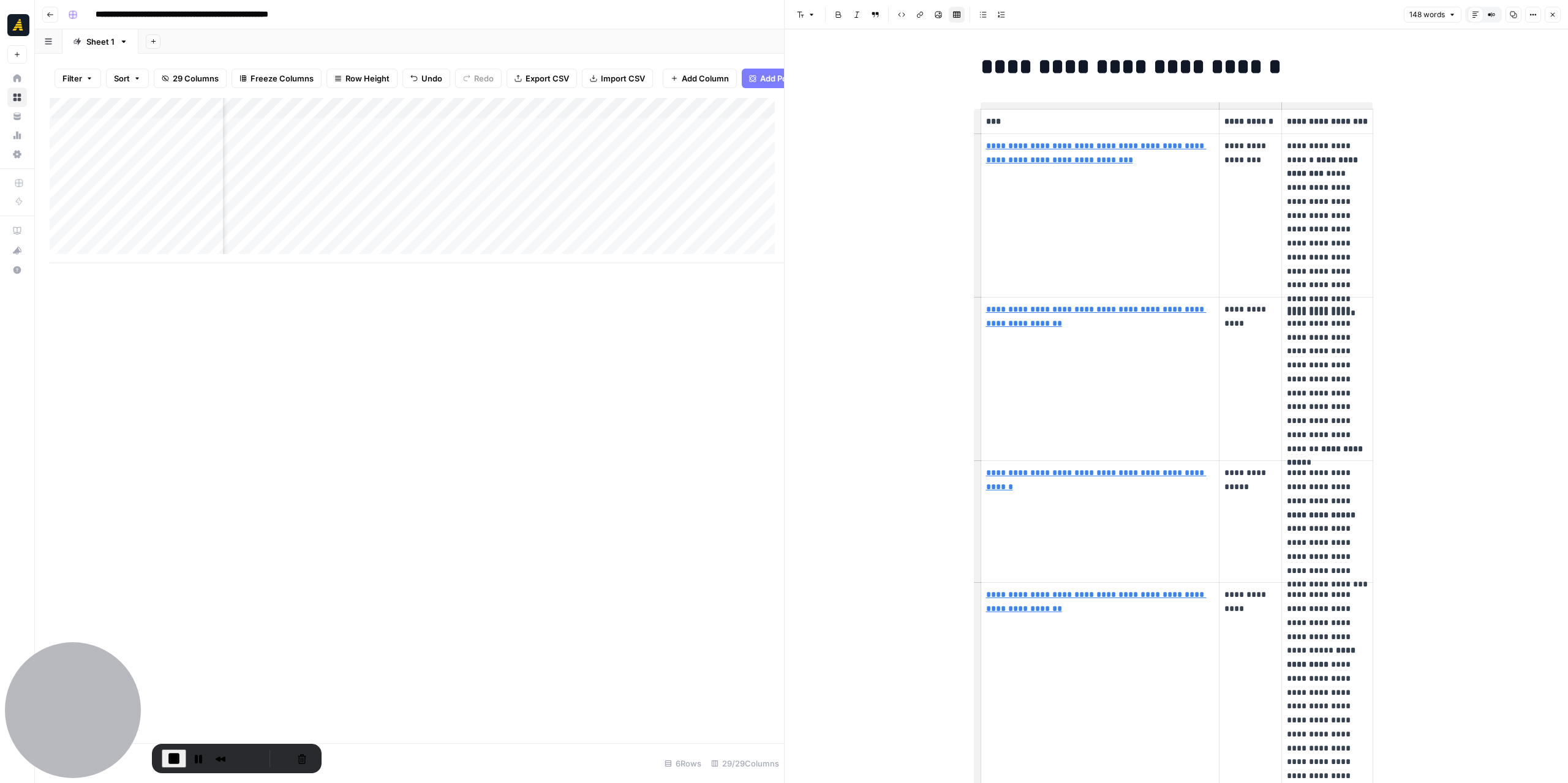
scroll to position [0, 3239]
type input "[URL][DOMAIN_NAME][US_STATE]"
drag, startPoint x: 1283, startPoint y: 142, endPoint x: 1350, endPoint y: 281, distance: 154.3
click at [1350, 281] on p "**********" at bounding box center [1327, 215] width 81 height 153
click at [1245, 229] on td "**********" at bounding box center [1250, 215] width 62 height 163
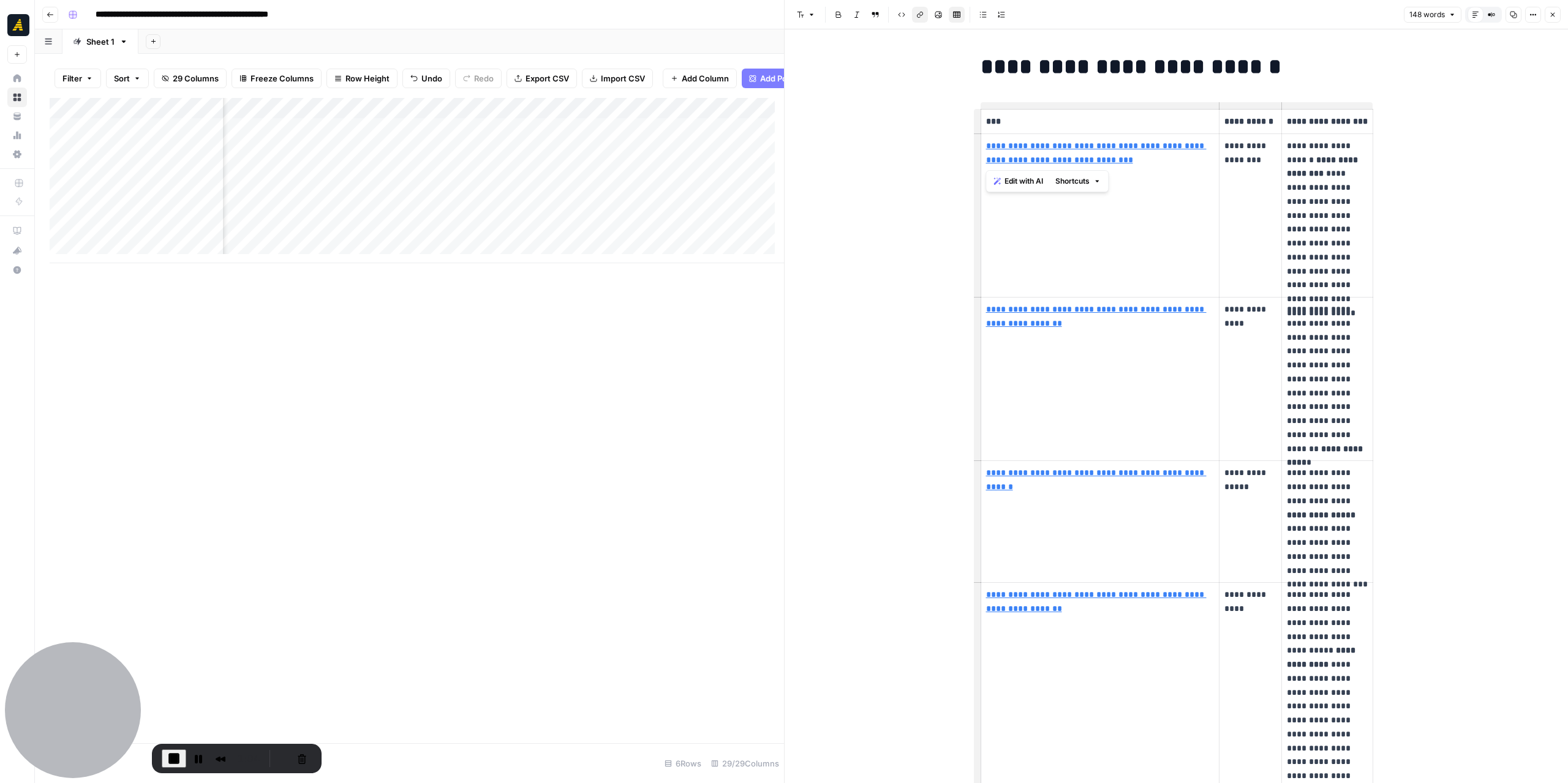
drag, startPoint x: 1129, startPoint y: 168, endPoint x: 983, endPoint y: 149, distance: 147.2
click at [983, 149] on td "**********" at bounding box center [1100, 215] width 239 height 163
click at [1136, 256] on td "**********" at bounding box center [1100, 215] width 239 height 163
drag, startPoint x: 1260, startPoint y: 171, endPoint x: 1217, endPoint y: 148, distance: 48.8
click at [1219, 148] on td "**********" at bounding box center [1250, 215] width 62 height 163
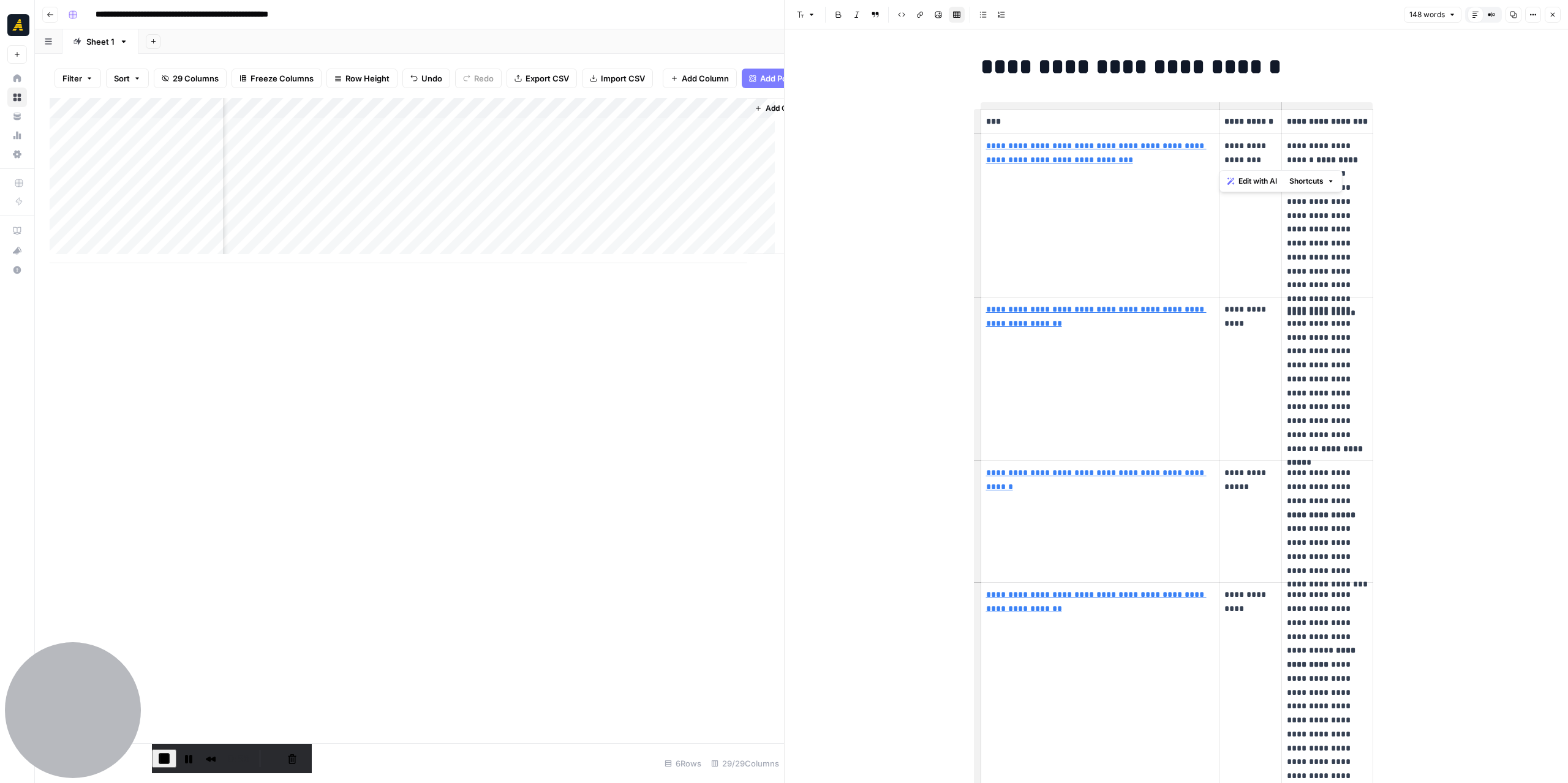
scroll to position [0, 3685]
click at [639, 153] on div "Add Column" at bounding box center [416, 180] width 734 height 165
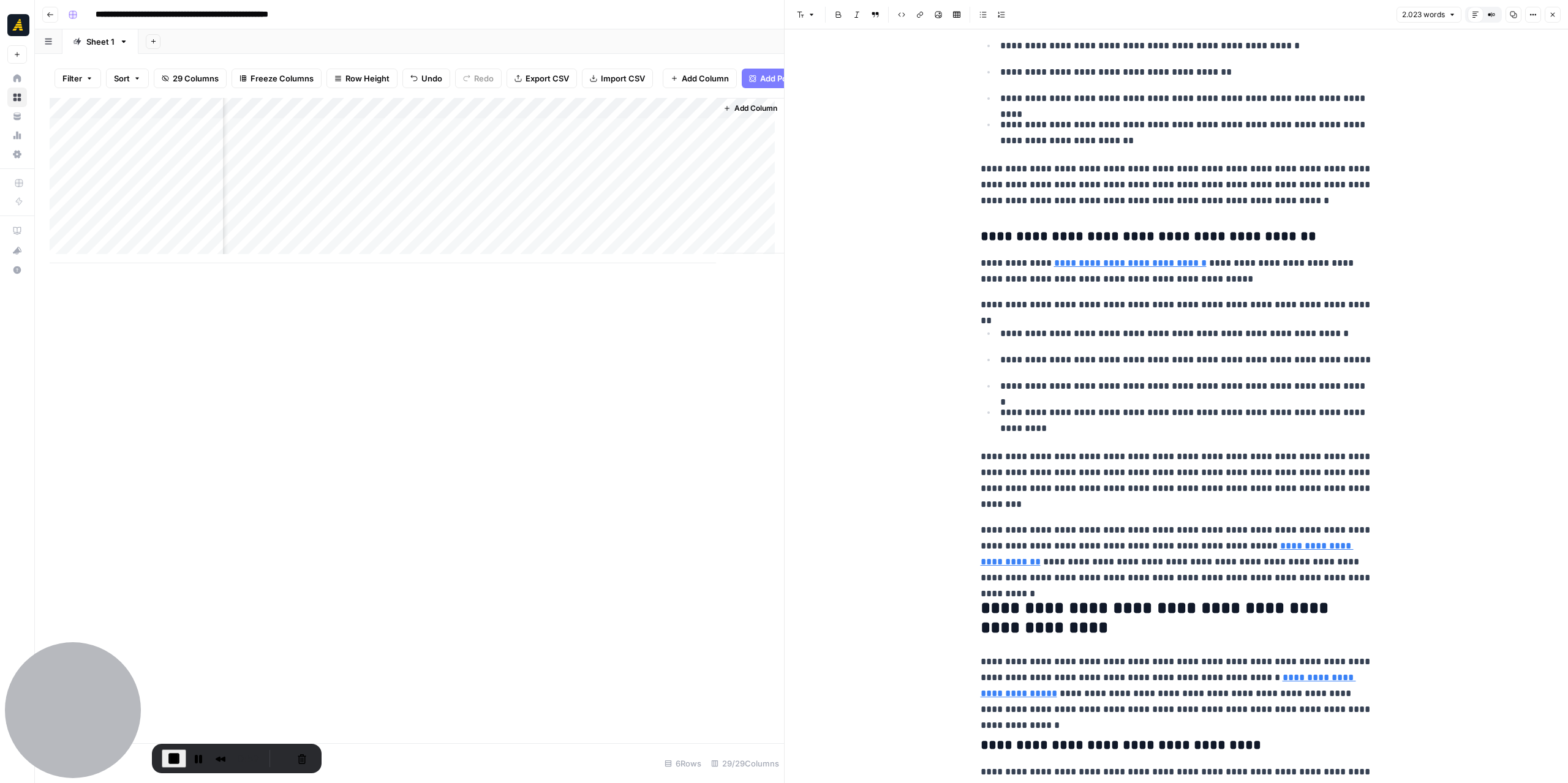
scroll to position [612, 0]
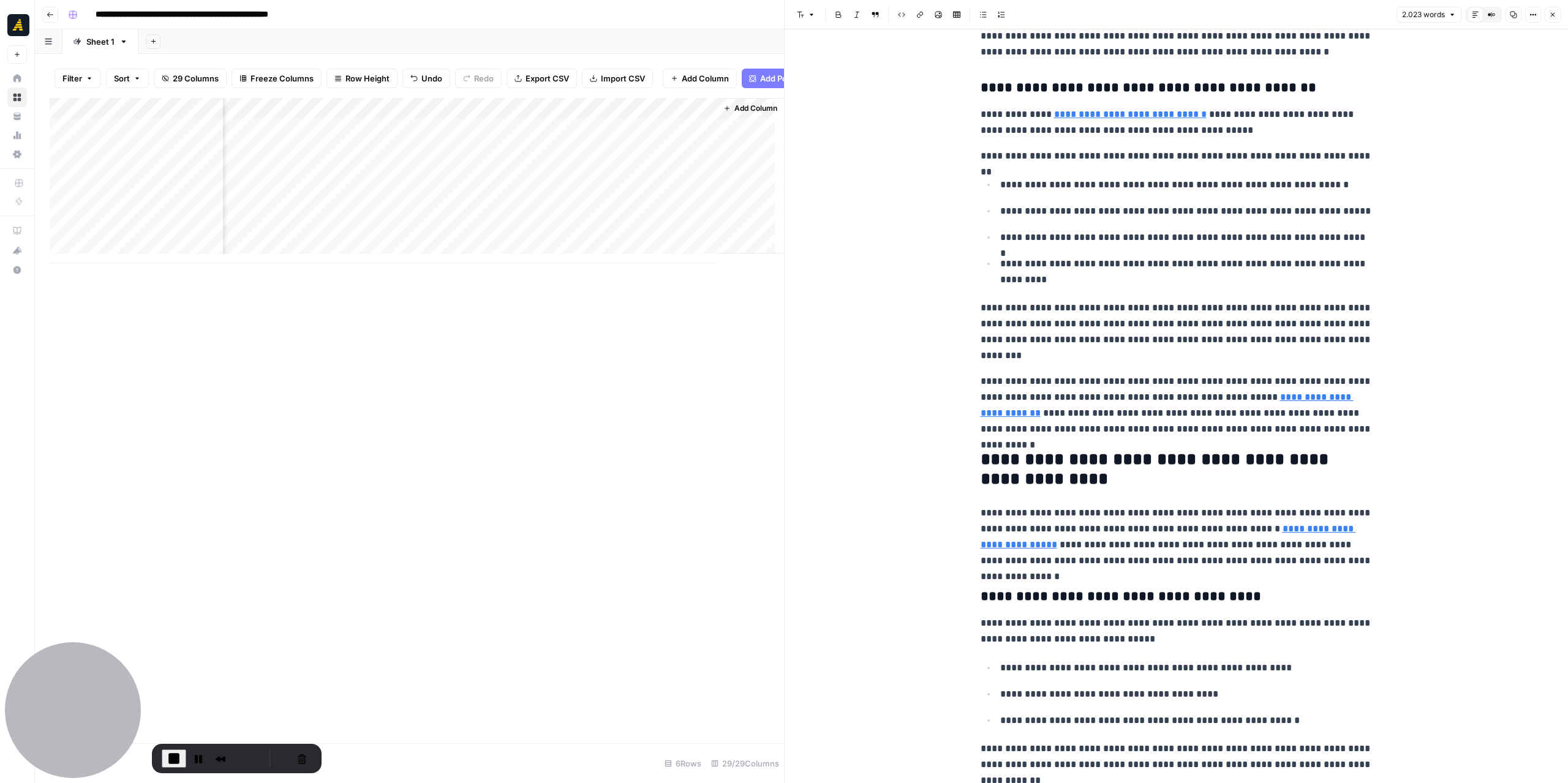
drag, startPoint x: 966, startPoint y: 380, endPoint x: 1163, endPoint y: 419, distance: 200.8
click at [1057, 357] on p "**********" at bounding box center [1177, 331] width 392 height 63
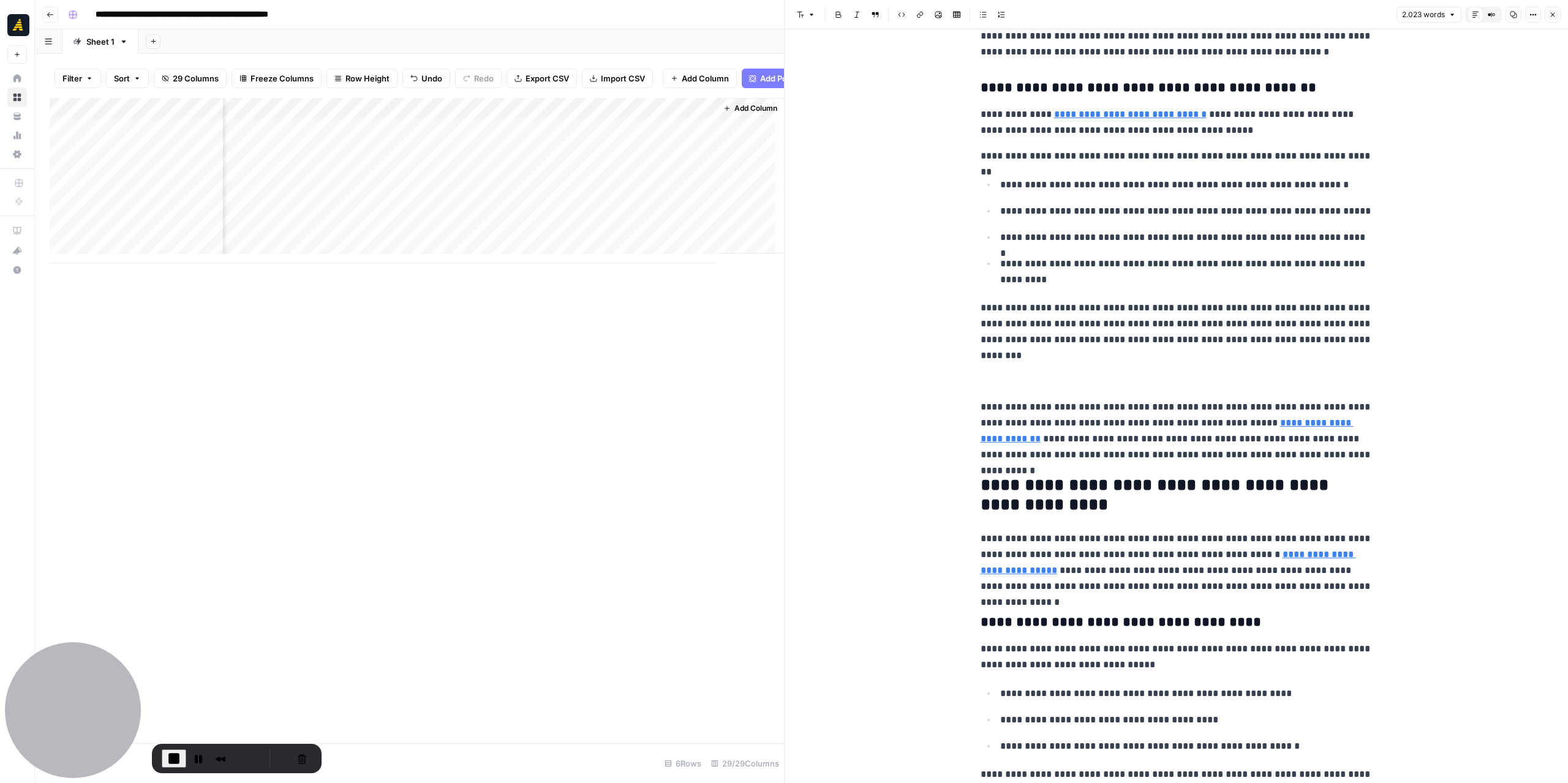
click at [1331, 455] on p "**********" at bounding box center [1177, 431] width 392 height 63
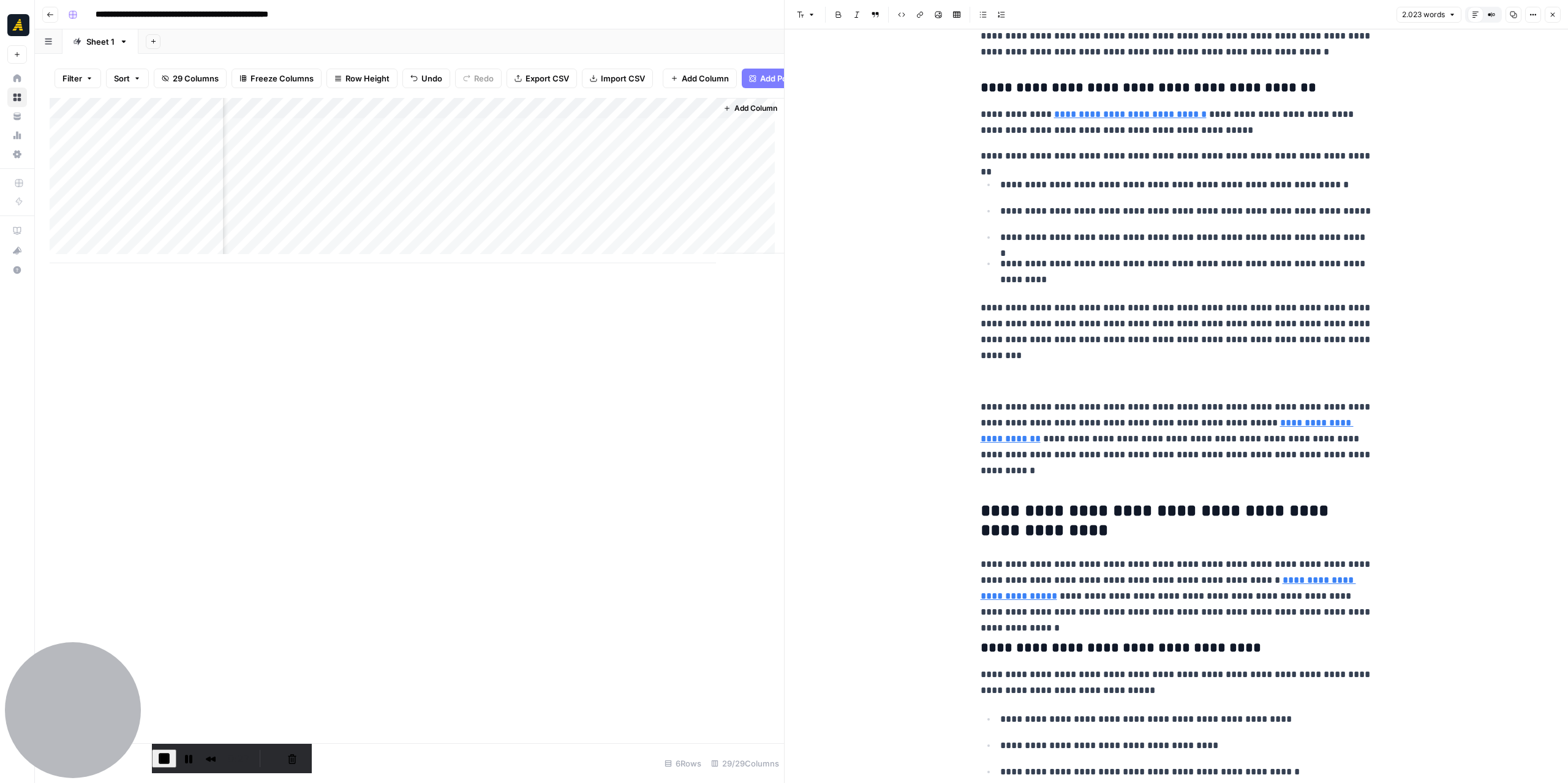
drag, startPoint x: 964, startPoint y: 397, endPoint x: 1263, endPoint y: 454, distance: 304.4
click at [992, 384] on p at bounding box center [1177, 381] width 392 height 16
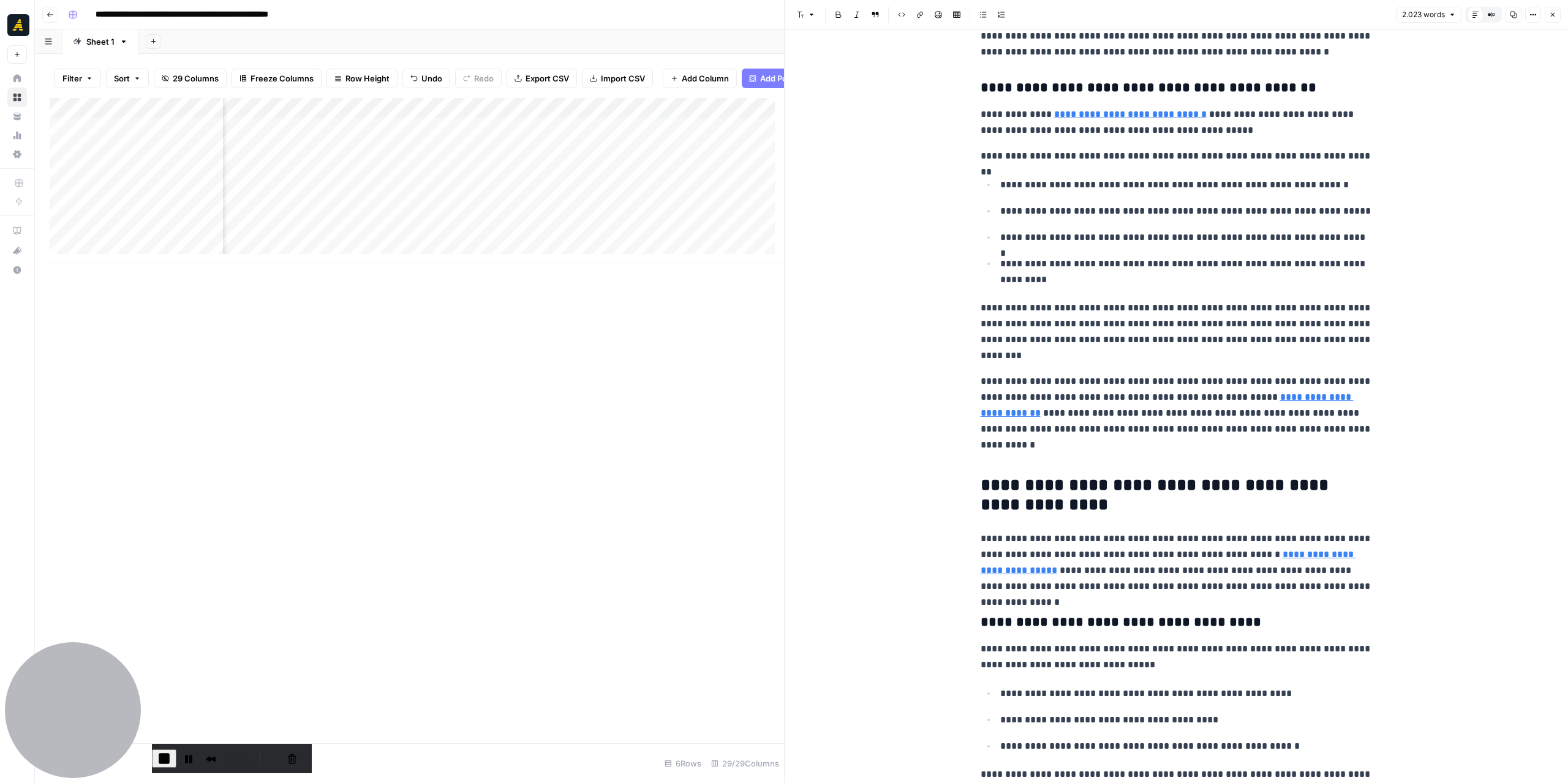
scroll to position [0, 3499]
click at [984, 453] on p at bounding box center [1177, 455] width 392 height 16
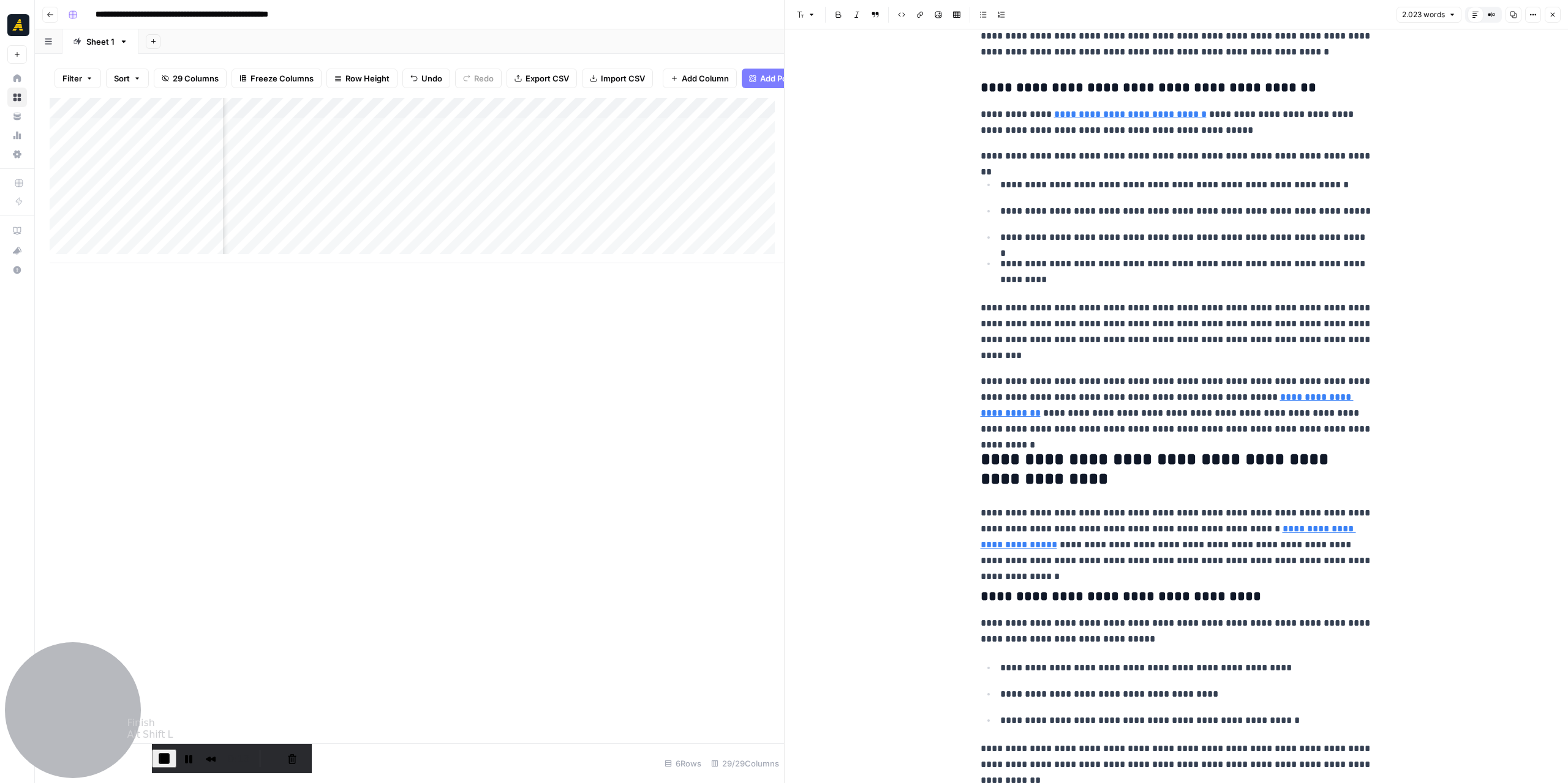
click at [172, 751] on span "End Recording" at bounding box center [164, 758] width 15 height 15
